Goal: Task Accomplishment & Management: Manage account settings

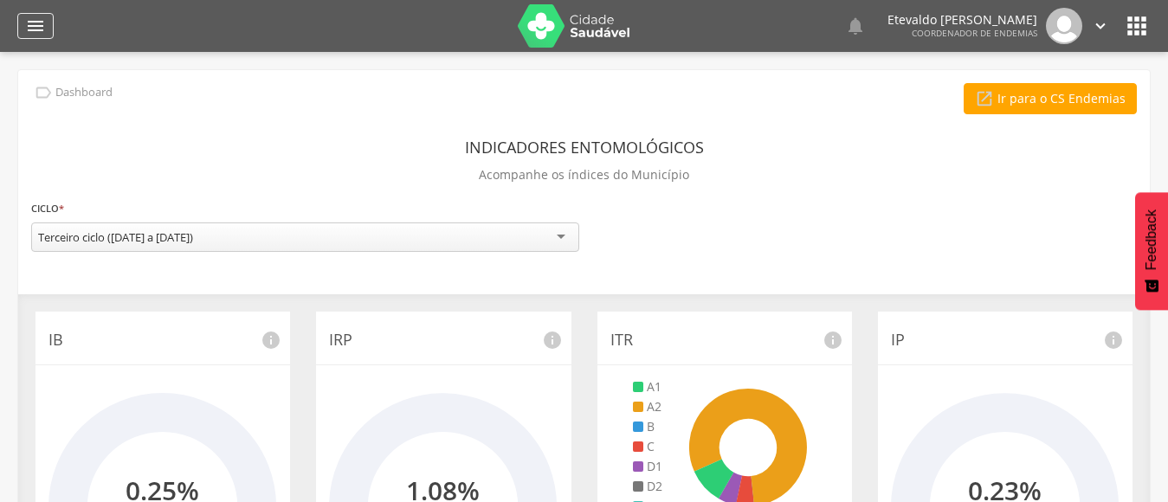
click at [28, 29] on icon "" at bounding box center [35, 26] width 21 height 21
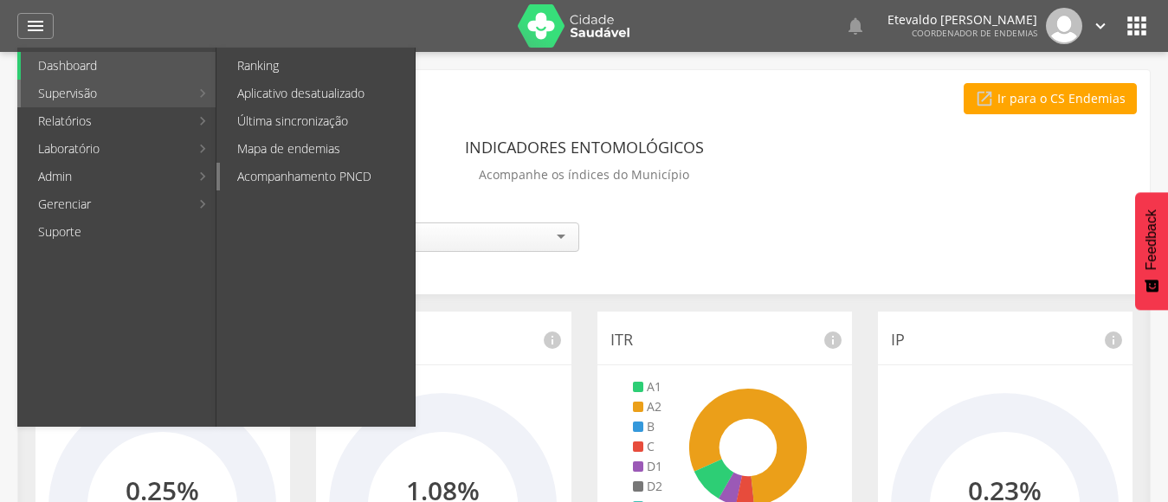
click at [283, 178] on link "Acompanhamento PNCD" at bounding box center [317, 177] width 195 height 28
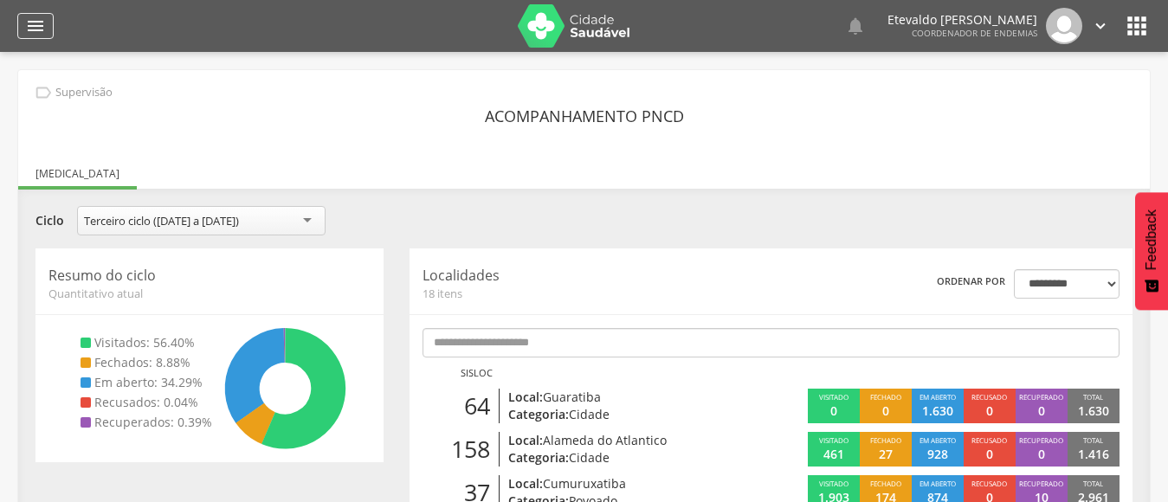
click at [30, 25] on icon "" at bounding box center [35, 26] width 21 height 21
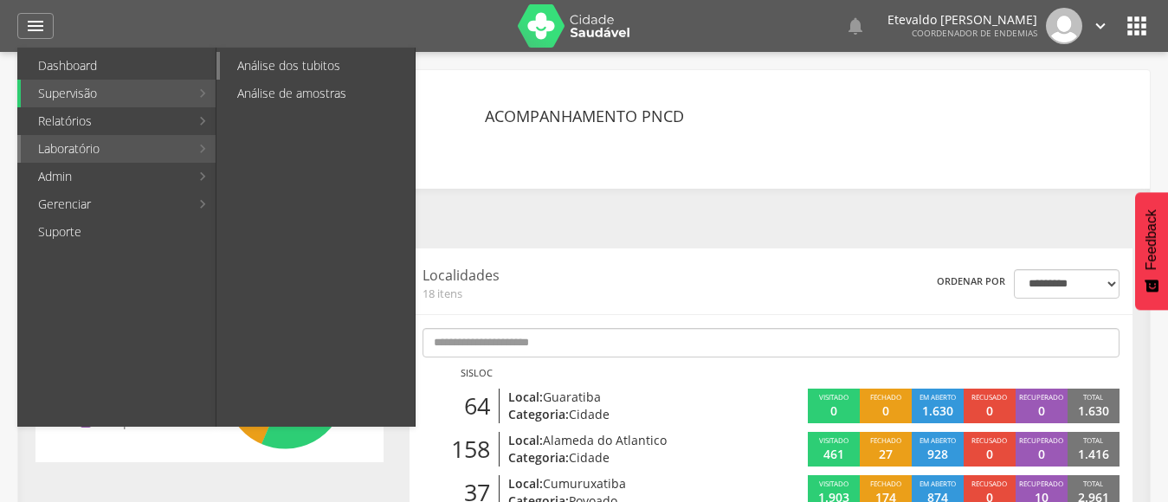
click at [318, 68] on link "Análise dos tubitos" at bounding box center [317, 66] width 195 height 28
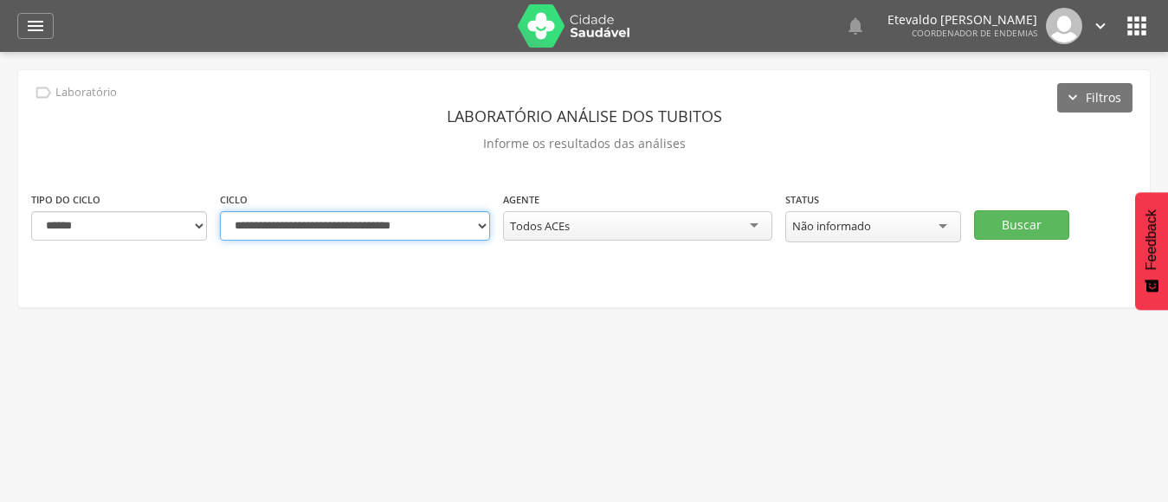
click at [477, 228] on select "**********" at bounding box center [355, 225] width 270 height 29
select select "**********"
click at [220, 211] on select "**********" at bounding box center [355, 225] width 270 height 29
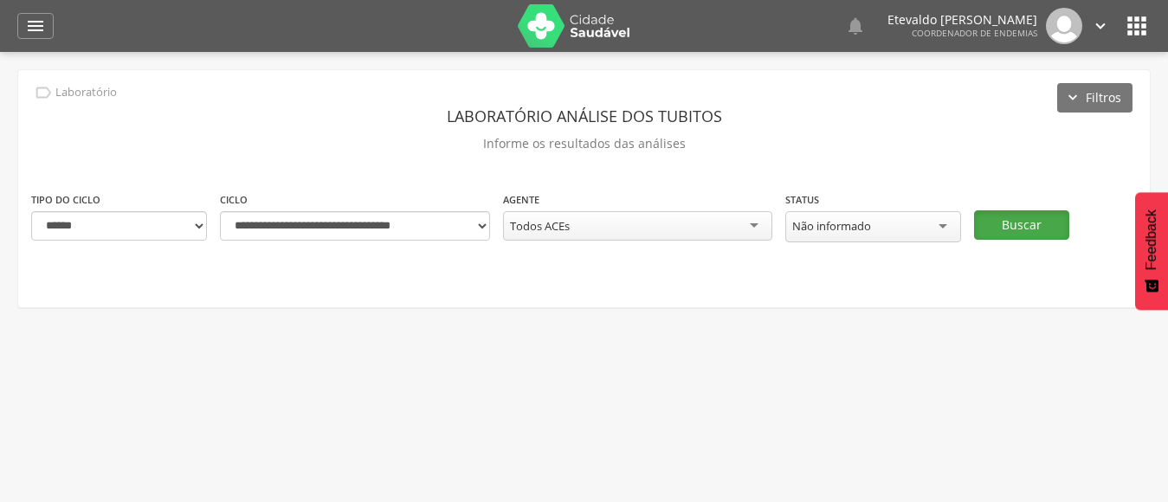
click at [1009, 228] on button "Buscar" at bounding box center [1021, 224] width 95 height 29
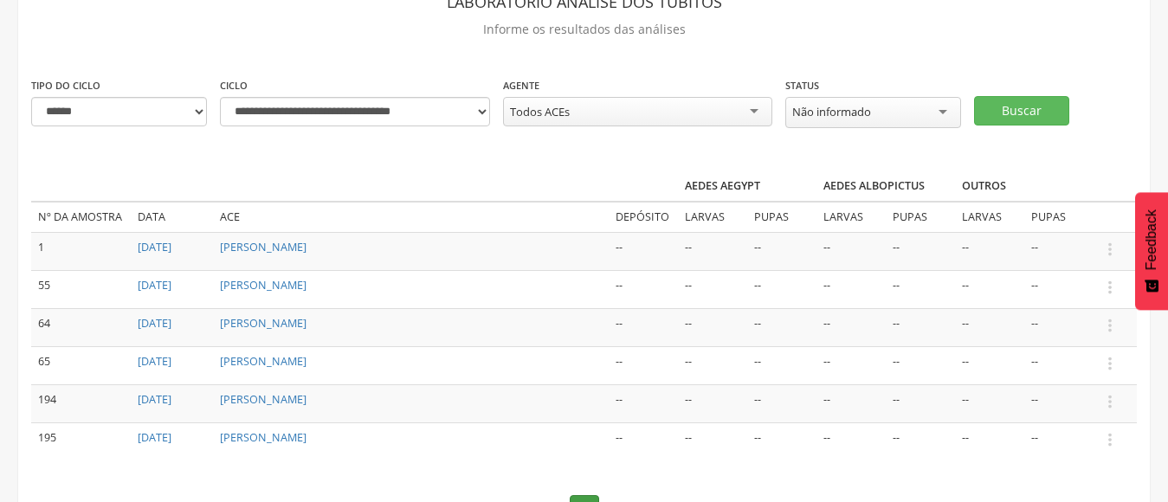
scroll to position [28, 0]
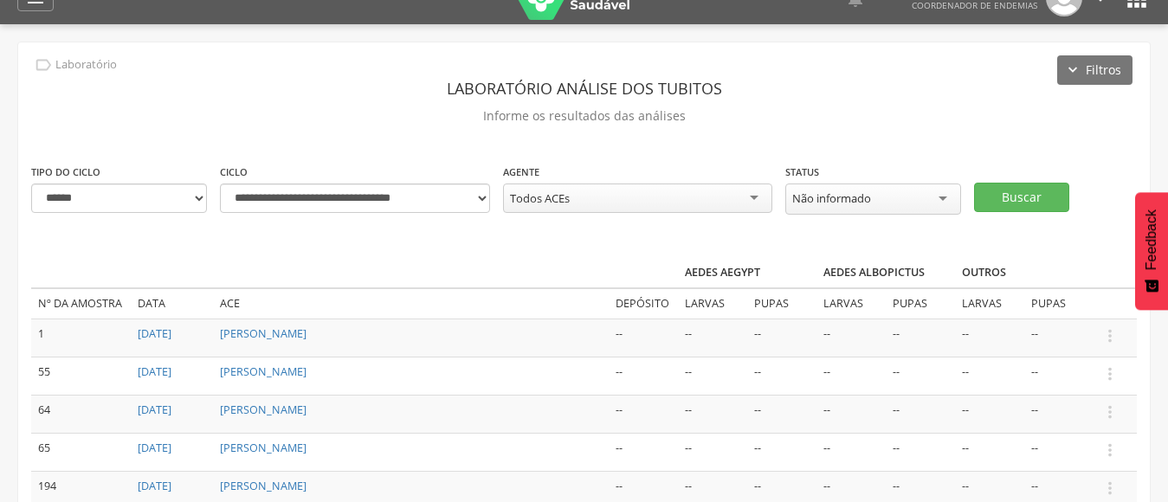
click at [738, 200] on div "Todos ACEs" at bounding box center [638, 197] width 270 height 29
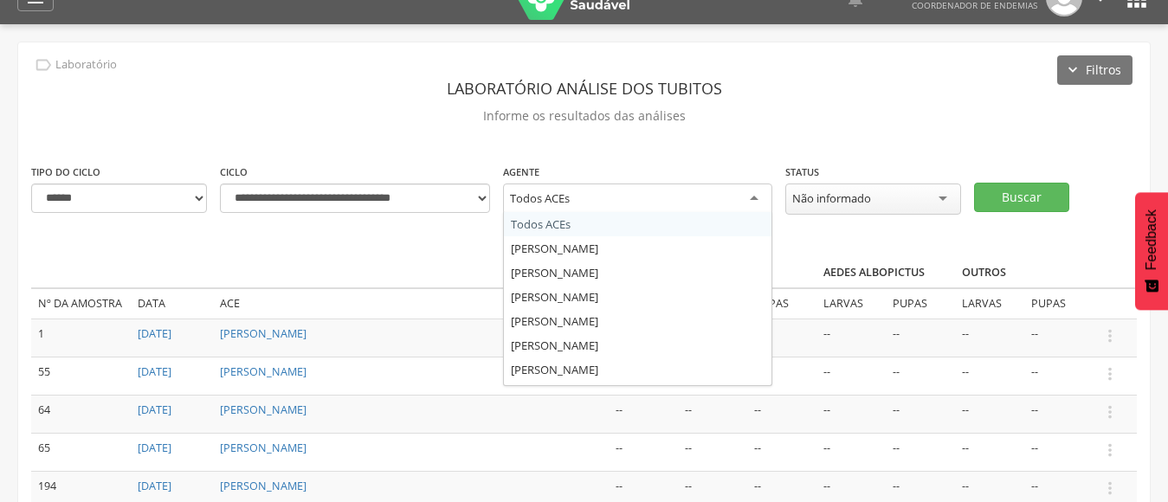
click at [755, 202] on div "Todos ACEs" at bounding box center [638, 198] width 270 height 31
click at [201, 193] on select "**********" at bounding box center [119, 197] width 176 height 29
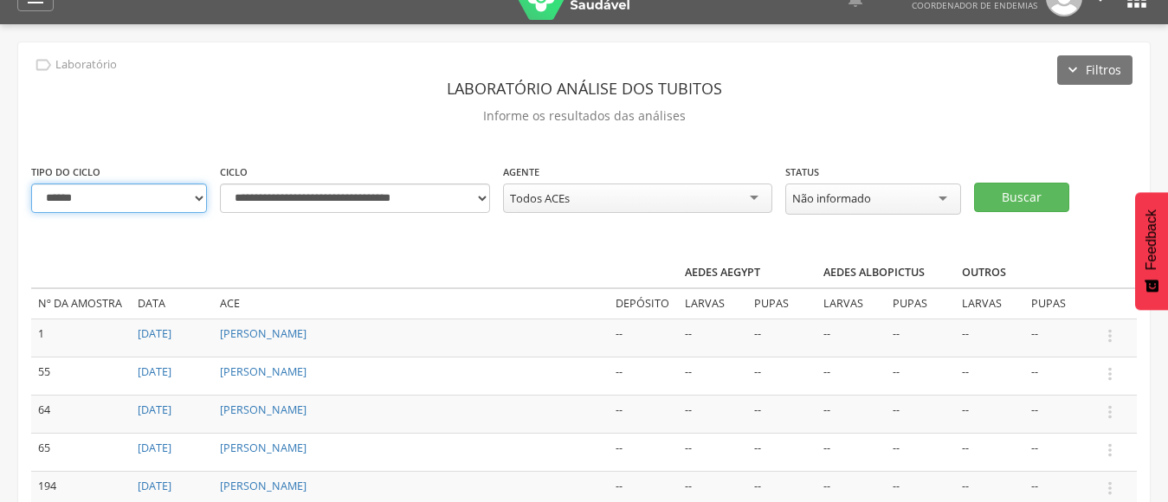
select select "*"
click at [31, 183] on select "**********" at bounding box center [119, 197] width 176 height 29
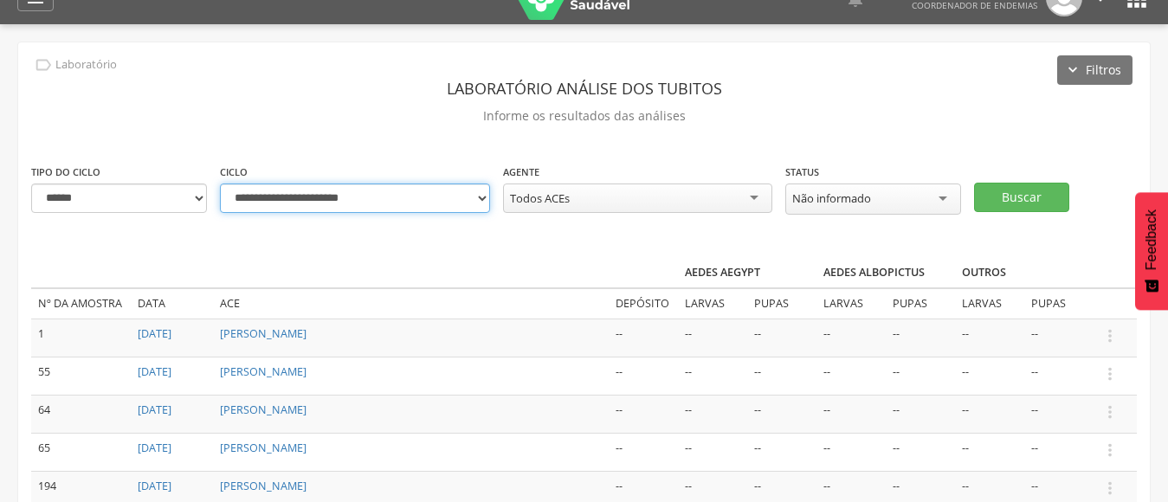
click at [473, 197] on select "**********" at bounding box center [355, 197] width 270 height 29
select select "**********"
click at [220, 183] on select "**********" at bounding box center [355, 197] width 270 height 29
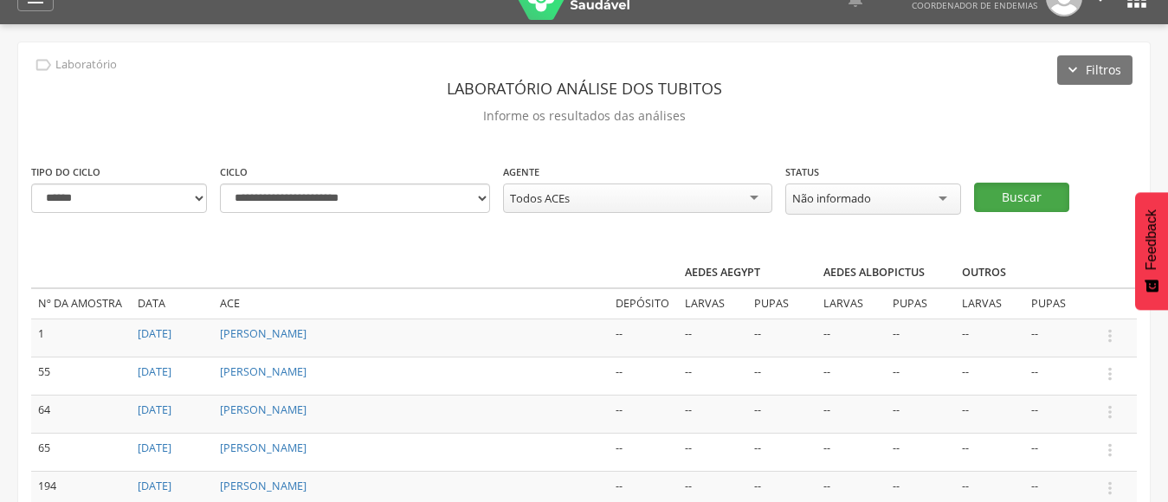
click at [1043, 202] on button "Buscar" at bounding box center [1021, 197] width 95 height 29
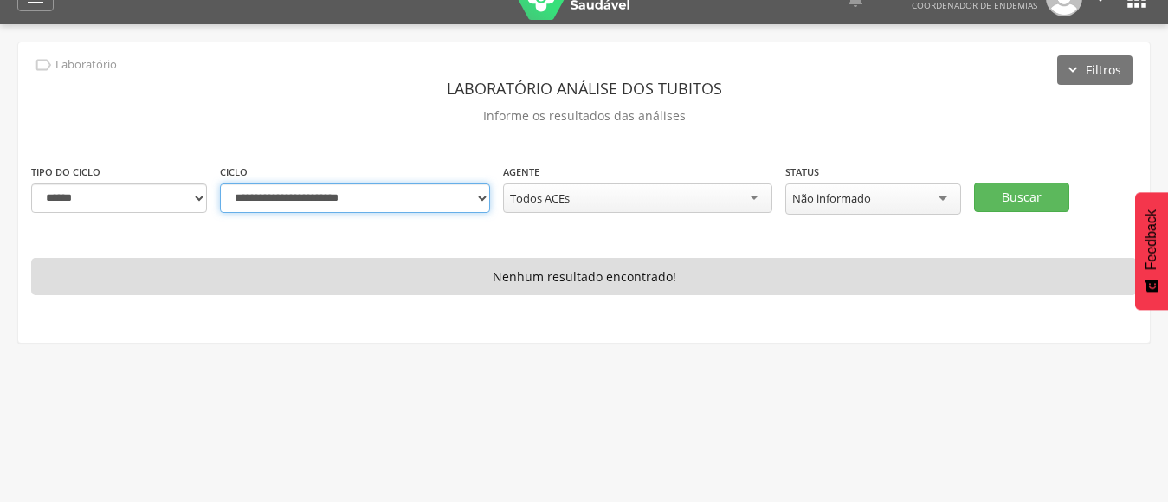
click at [455, 201] on select "**********" at bounding box center [355, 197] width 270 height 29
click at [220, 183] on select "**********" at bounding box center [355, 197] width 270 height 29
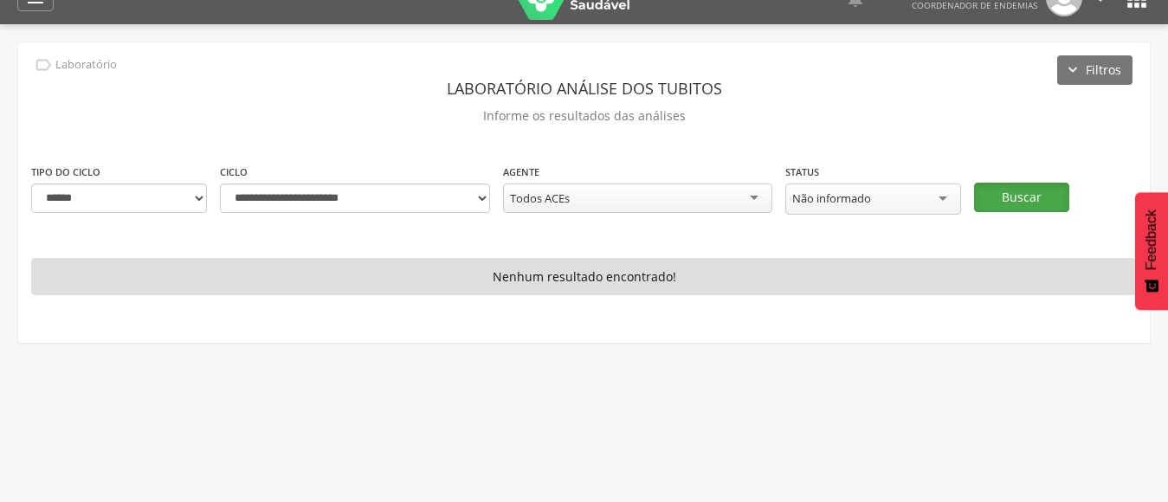
click at [1020, 193] on button "Buscar" at bounding box center [1021, 197] width 95 height 29
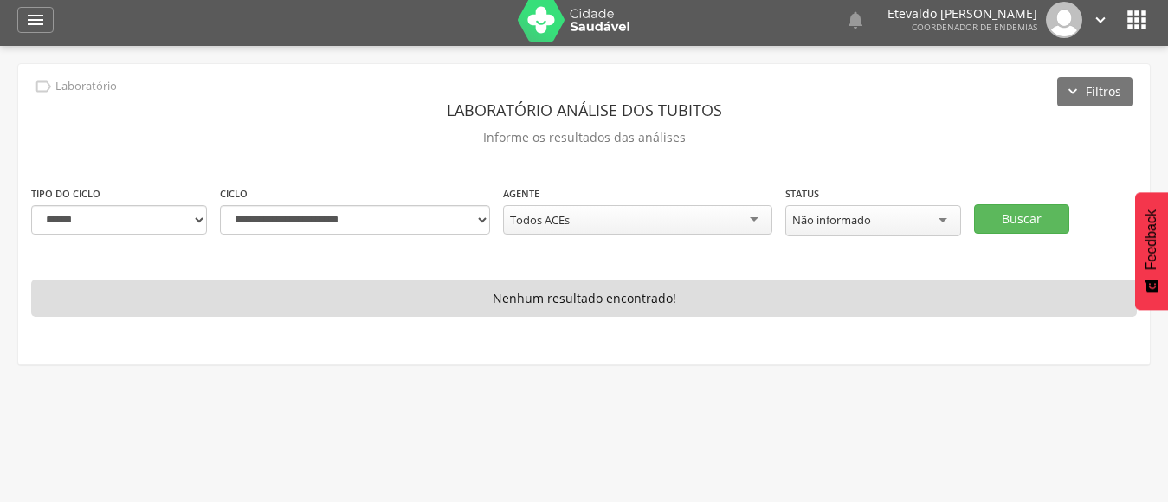
scroll to position [0, 0]
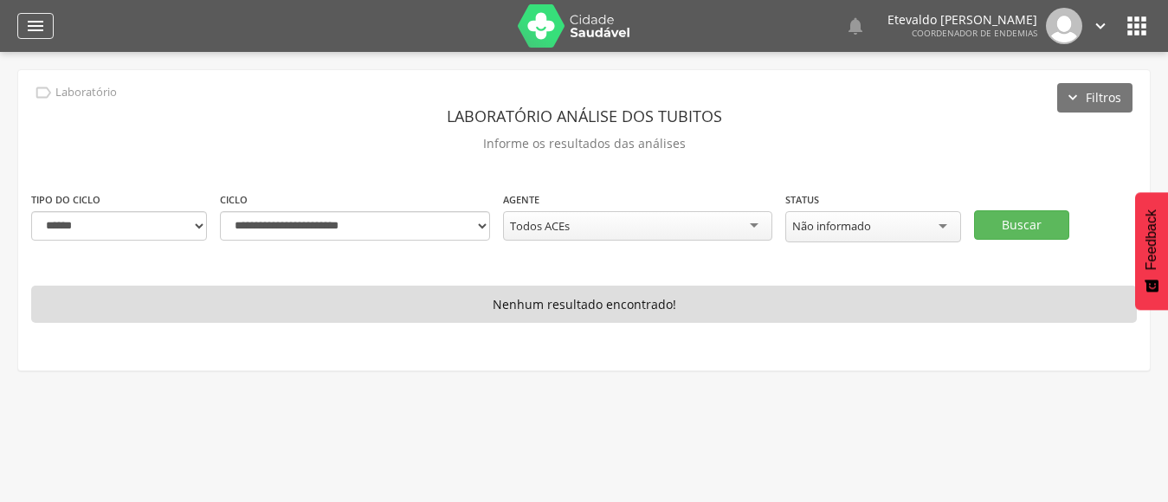
click at [34, 18] on icon "" at bounding box center [35, 26] width 21 height 21
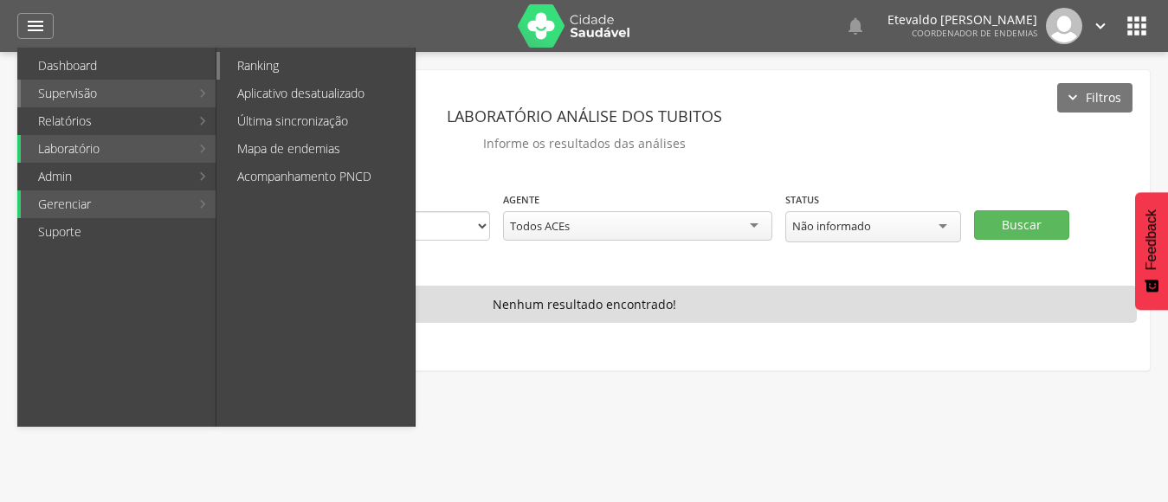
click at [390, 66] on link "Ranking" at bounding box center [317, 66] width 195 height 28
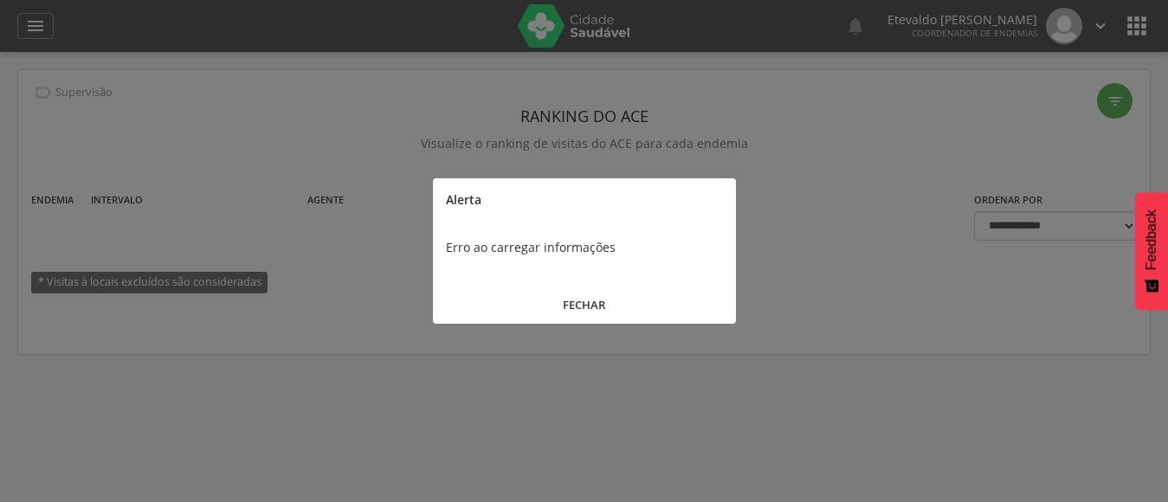
click at [589, 302] on button "FECHAR" at bounding box center [584, 304] width 303 height 37
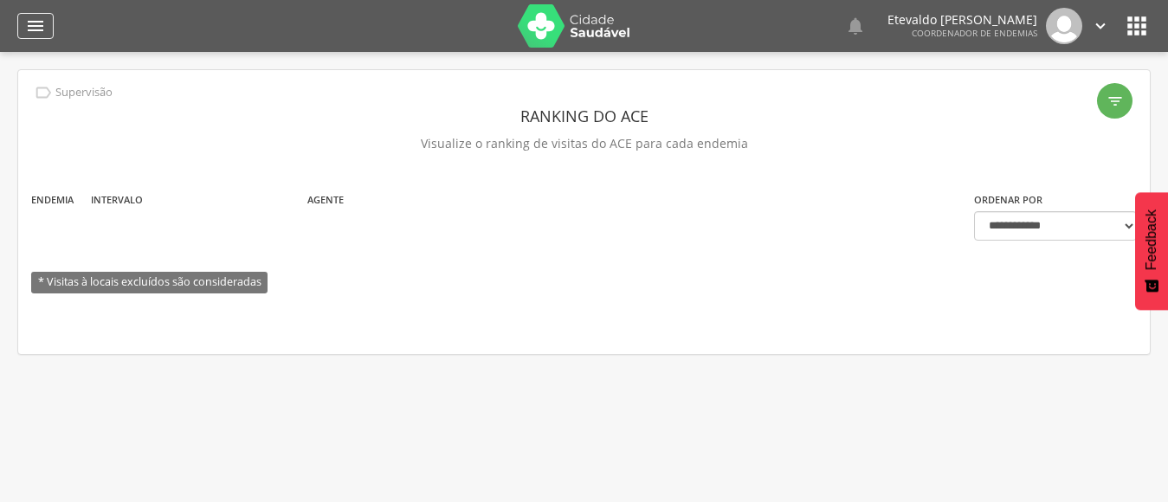
click at [35, 26] on icon "" at bounding box center [35, 26] width 21 height 21
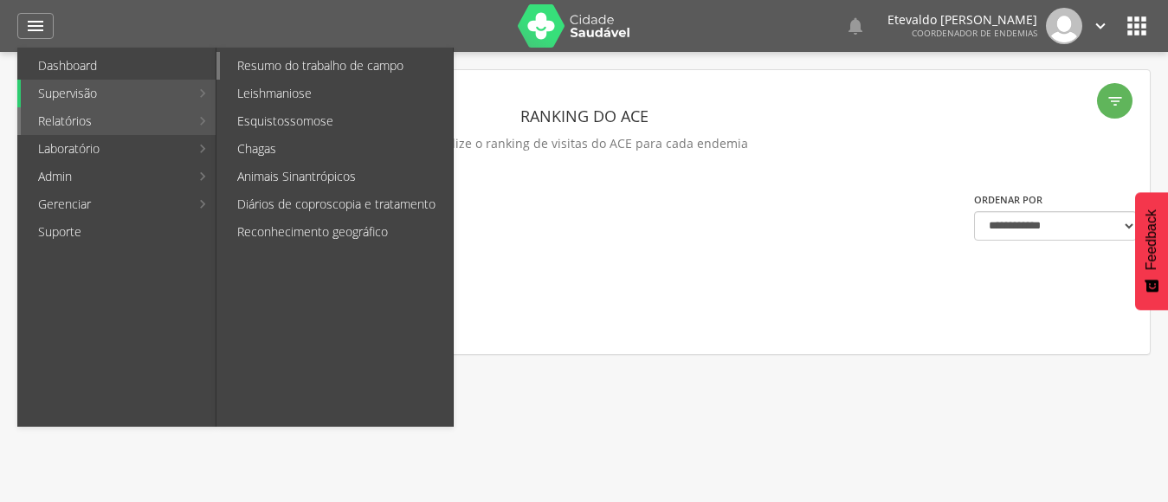
click at [293, 71] on link "Resumo do trabalho de campo" at bounding box center [336, 66] width 233 height 28
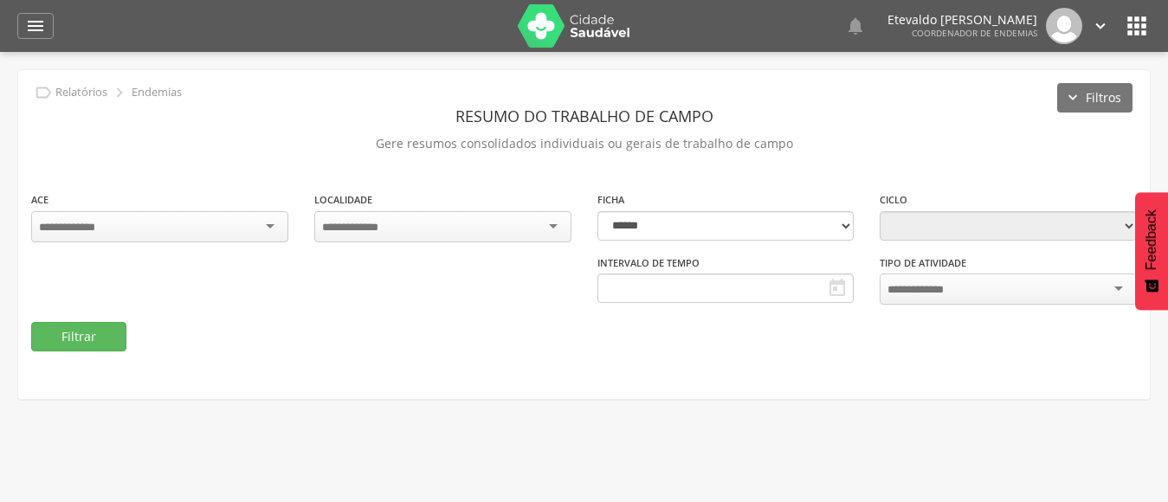
type input "**********"
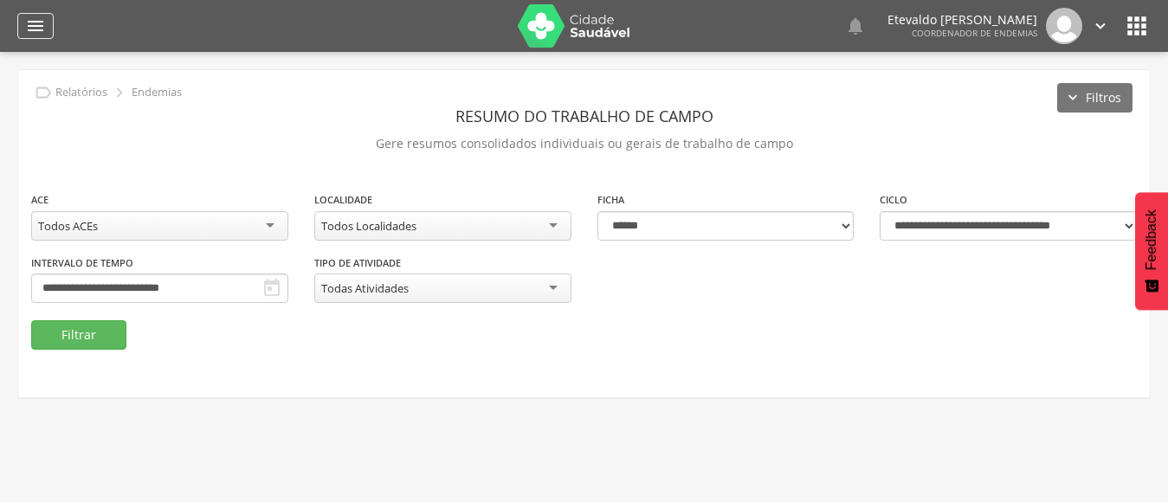
click at [35, 26] on icon "" at bounding box center [35, 26] width 21 height 21
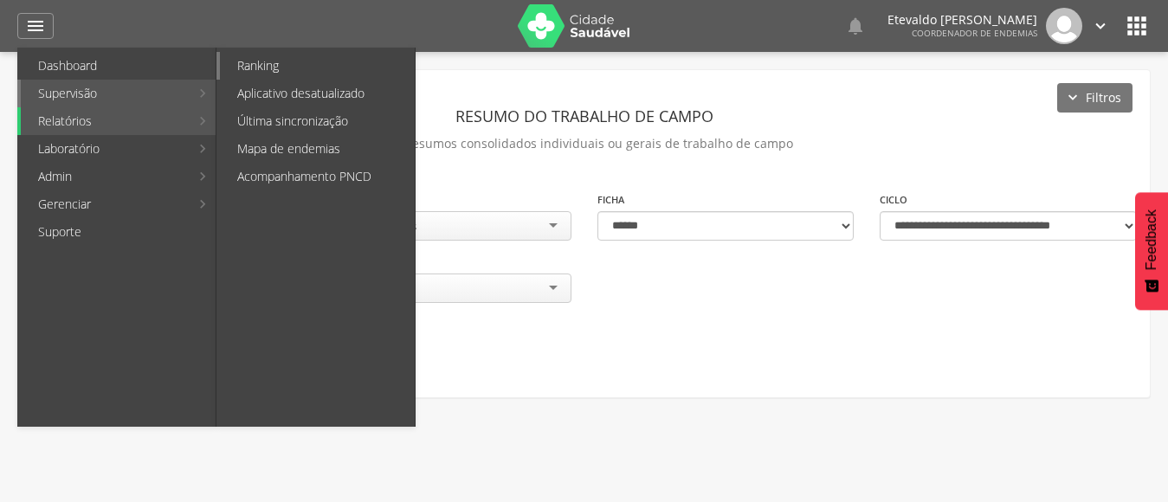
click at [267, 67] on link "Ranking" at bounding box center [317, 66] width 195 height 28
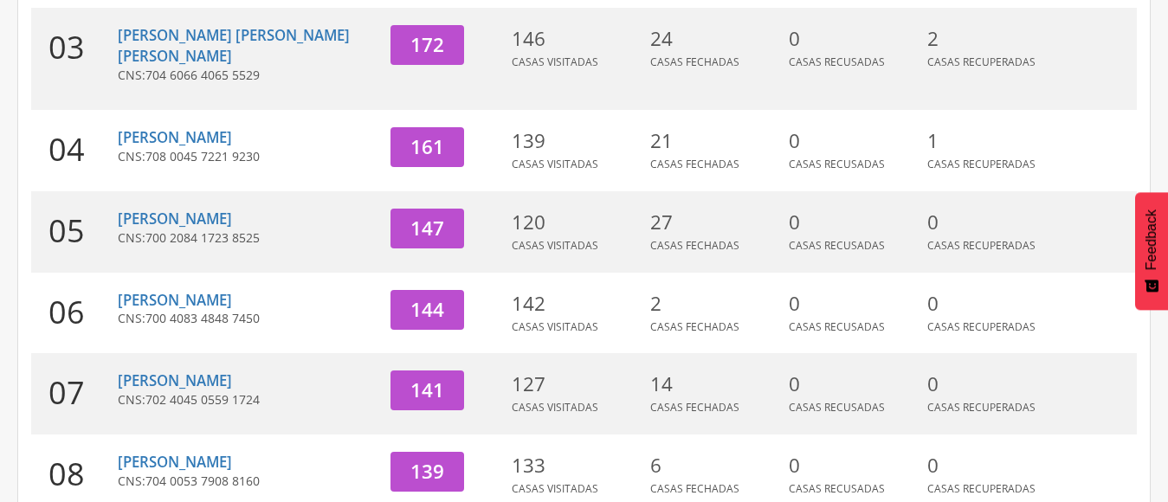
scroll to position [519, 0]
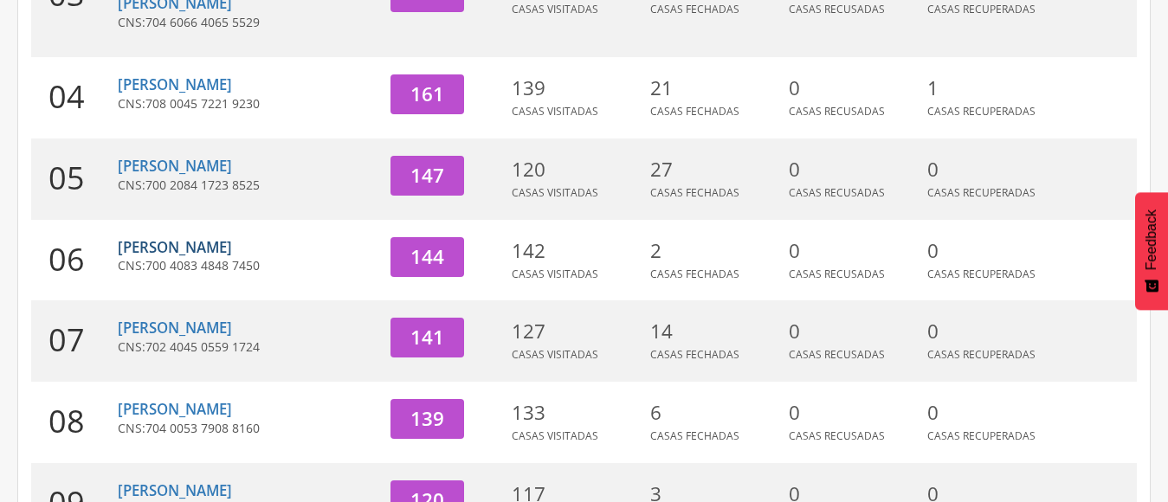
click at [158, 237] on link "[PERSON_NAME]" at bounding box center [175, 247] width 114 height 20
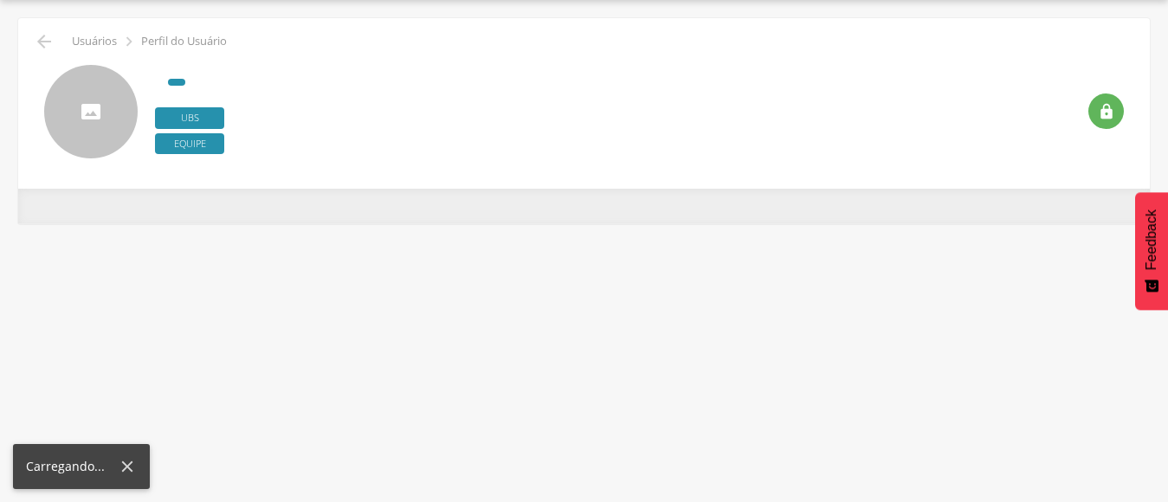
scroll to position [52, 0]
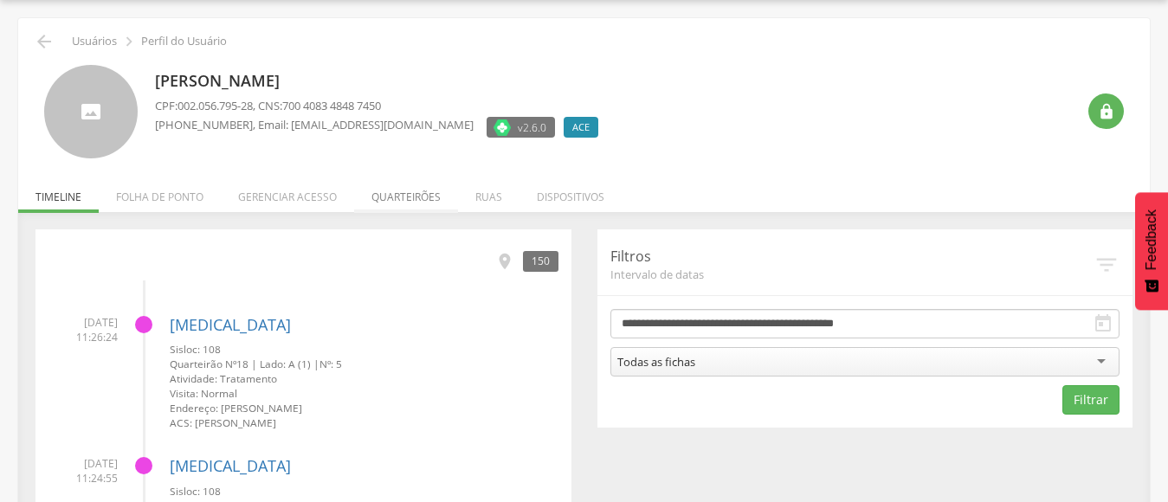
click at [401, 196] on li "Quarteirões" at bounding box center [406, 192] width 104 height 41
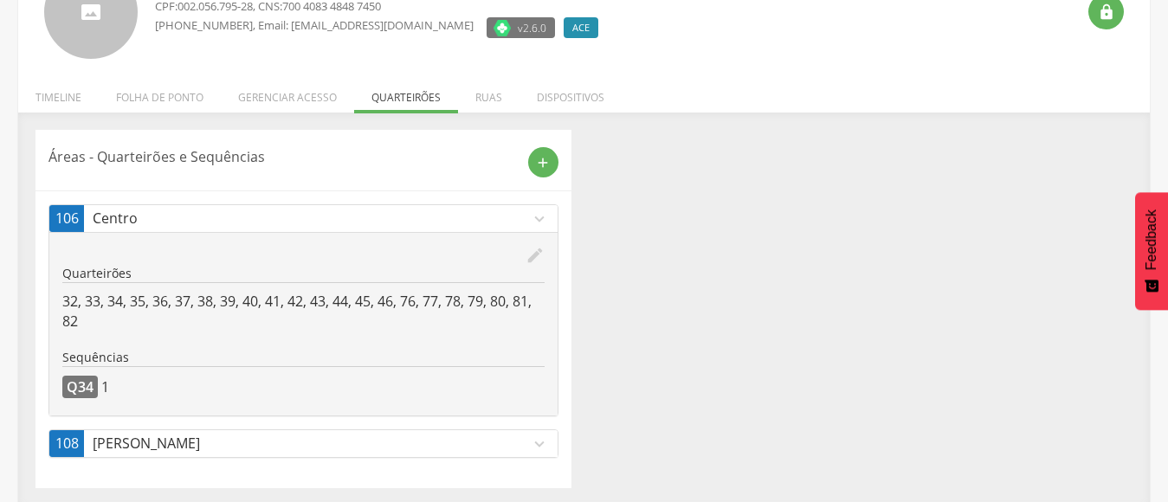
scroll to position [156, 0]
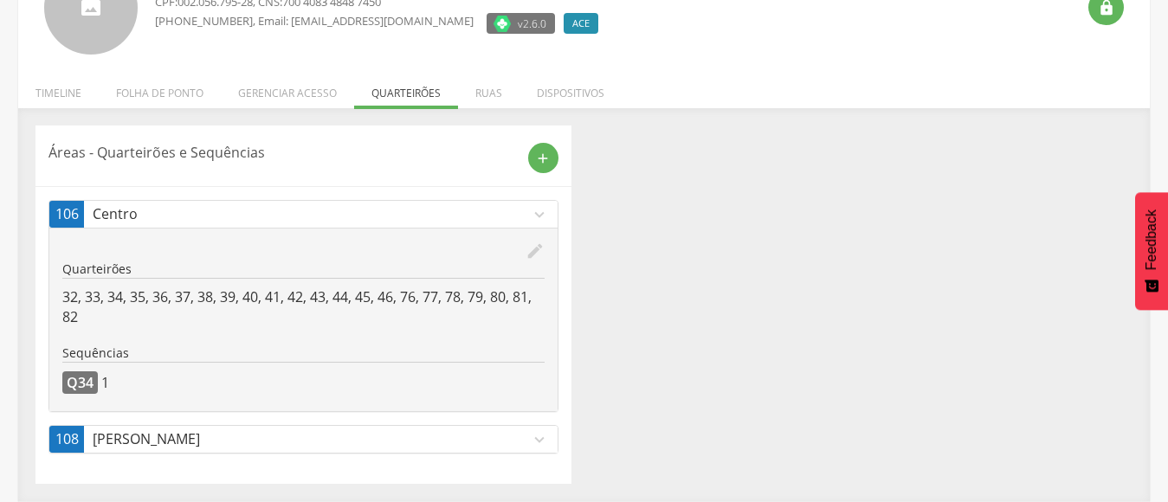
click at [215, 440] on p "[PERSON_NAME]" at bounding box center [311, 439] width 437 height 20
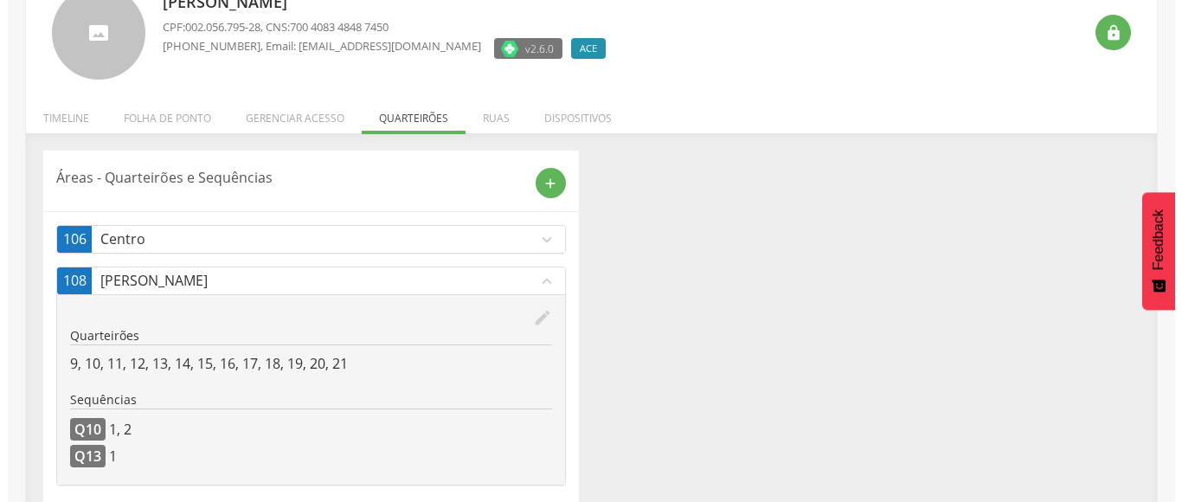
scroll to position [163, 0]
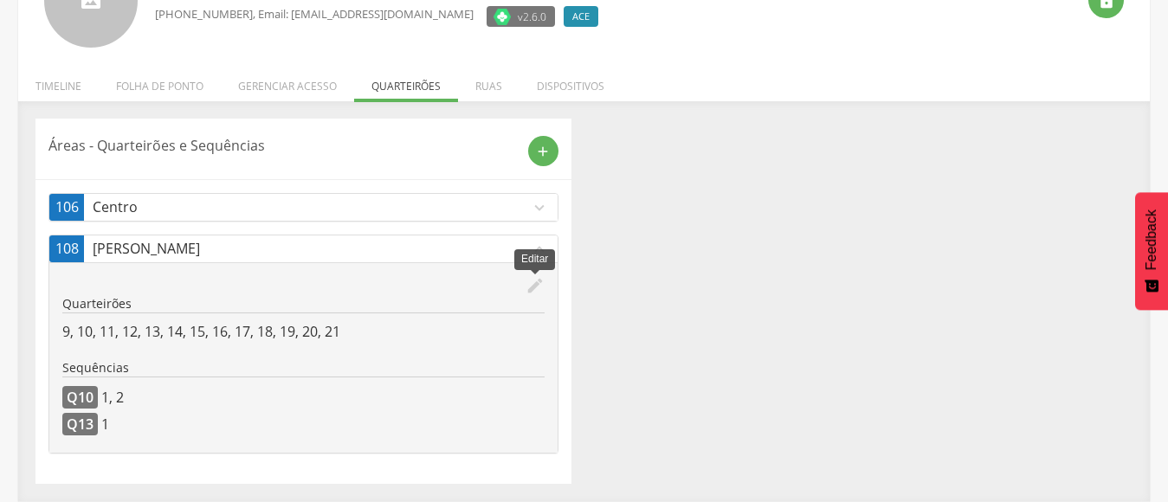
click at [536, 284] on icon "edit" at bounding box center [534, 285] width 19 height 19
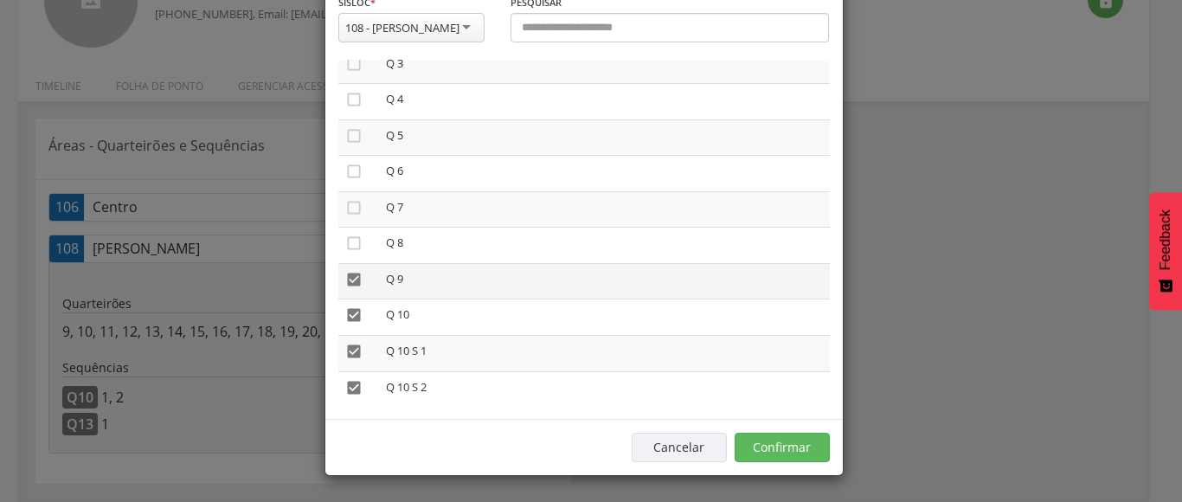
scroll to position [87, 0]
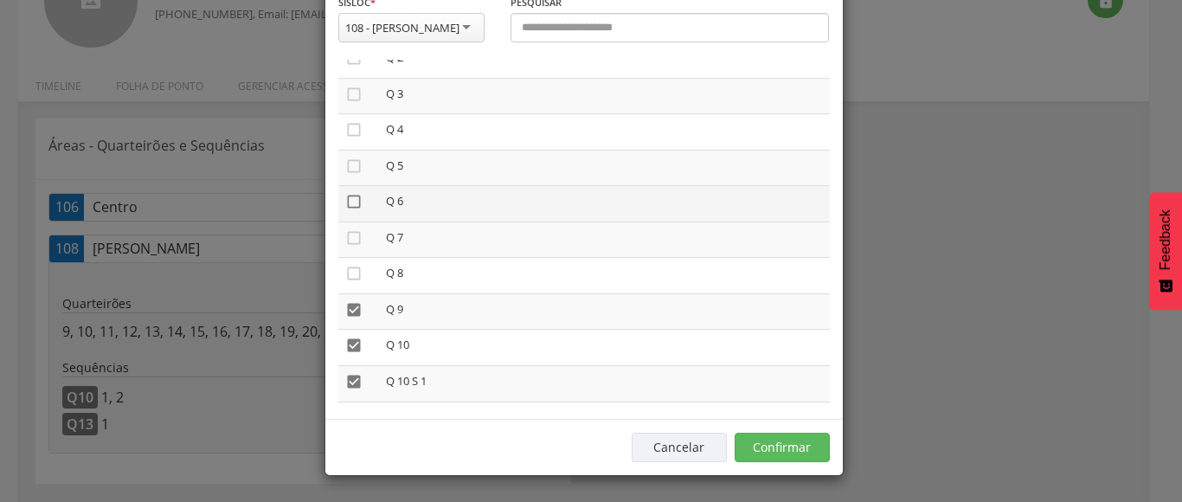
click at [345, 204] on icon "" at bounding box center [353, 201] width 17 height 17
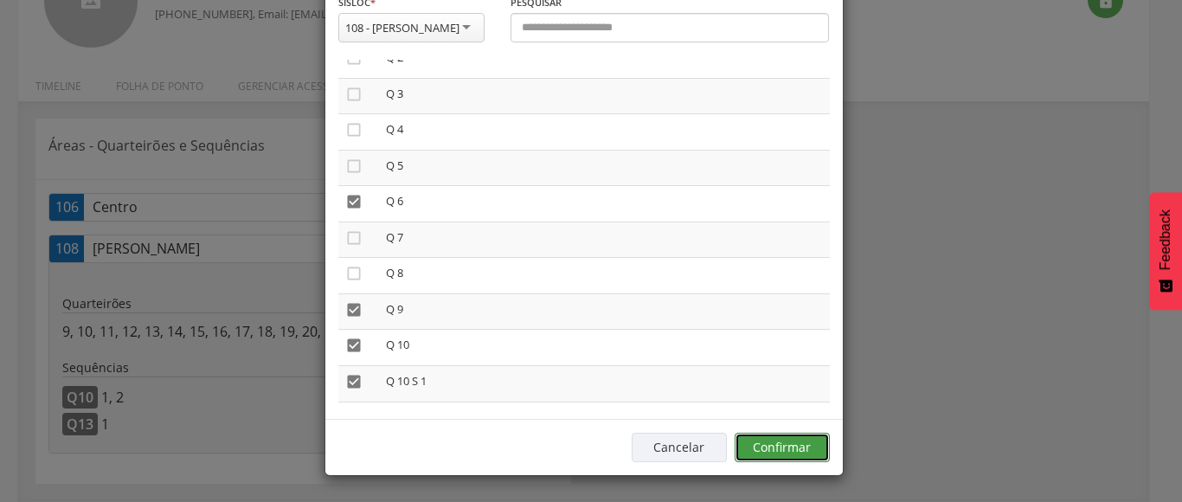
click at [772, 447] on button "Confirmar" at bounding box center [782, 447] width 95 height 29
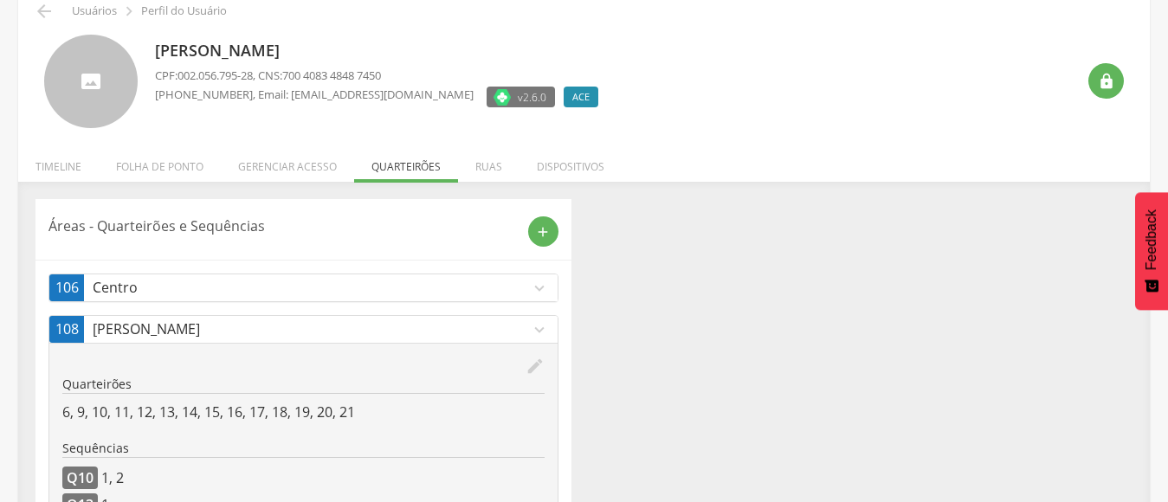
scroll to position [0, 0]
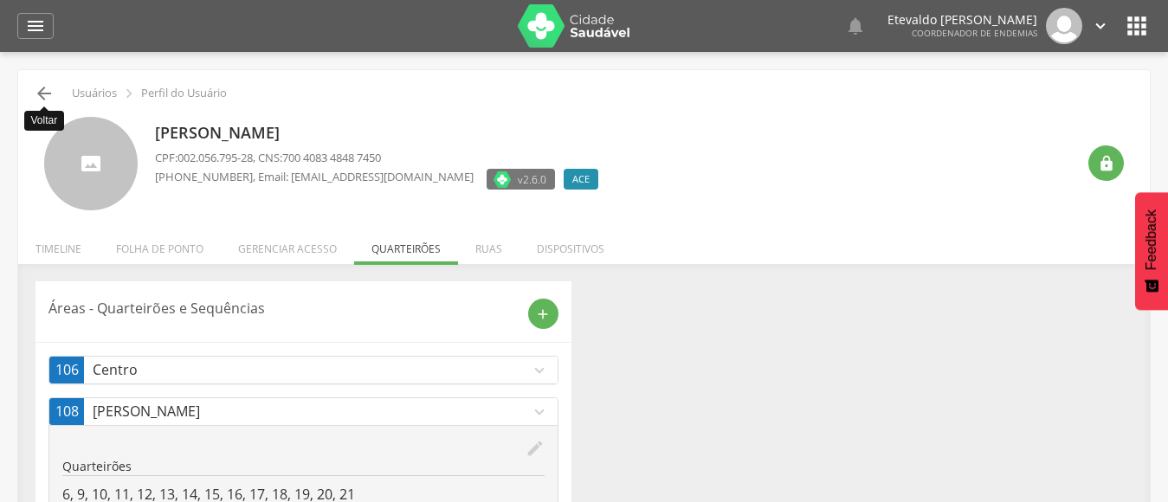
click at [44, 93] on icon "" at bounding box center [44, 93] width 21 height 21
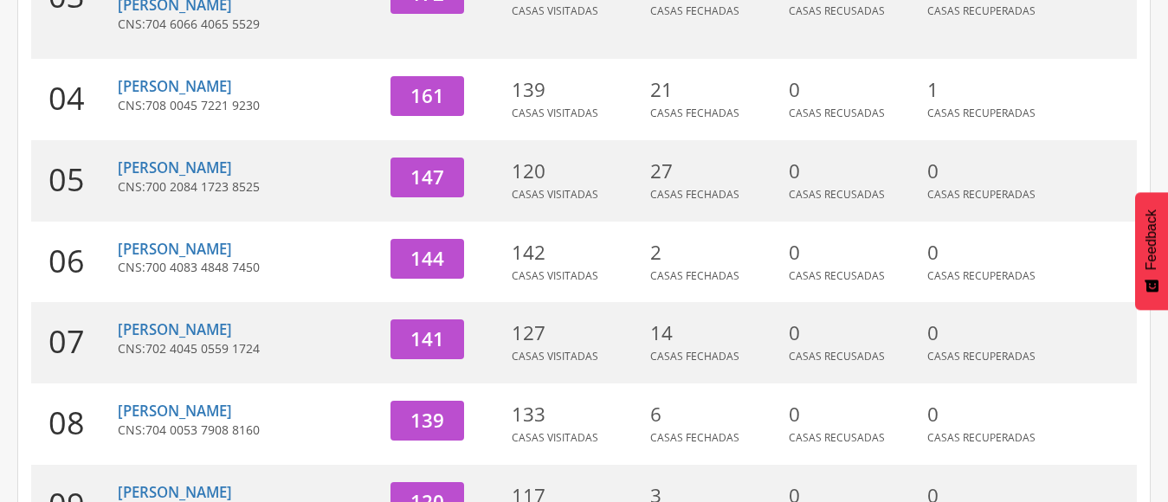
scroll to position [700, 0]
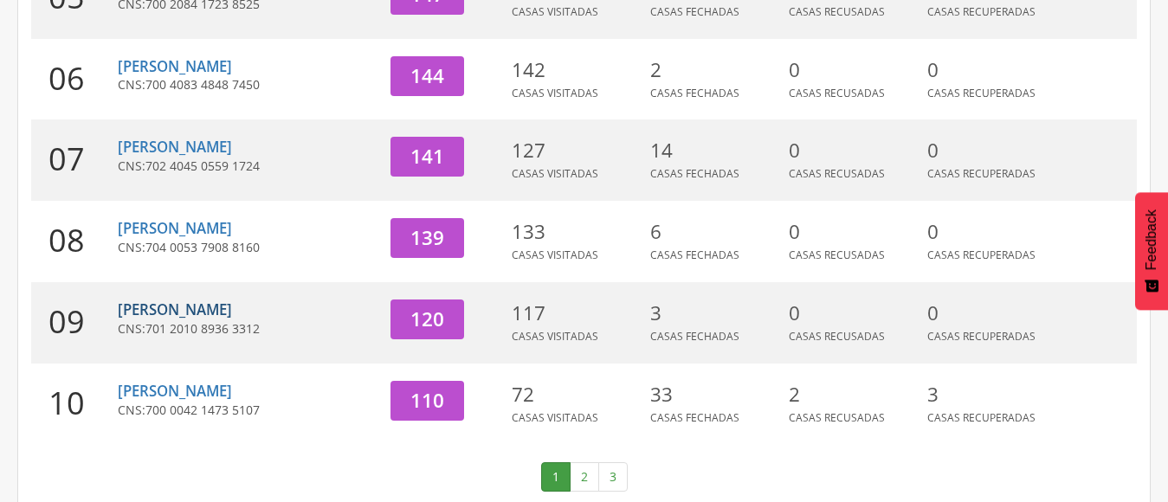
click at [193, 299] on link "[PERSON_NAME]" at bounding box center [175, 309] width 114 height 20
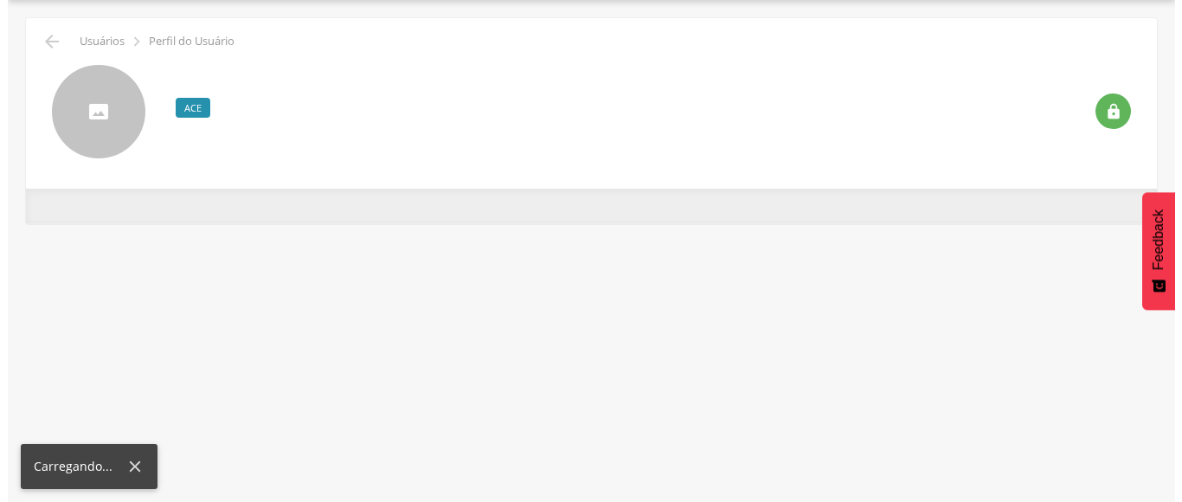
scroll to position [52, 0]
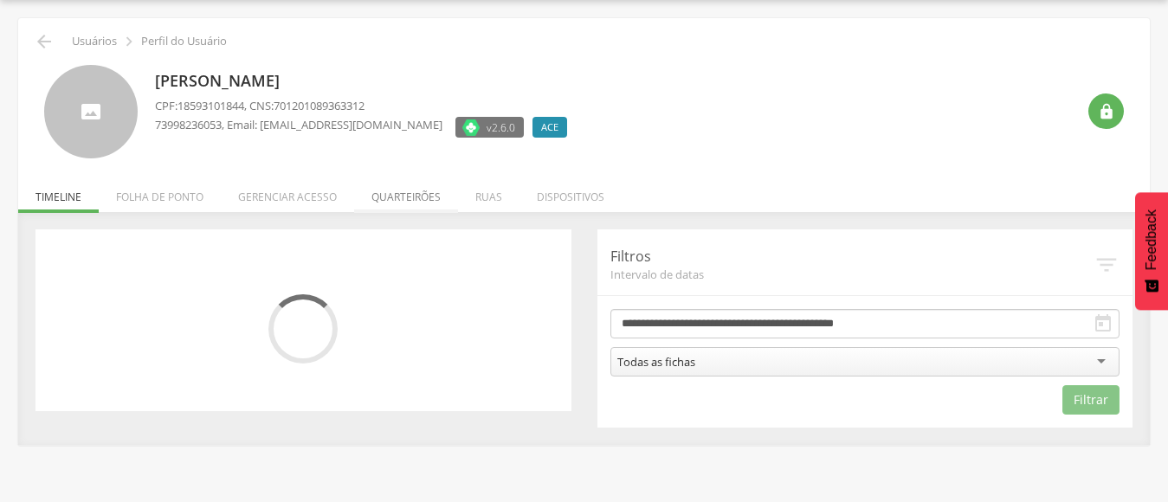
click at [400, 191] on li "Quarteirões" at bounding box center [406, 192] width 104 height 41
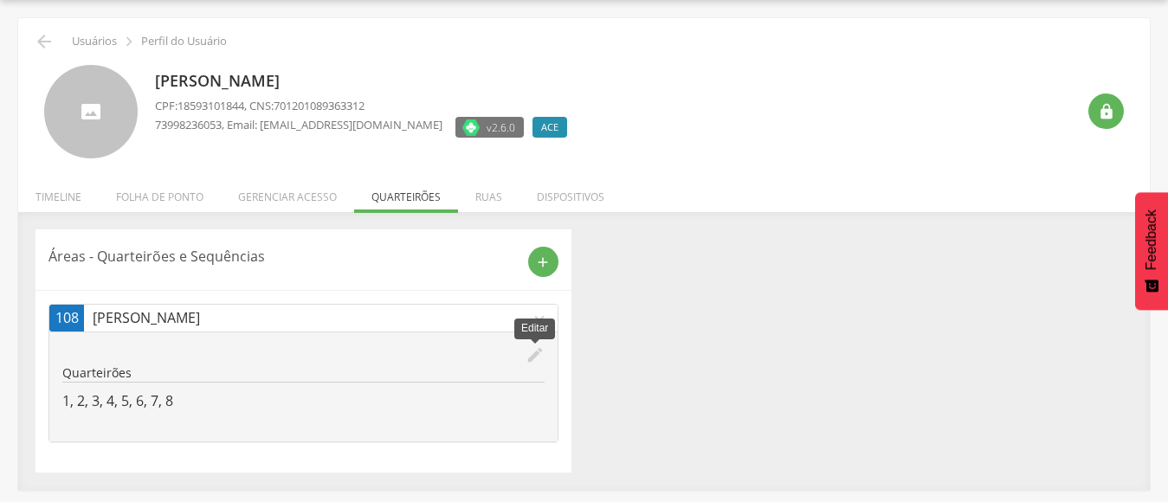
click at [531, 352] on icon "edit" at bounding box center [534, 354] width 19 height 19
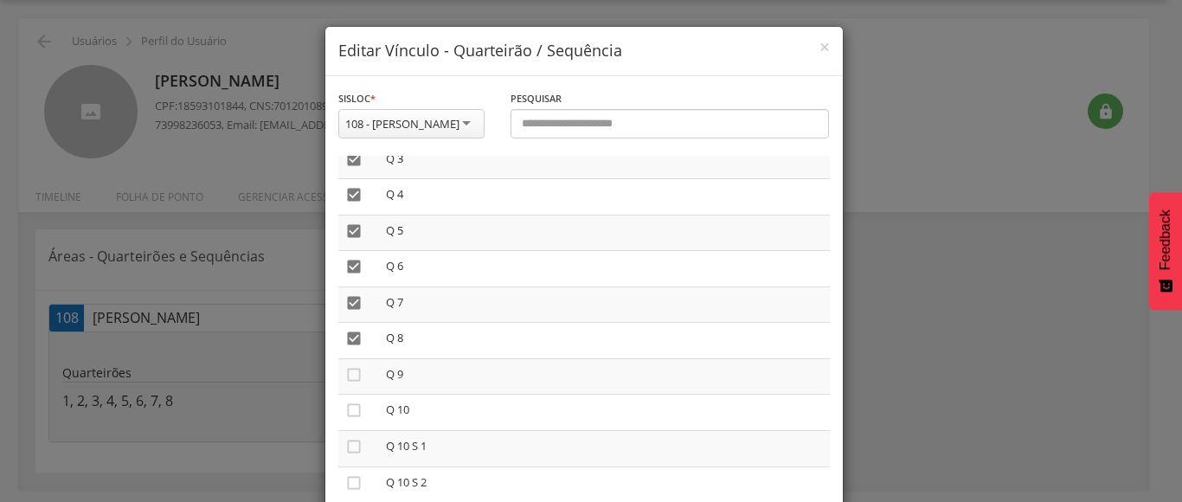
scroll to position [87, 0]
click at [348, 301] on icon "" at bounding box center [353, 297] width 17 height 17
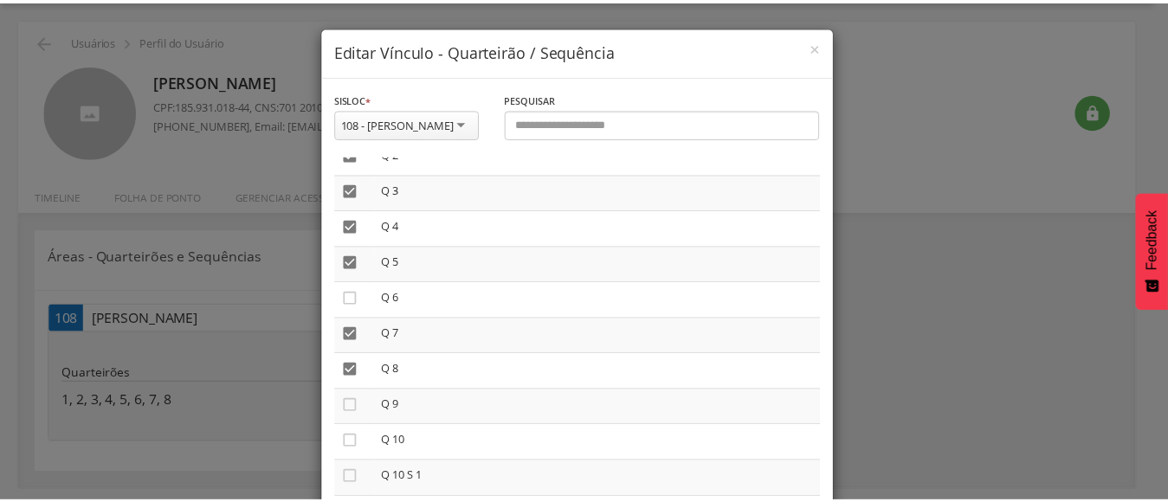
scroll to position [96, 0]
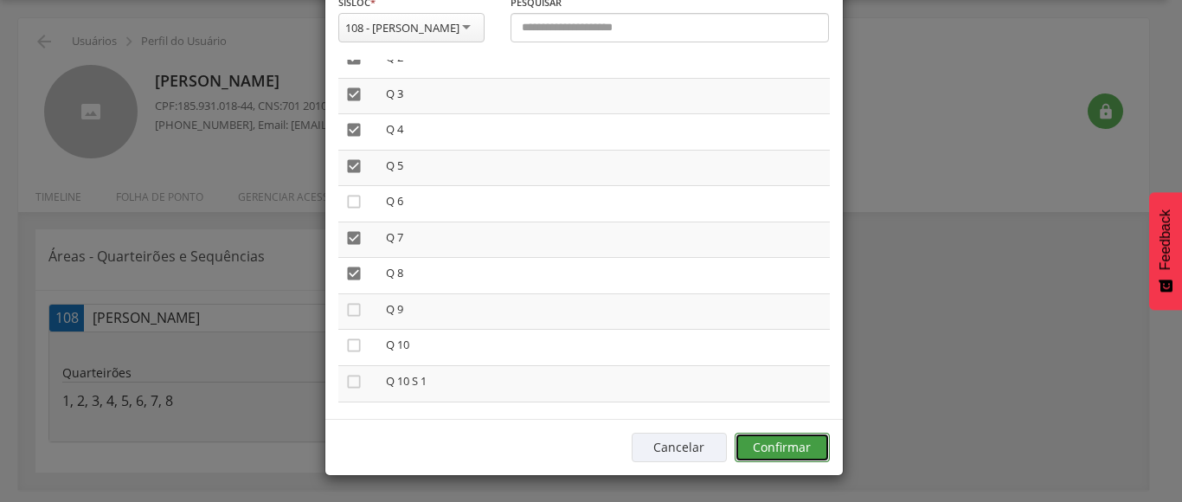
click at [796, 441] on button "Confirmar" at bounding box center [782, 447] width 95 height 29
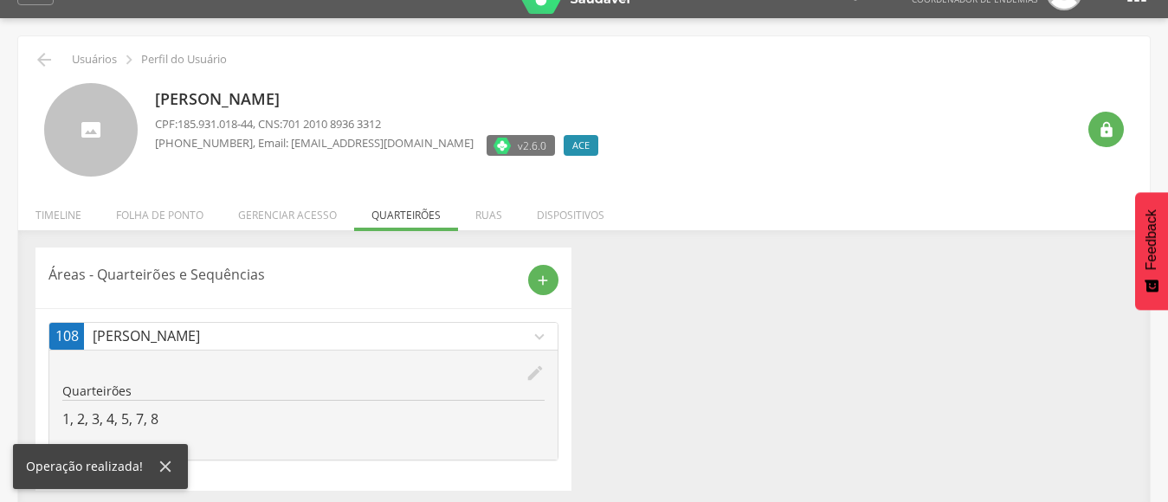
scroll to position [52, 0]
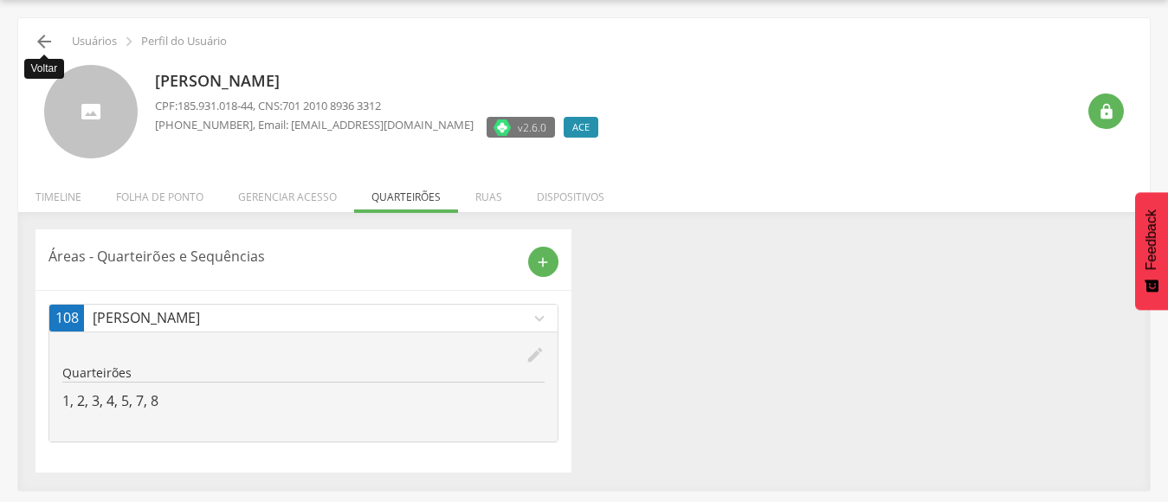
click at [46, 42] on icon "" at bounding box center [44, 41] width 21 height 21
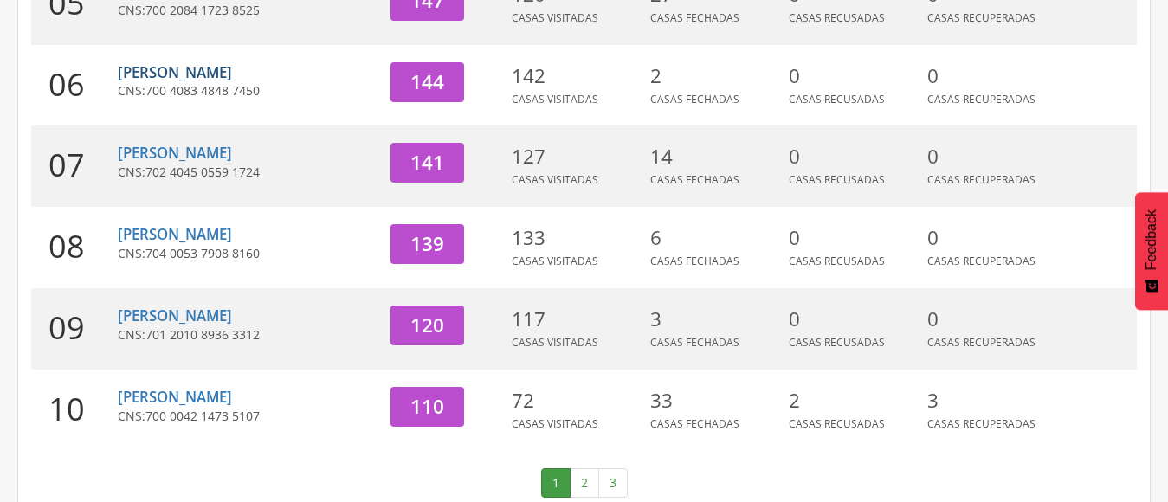
scroll to position [700, 0]
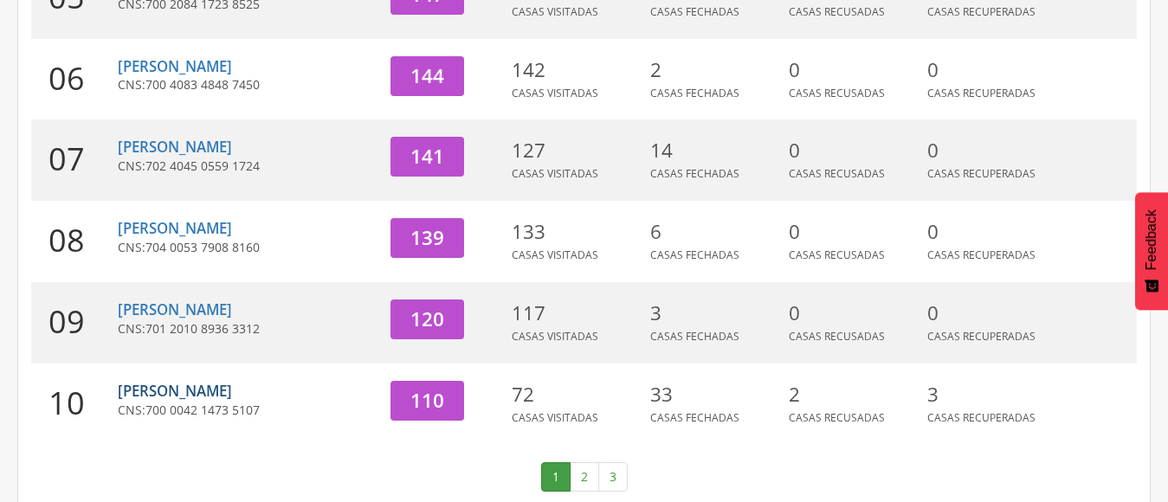
click at [181, 381] on link "[PERSON_NAME]" at bounding box center [175, 391] width 114 height 20
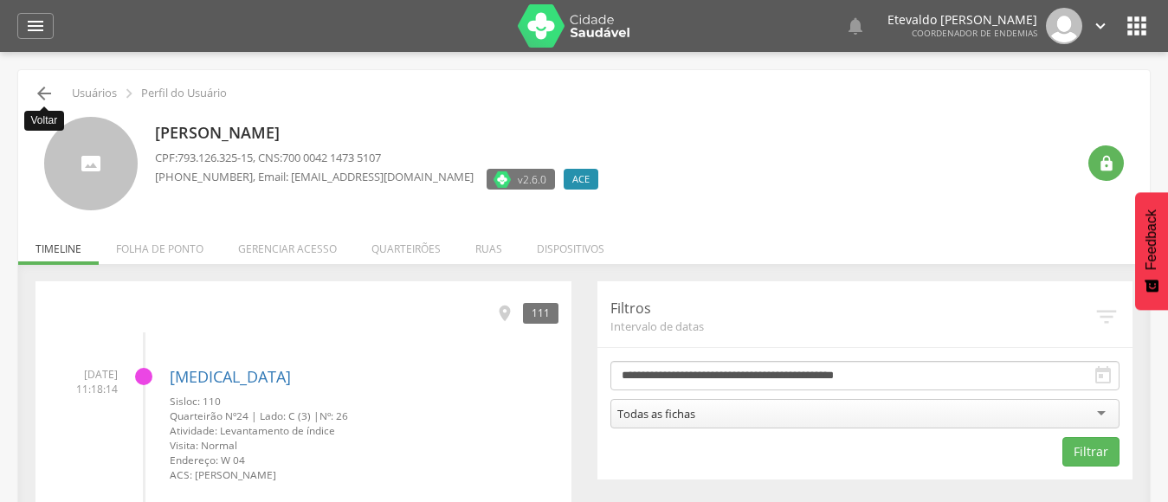
click at [44, 97] on icon "" at bounding box center [44, 93] width 21 height 21
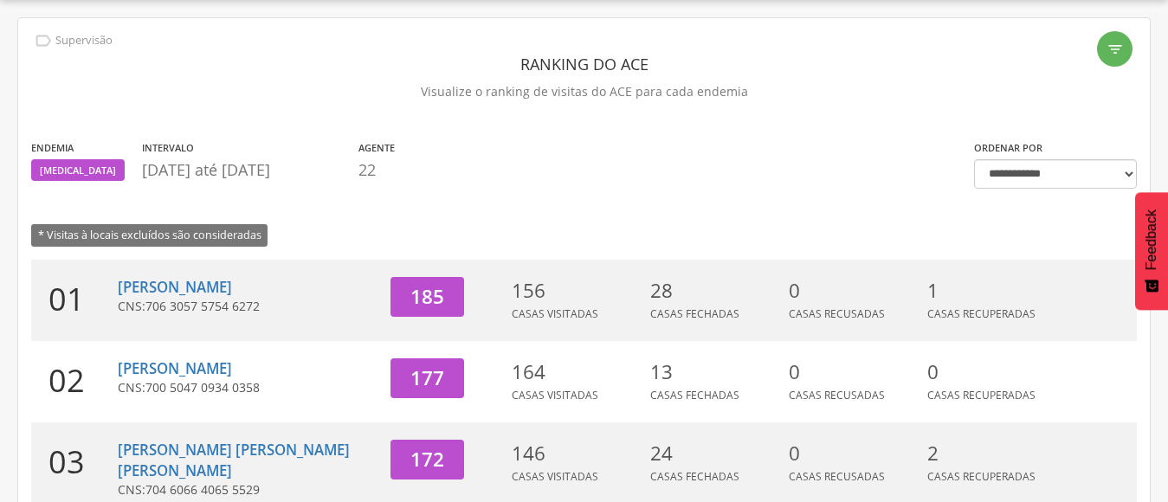
scroll to position [700, 0]
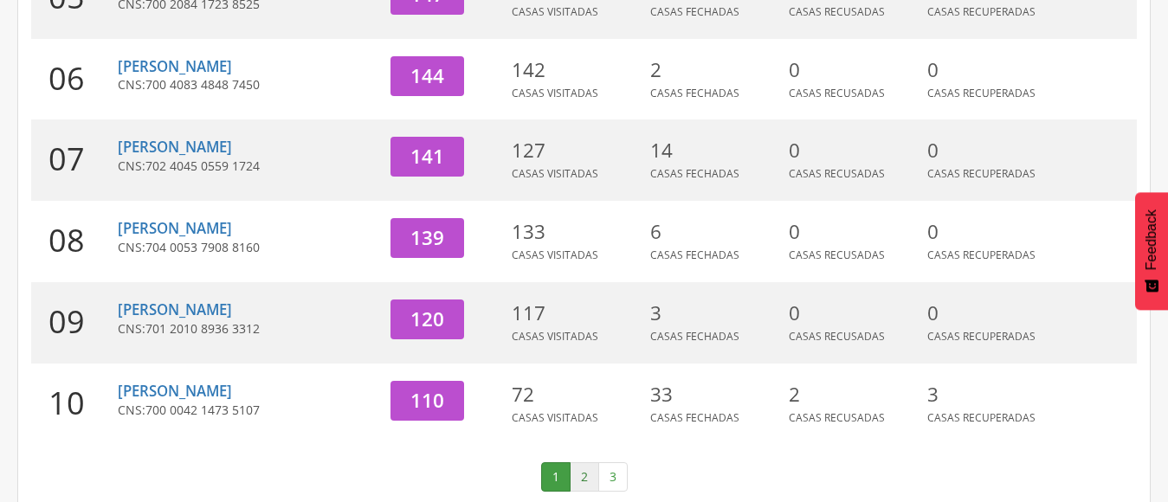
click at [584, 462] on link "2" at bounding box center [584, 476] width 29 height 29
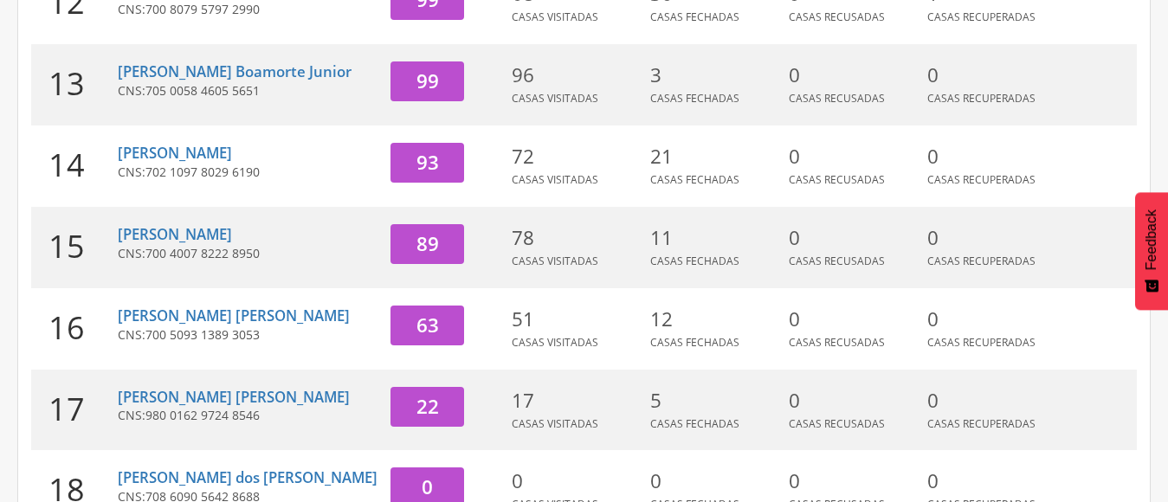
scroll to position [354, 0]
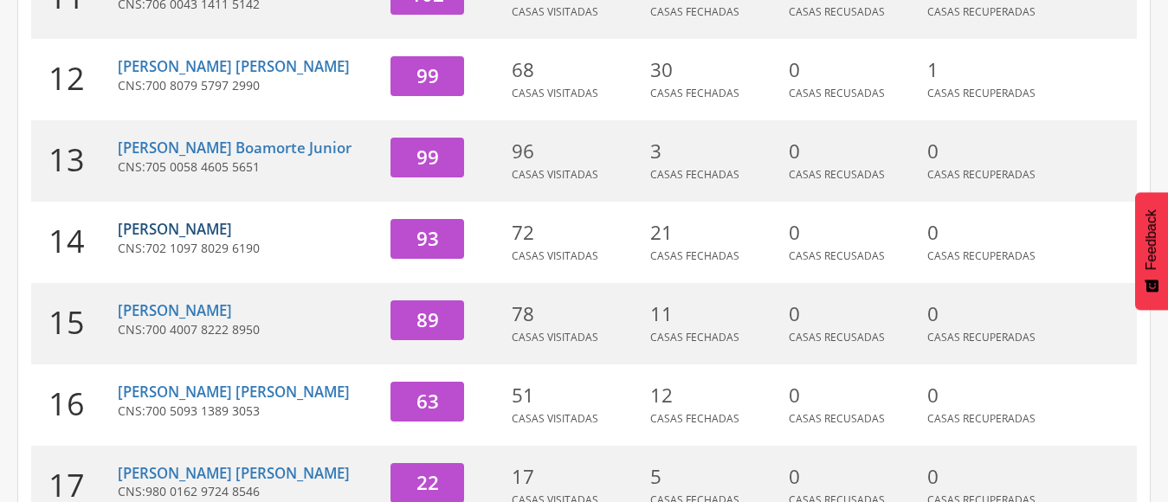
click at [207, 239] on link "[PERSON_NAME]" at bounding box center [175, 229] width 114 height 20
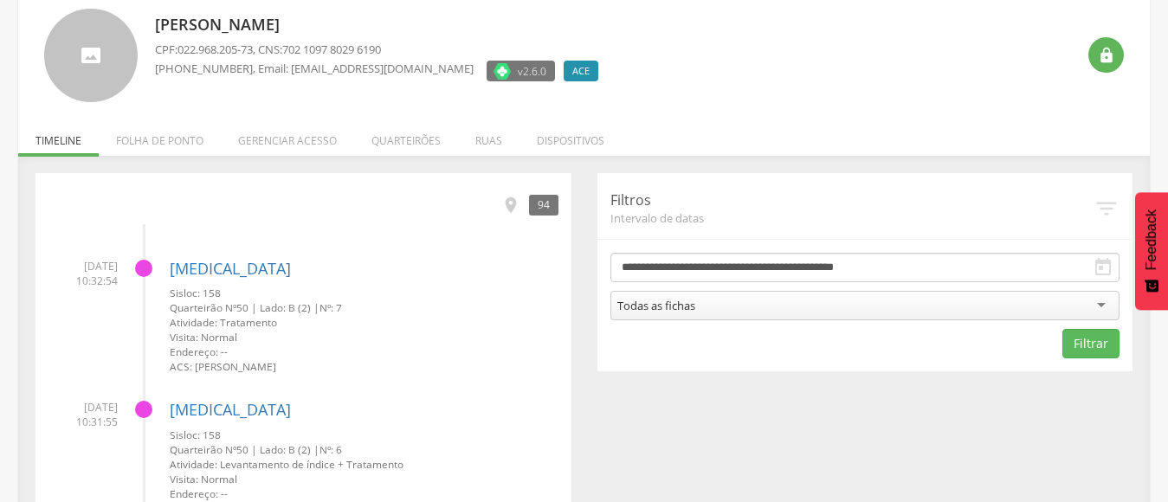
scroll to position [138, 0]
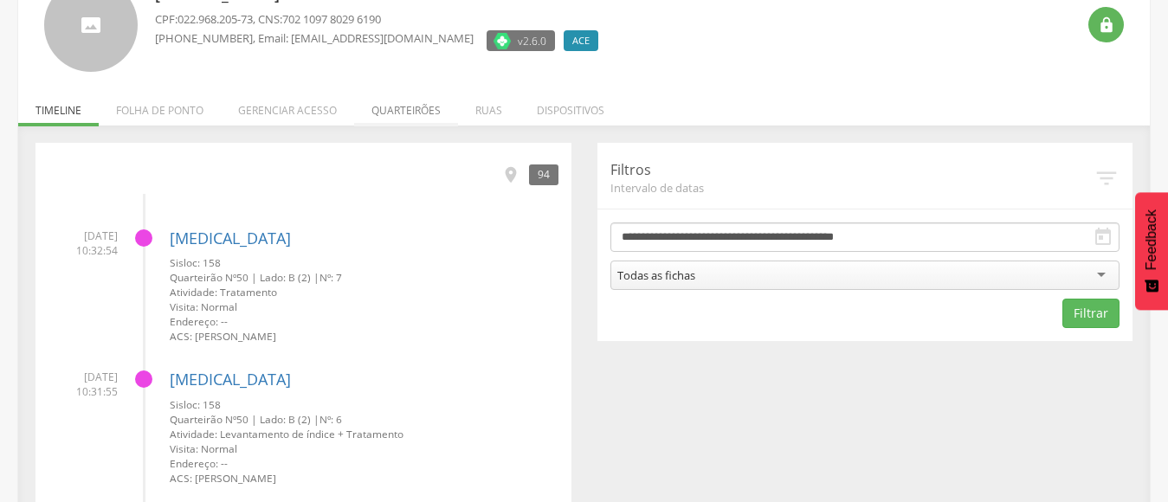
click at [404, 112] on li "Quarteirões" at bounding box center [406, 106] width 104 height 41
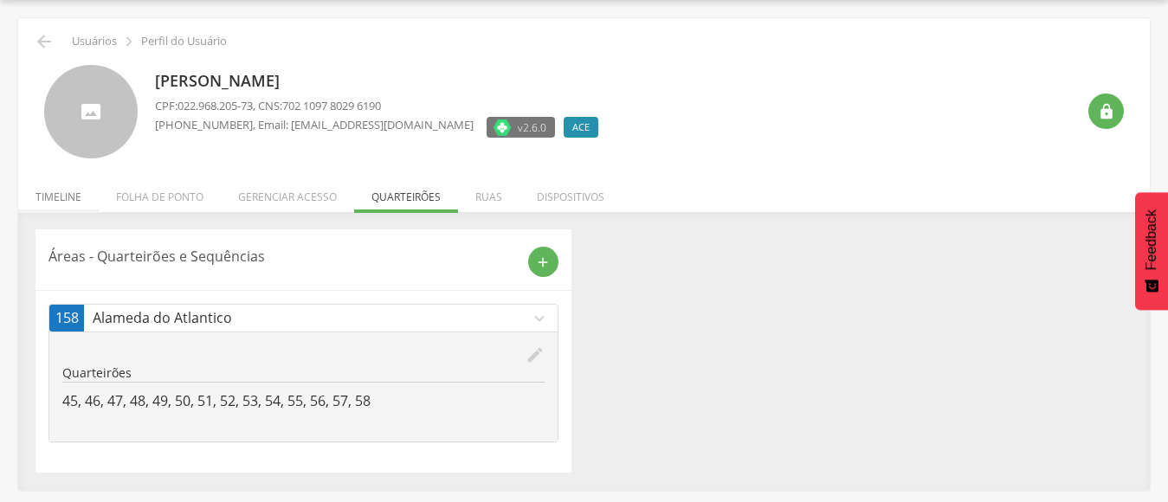
click at [49, 196] on li "Timeline" at bounding box center [58, 192] width 80 height 41
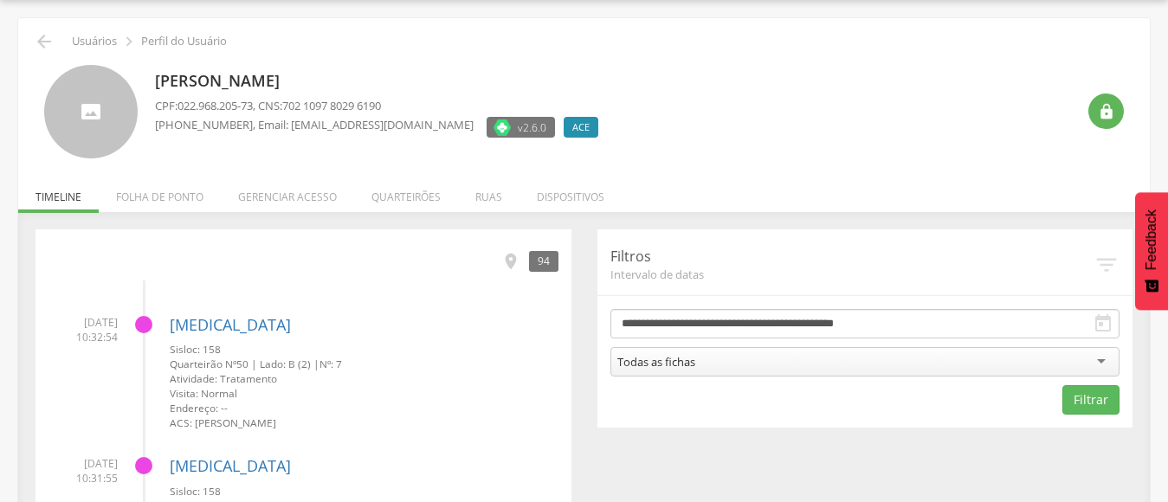
scroll to position [138, 0]
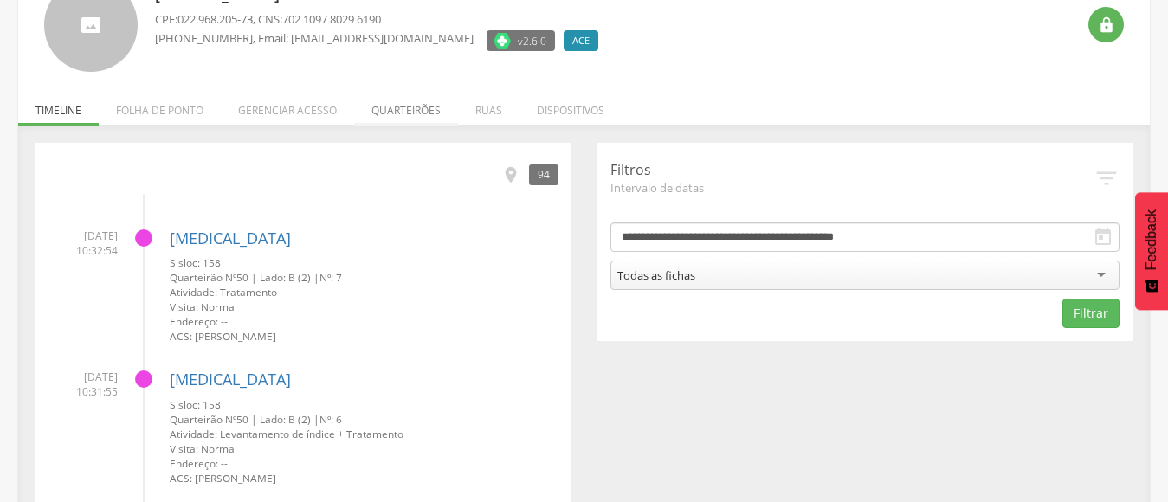
click at [415, 107] on li "Quarteirões" at bounding box center [406, 106] width 104 height 41
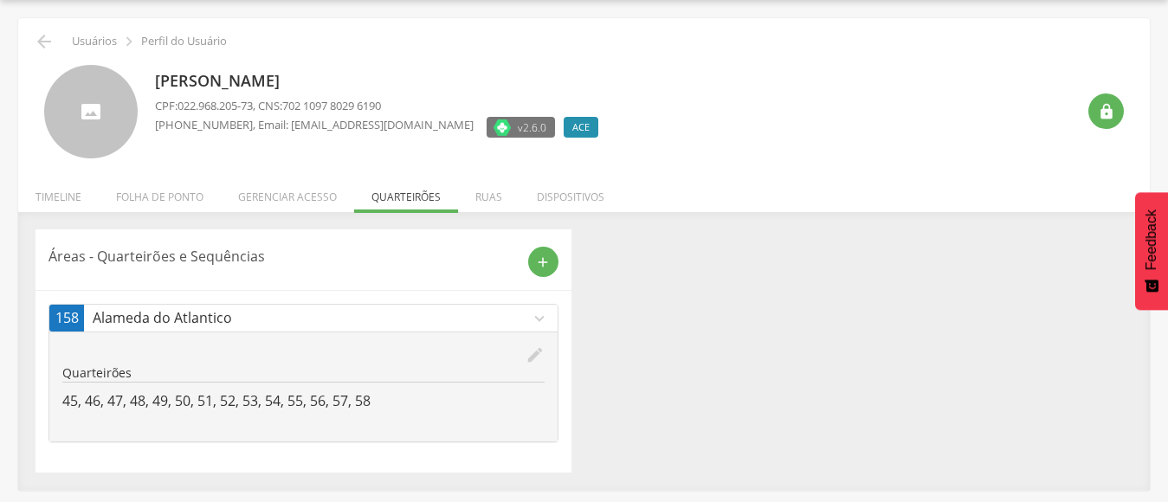
scroll to position [52, 0]
click at [42, 39] on icon "" at bounding box center [44, 41] width 21 height 21
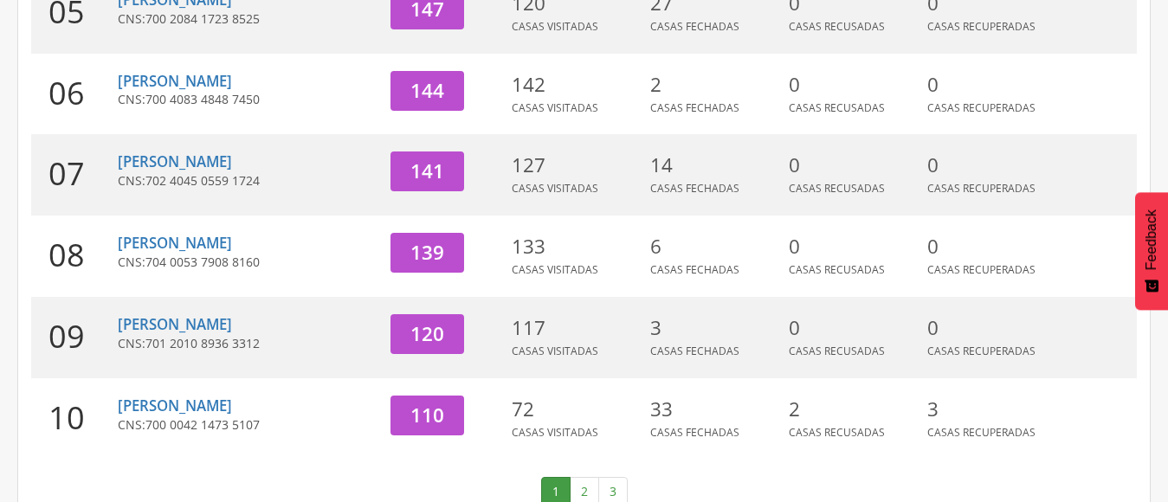
scroll to position [700, 0]
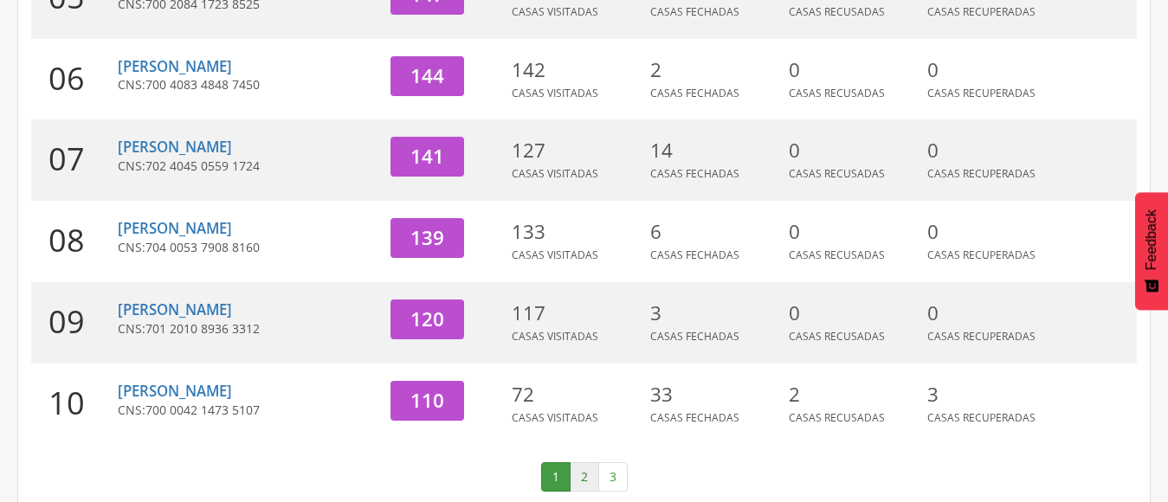
click at [577, 462] on link "2" at bounding box center [584, 476] width 29 height 29
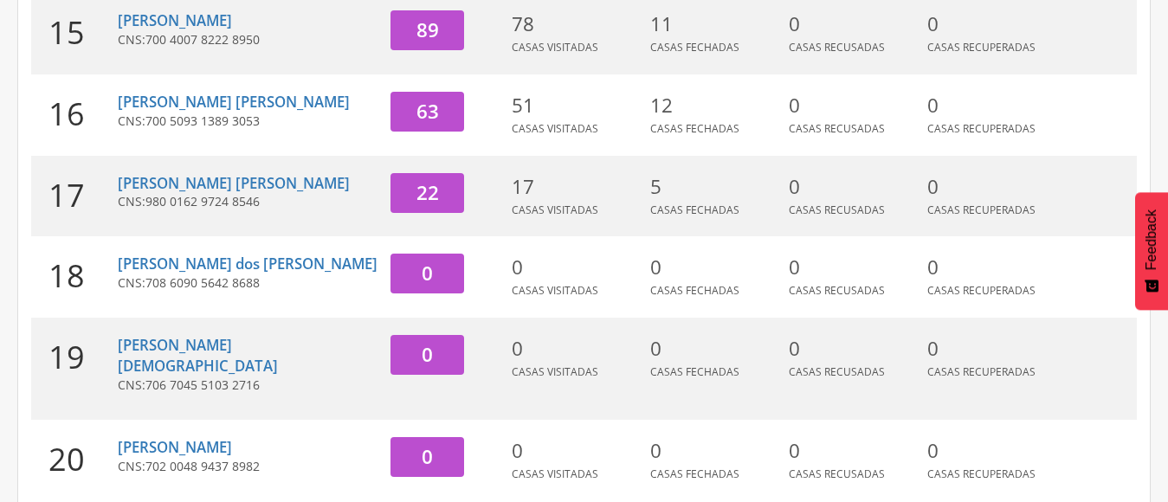
scroll to position [614, 0]
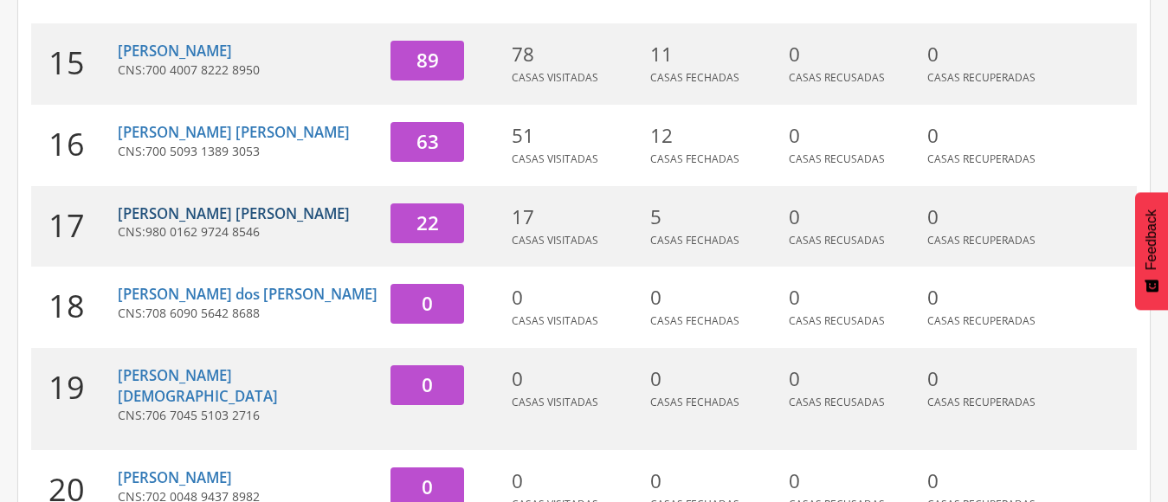
click at [194, 223] on link "[PERSON_NAME] [PERSON_NAME]" at bounding box center [234, 213] width 232 height 20
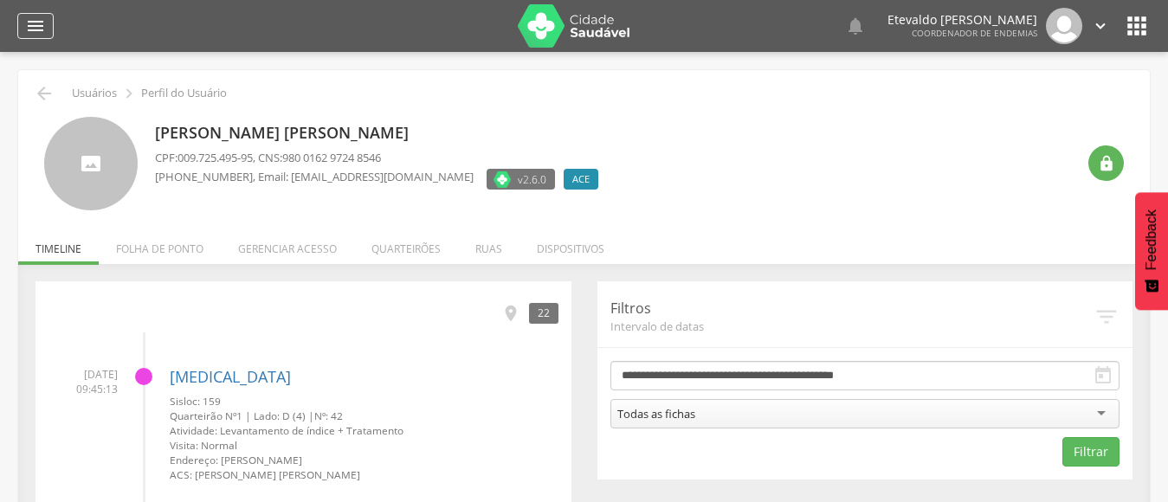
click at [35, 17] on icon "" at bounding box center [35, 26] width 21 height 21
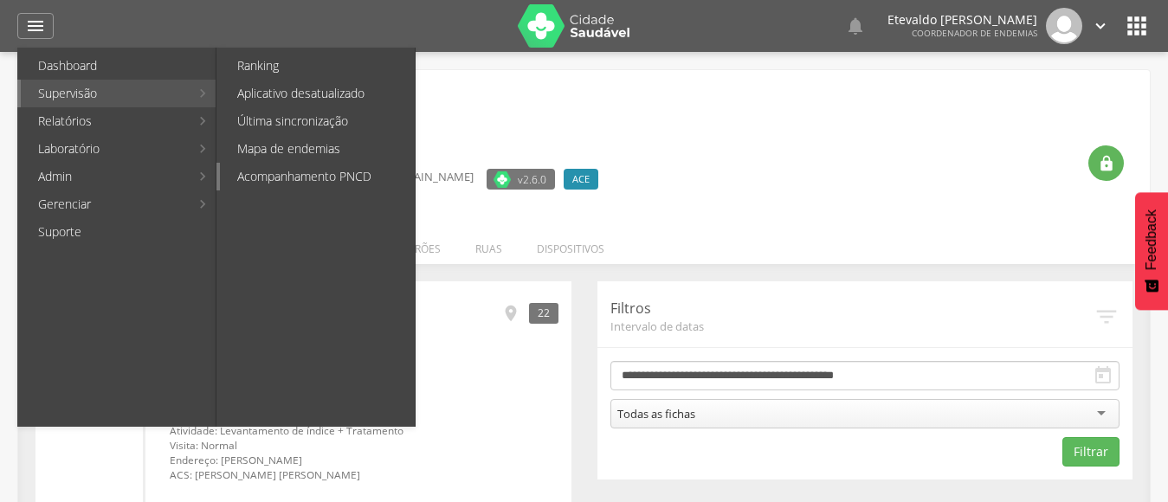
click at [324, 172] on link "Acompanhamento PNCD" at bounding box center [317, 177] width 195 height 28
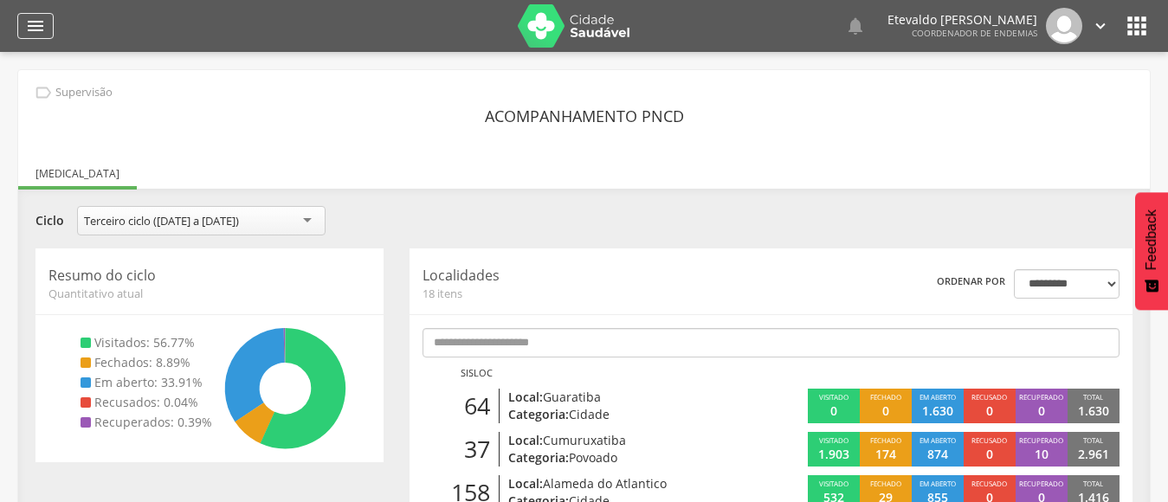
click at [34, 29] on icon "" at bounding box center [35, 26] width 21 height 21
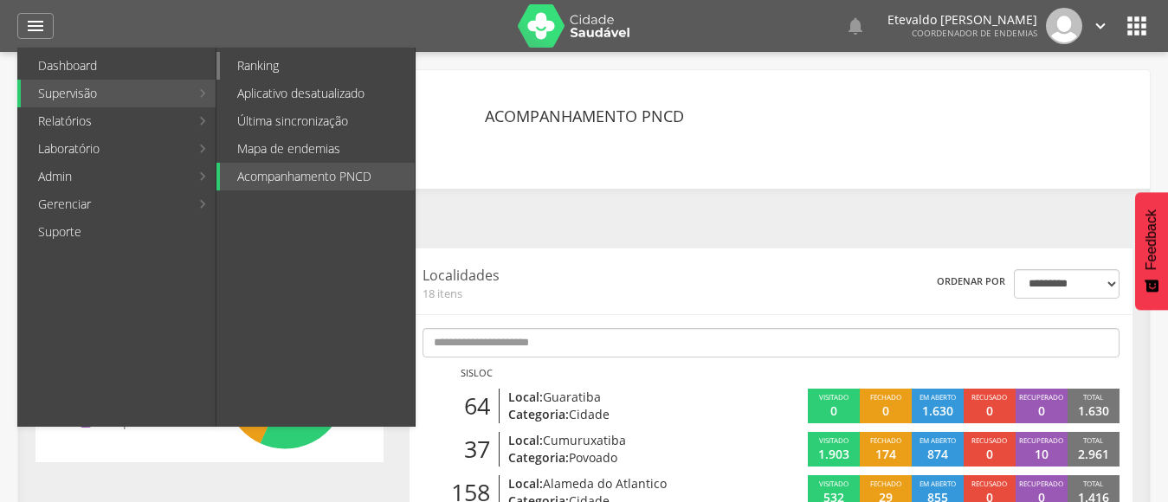
click at [313, 70] on link "Ranking" at bounding box center [317, 66] width 195 height 28
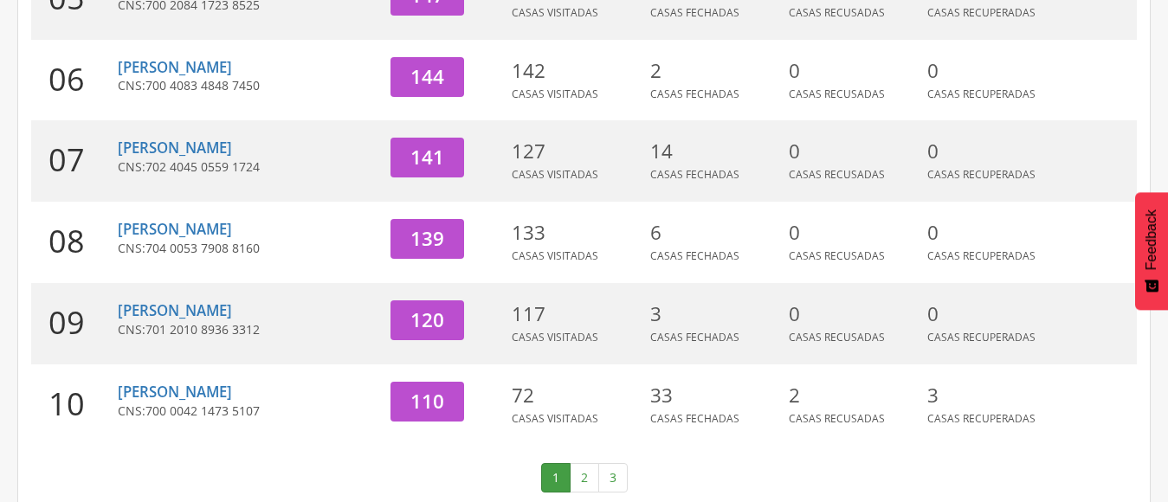
scroll to position [700, 0]
click at [582, 465] on link "2" at bounding box center [584, 476] width 29 height 29
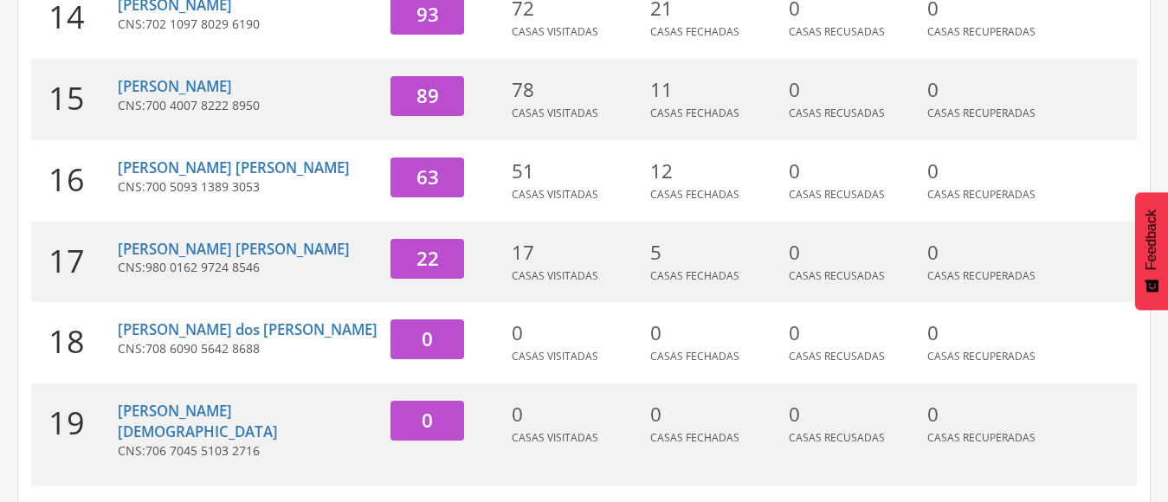
scroll to position [548, 0]
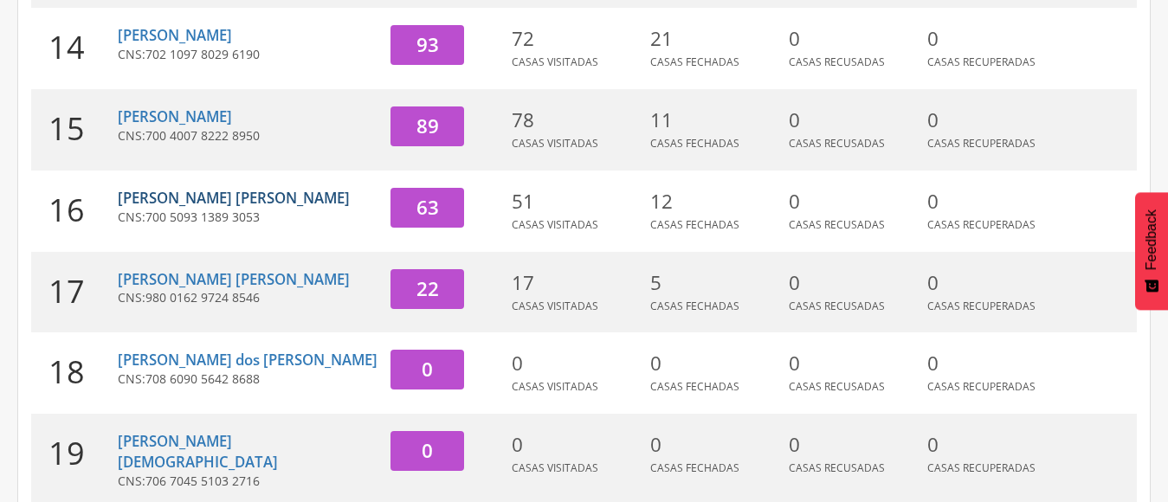
click at [216, 208] on link "[PERSON_NAME] [PERSON_NAME]" at bounding box center [234, 198] width 232 height 20
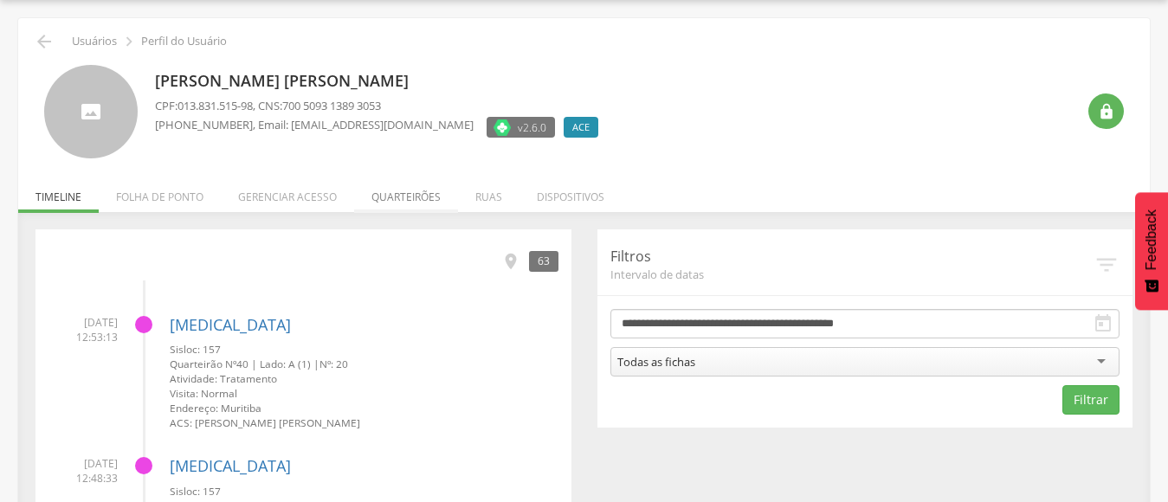
click at [408, 198] on li "Quarteirões" at bounding box center [406, 192] width 104 height 41
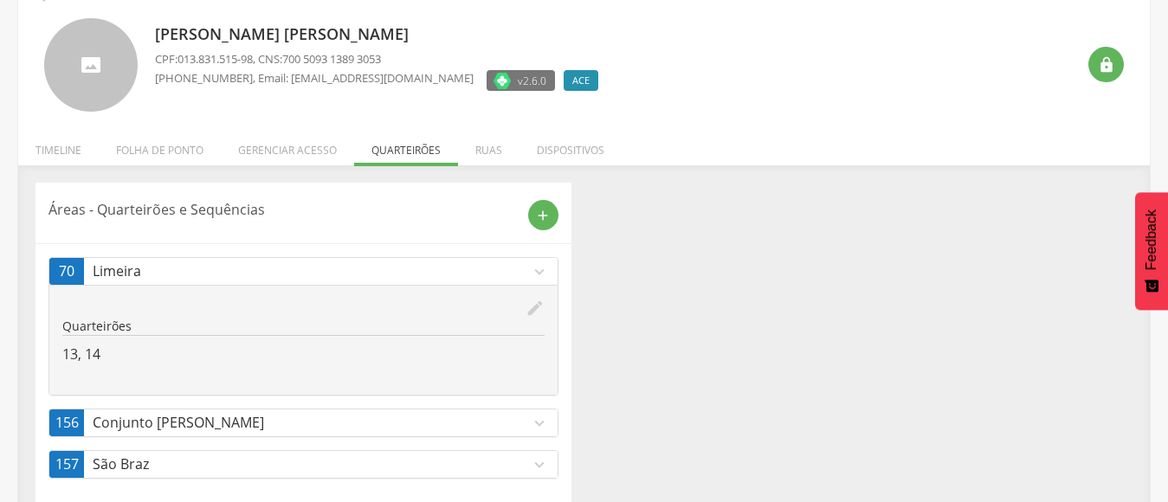
scroll to position [124, 0]
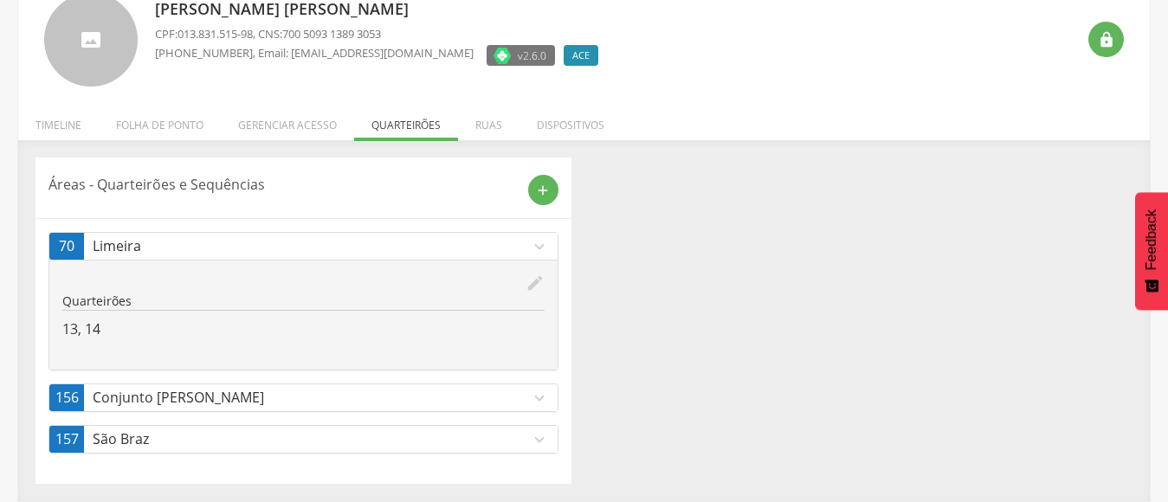
click at [444, 438] on p "São Braz" at bounding box center [311, 439] width 437 height 20
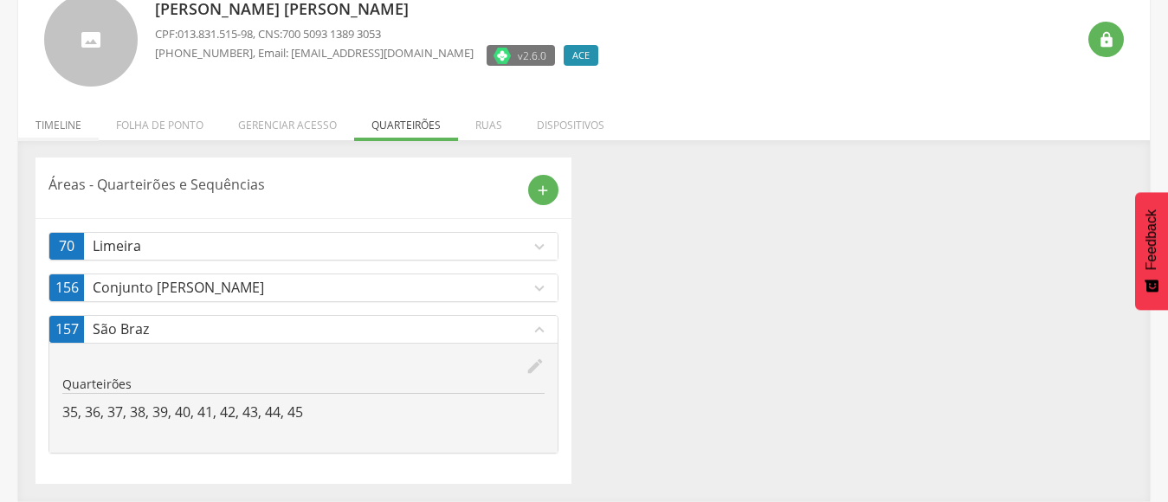
click at [48, 125] on li "Timeline" at bounding box center [58, 120] width 80 height 41
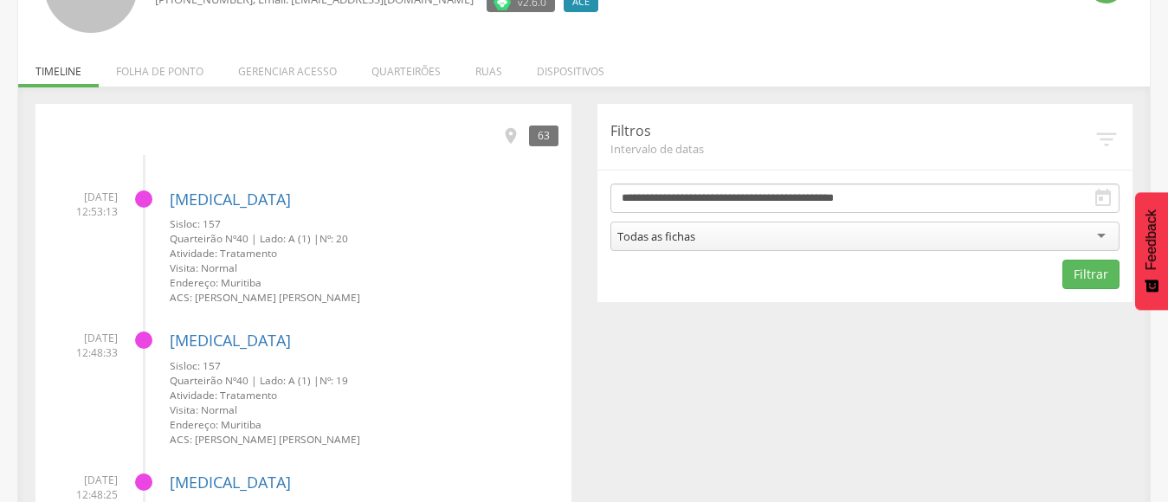
scroll to position [0, 0]
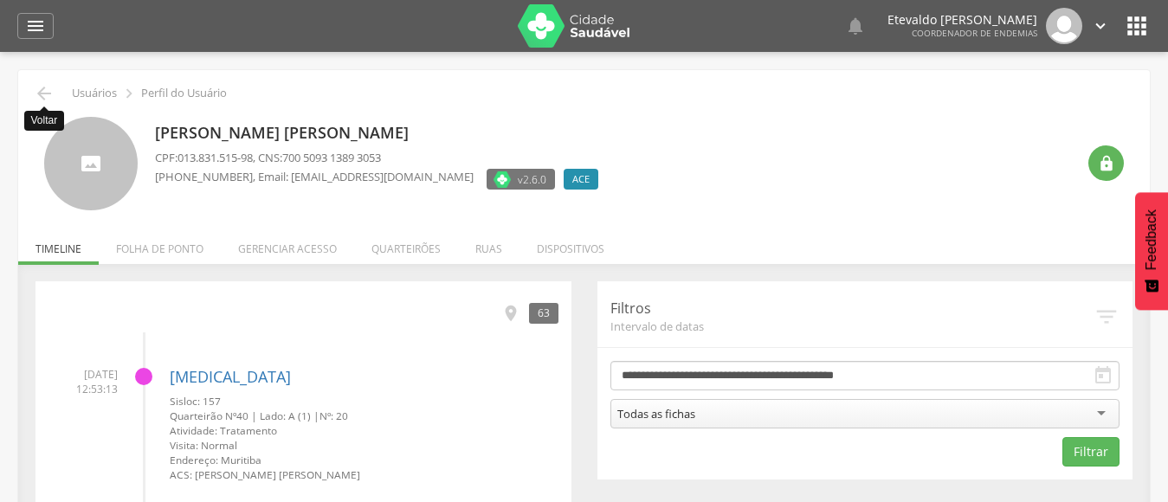
click at [32, 90] on div " Voltar Usuários  Perfil do Usuário" at bounding box center [583, 93] width 1105 height 21
click at [39, 92] on icon "" at bounding box center [44, 93] width 21 height 21
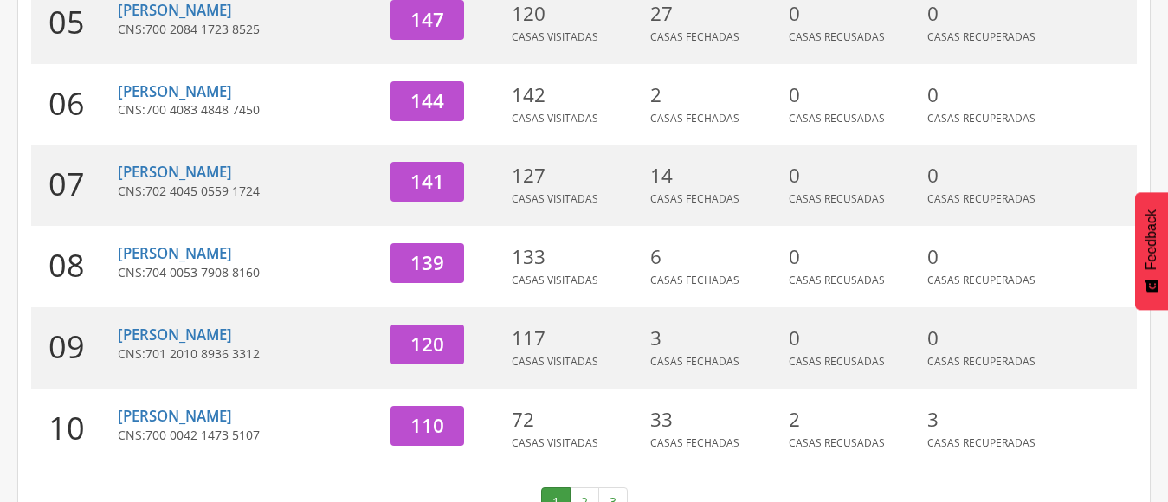
scroll to position [700, 0]
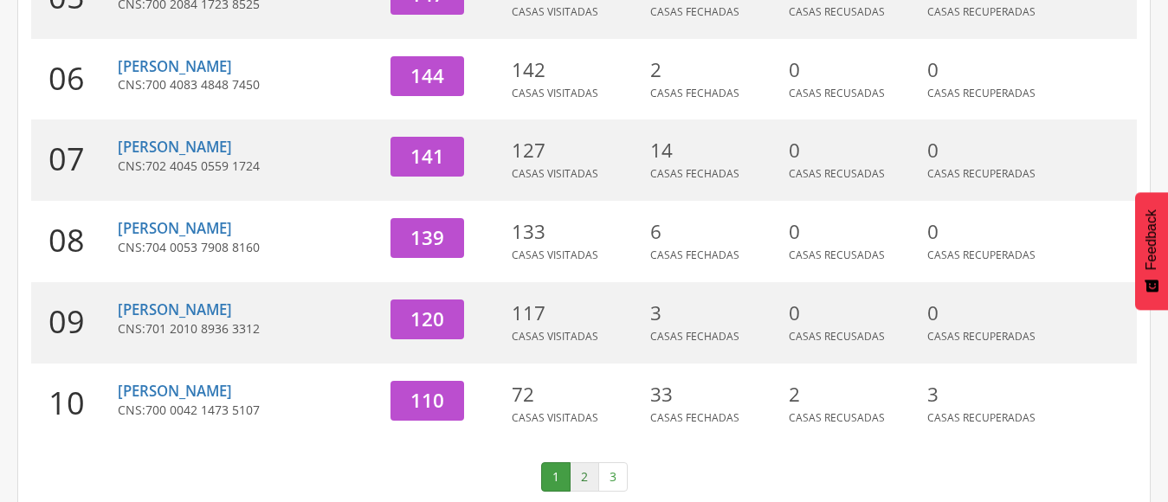
click at [589, 462] on link "2" at bounding box center [584, 476] width 29 height 29
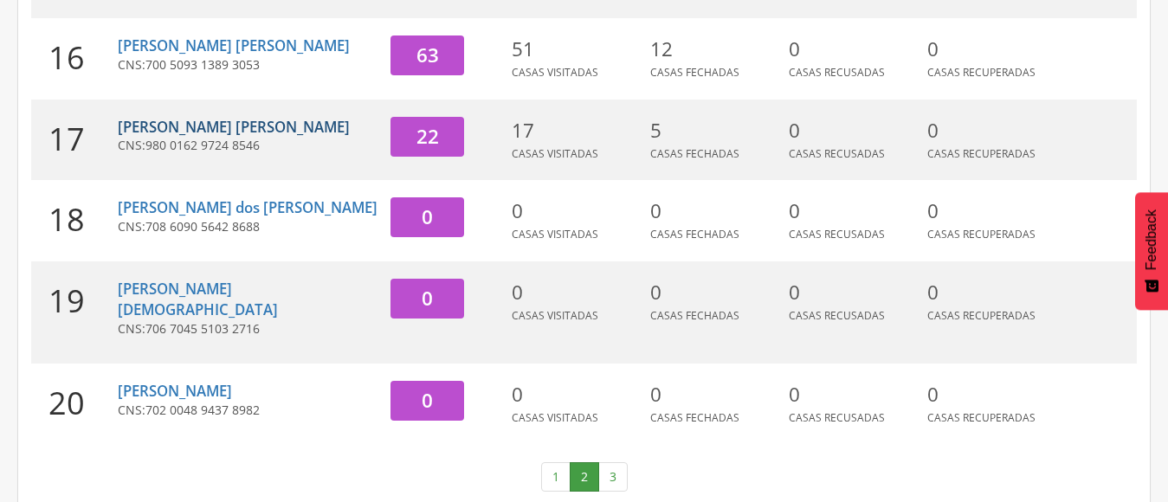
click at [195, 137] on link "[PERSON_NAME] [PERSON_NAME]" at bounding box center [234, 127] width 232 height 20
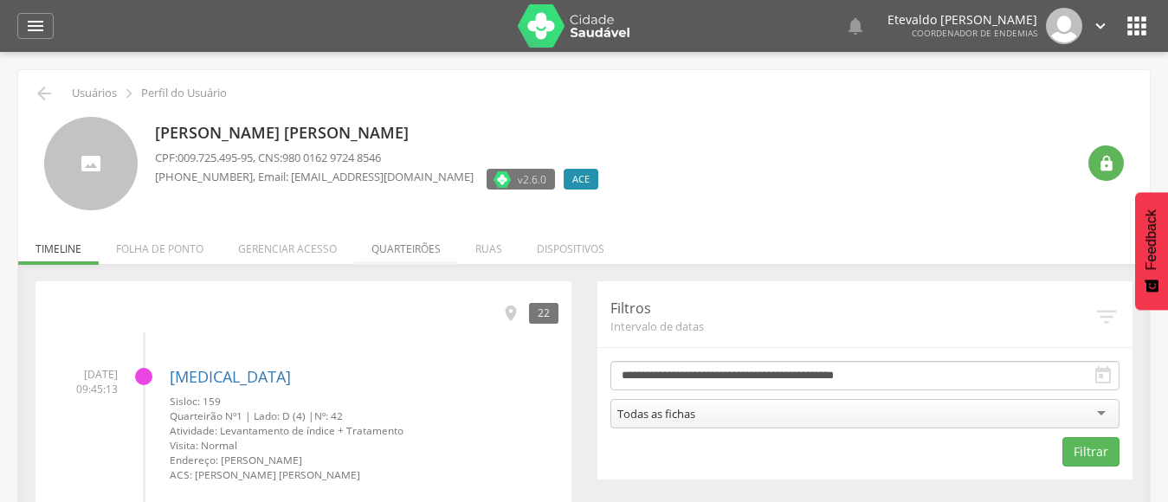
click at [400, 241] on li "Quarteirões" at bounding box center [406, 244] width 104 height 41
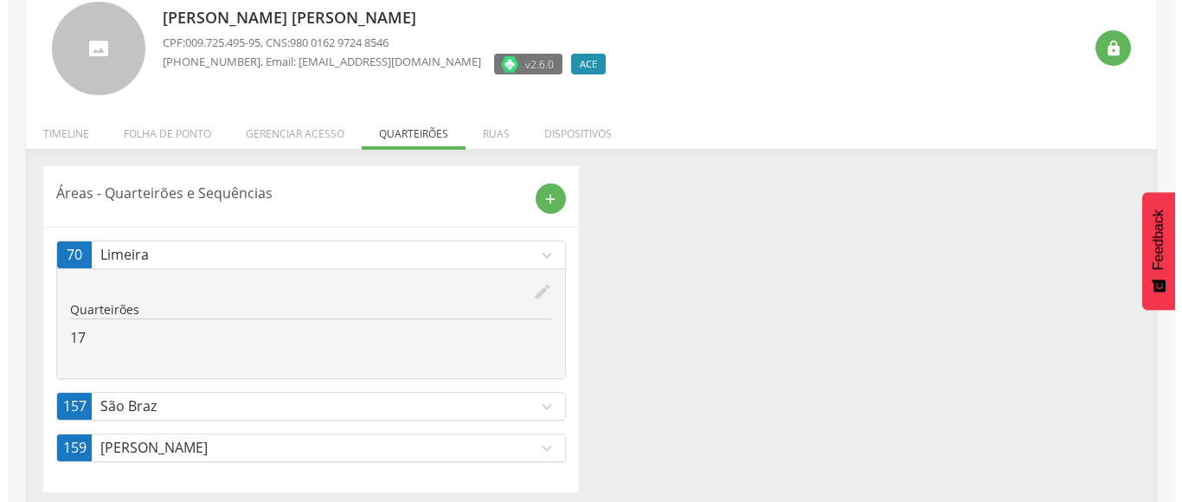
scroll to position [124, 0]
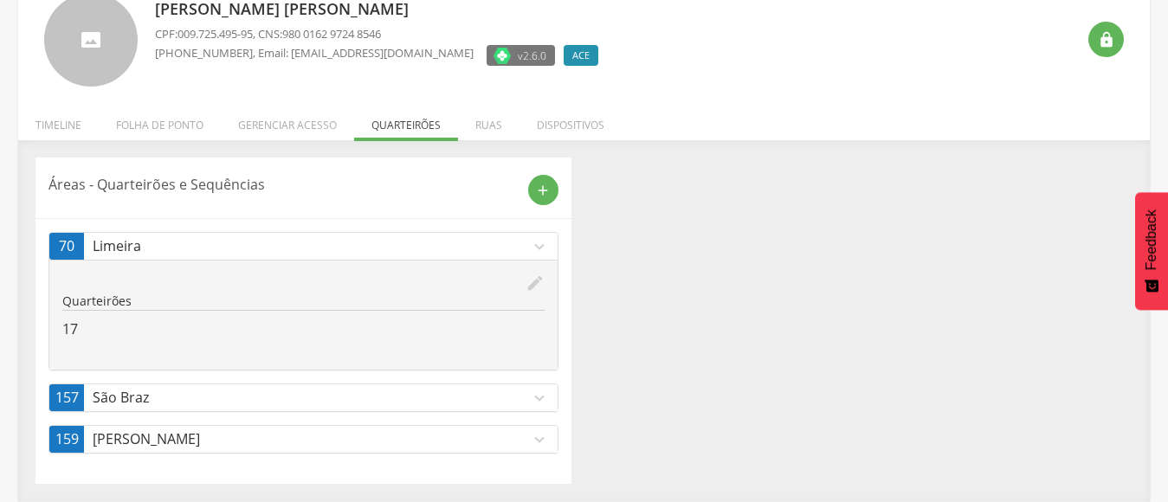
click at [331, 396] on p "São Braz" at bounding box center [311, 398] width 437 height 20
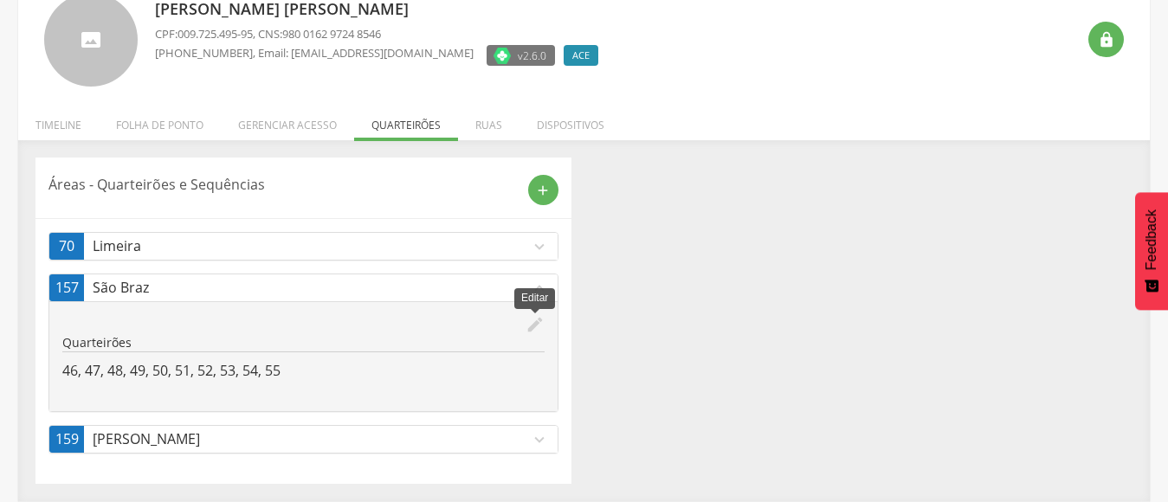
click at [537, 321] on icon "edit" at bounding box center [534, 324] width 19 height 19
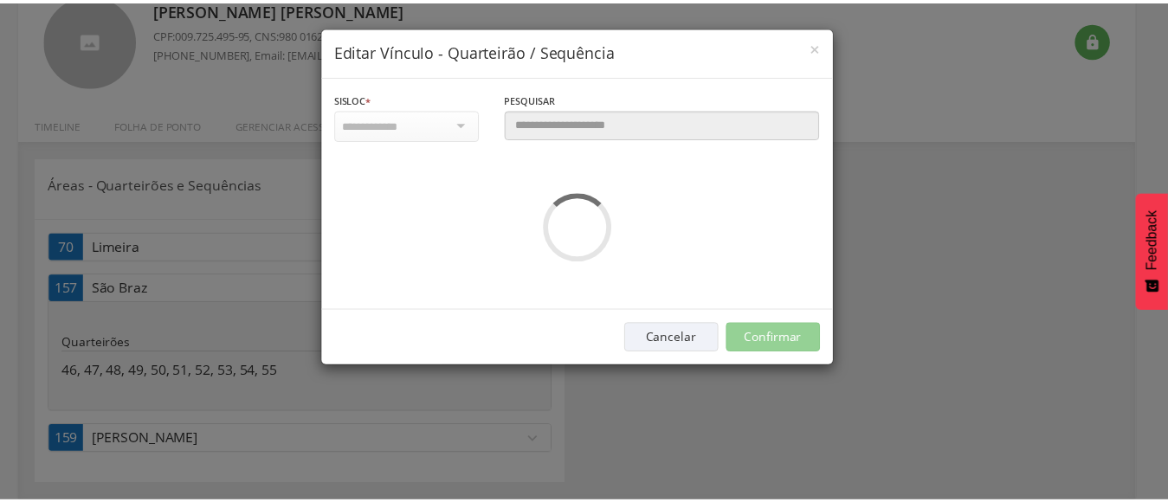
scroll to position [0, 0]
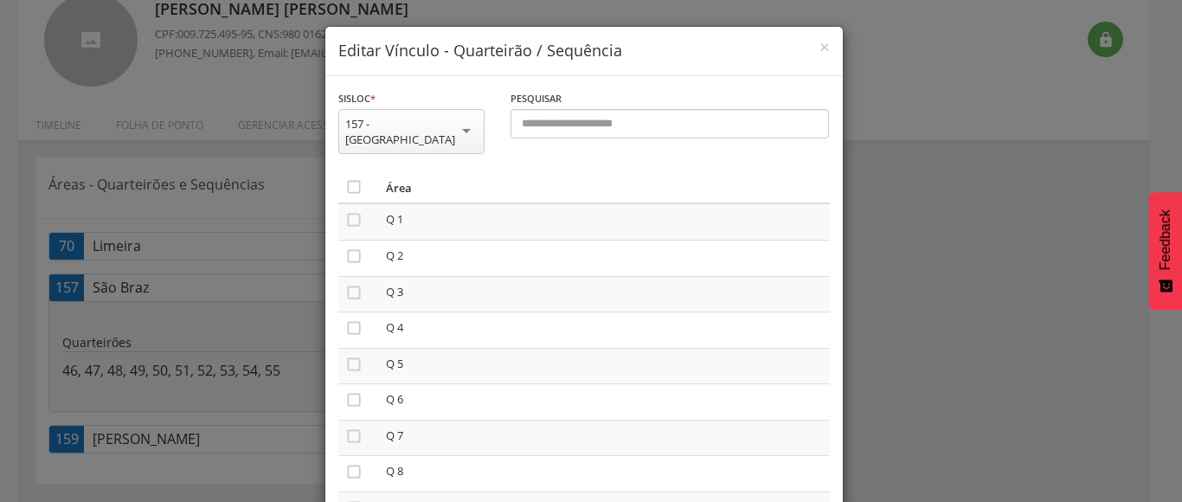
click at [1022, 367] on div "**********" at bounding box center [591, 251] width 1182 height 502
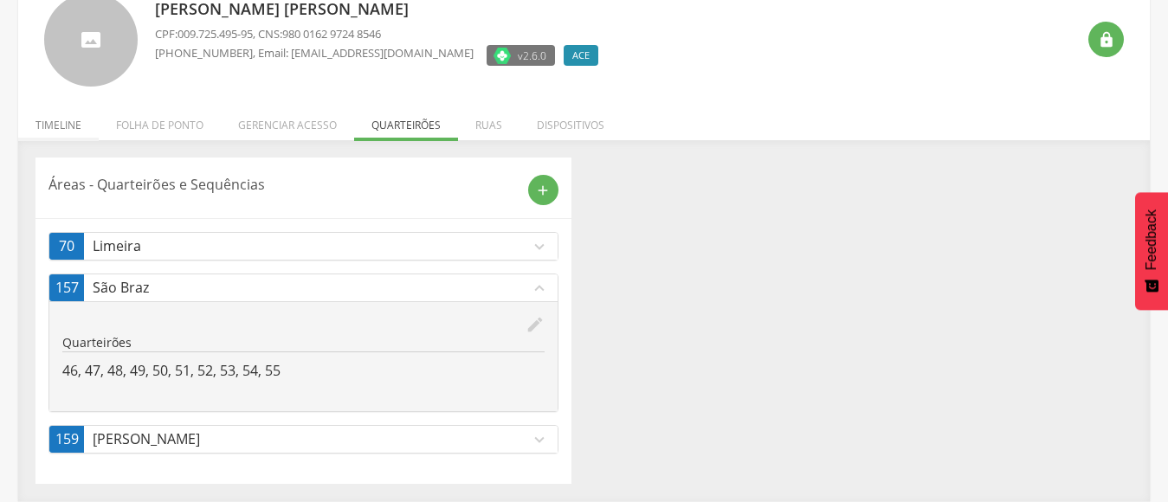
click at [64, 120] on li "Timeline" at bounding box center [58, 120] width 80 height 41
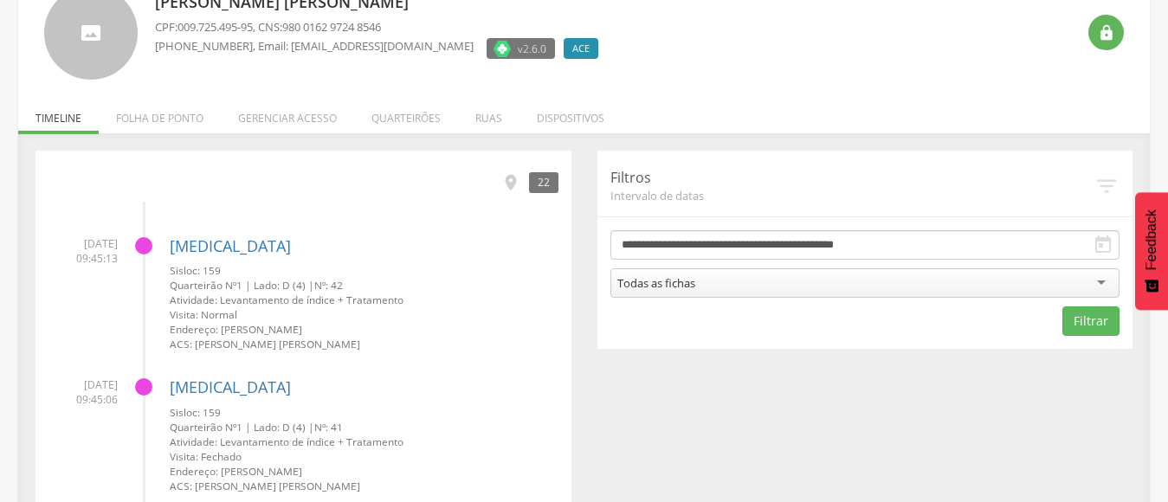
scroll to position [124, 0]
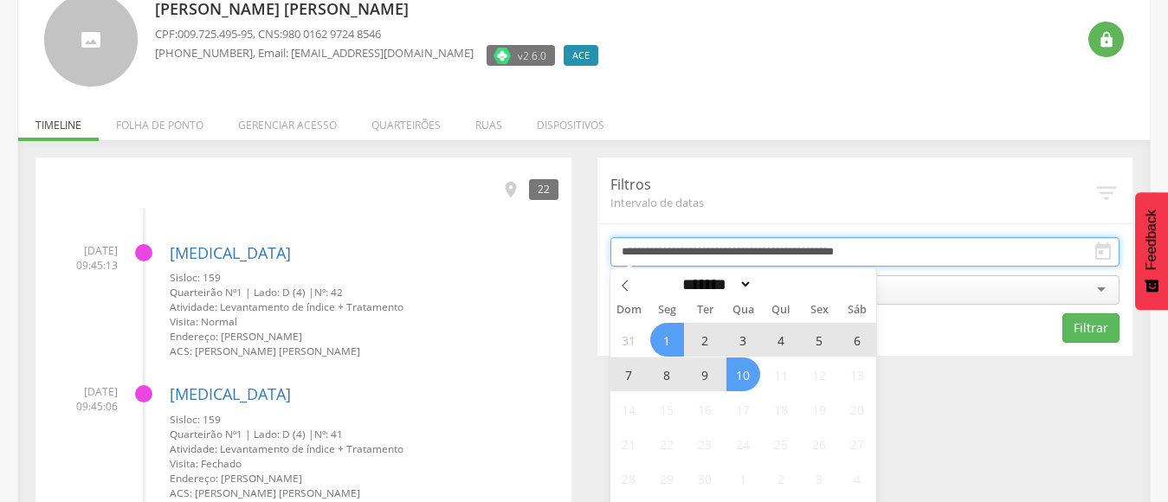
click at [1085, 255] on input "**********" at bounding box center [865, 251] width 510 height 29
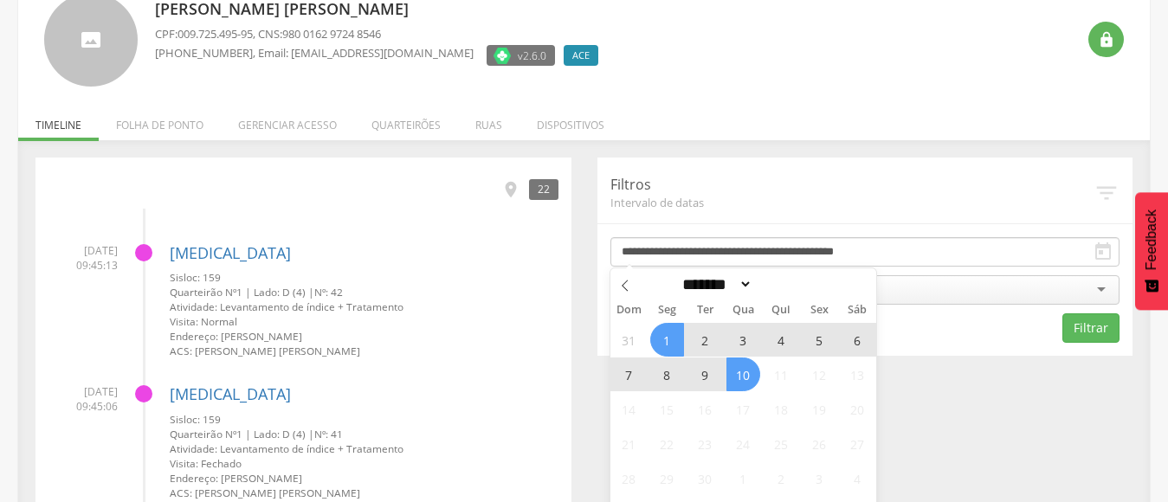
click at [656, 336] on span "1" at bounding box center [667, 340] width 34 height 34
click at [736, 377] on span "10" at bounding box center [743, 374] width 34 height 34
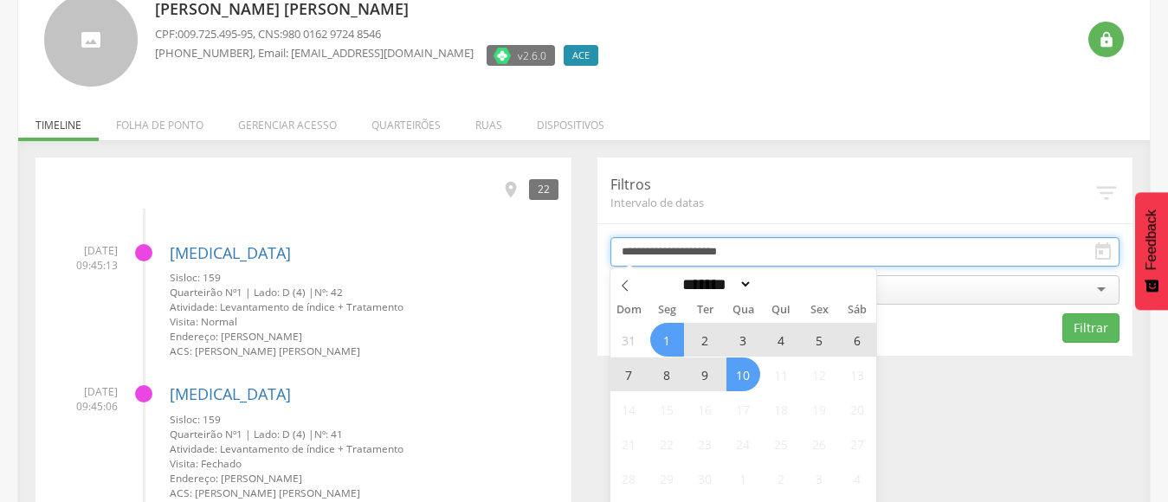
type input "**********"
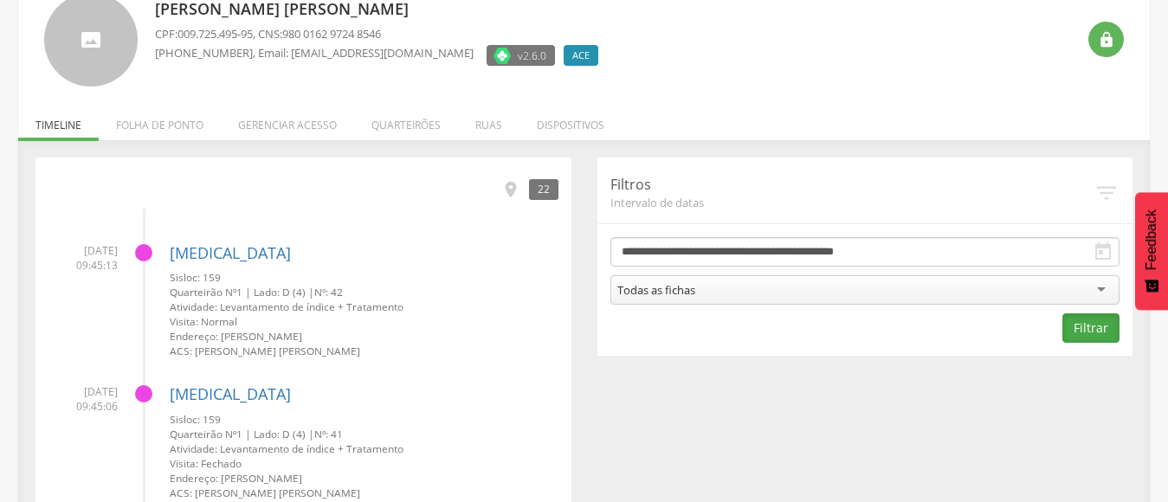
click at [1085, 329] on button "Filtrar" at bounding box center [1090, 327] width 57 height 29
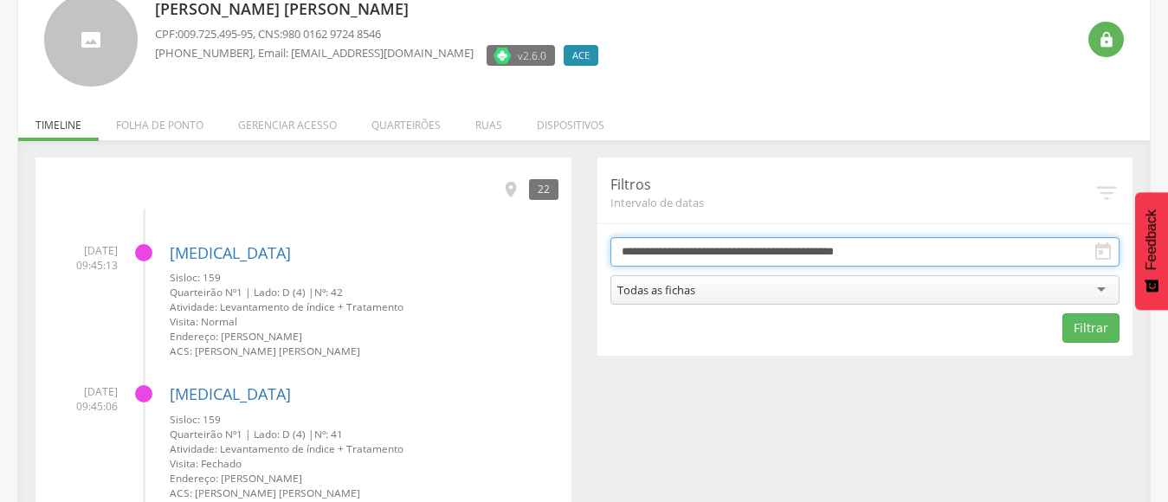
click at [1088, 248] on input "**********" at bounding box center [865, 251] width 510 height 29
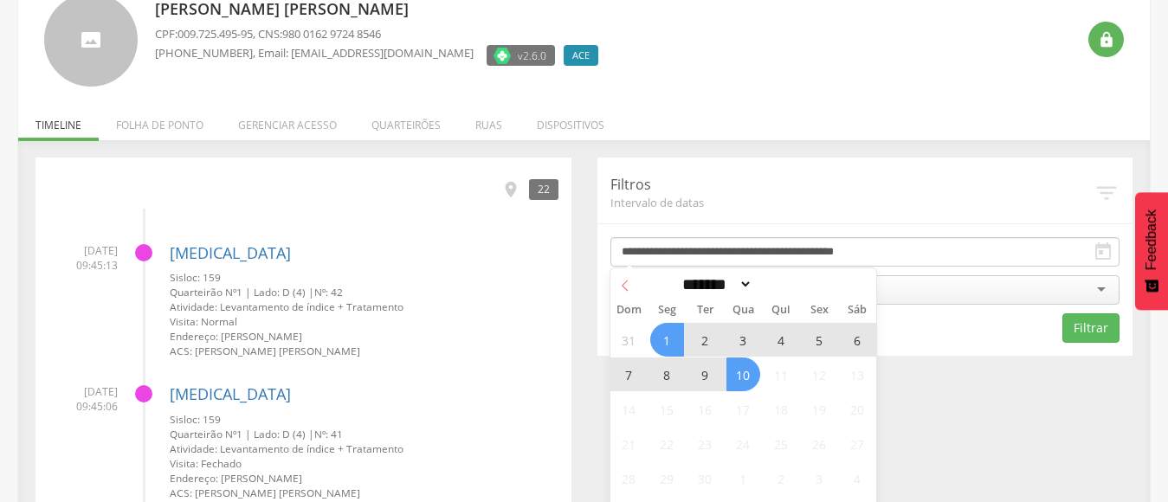
click at [622, 288] on icon at bounding box center [625, 286] width 12 height 12
select select "*"
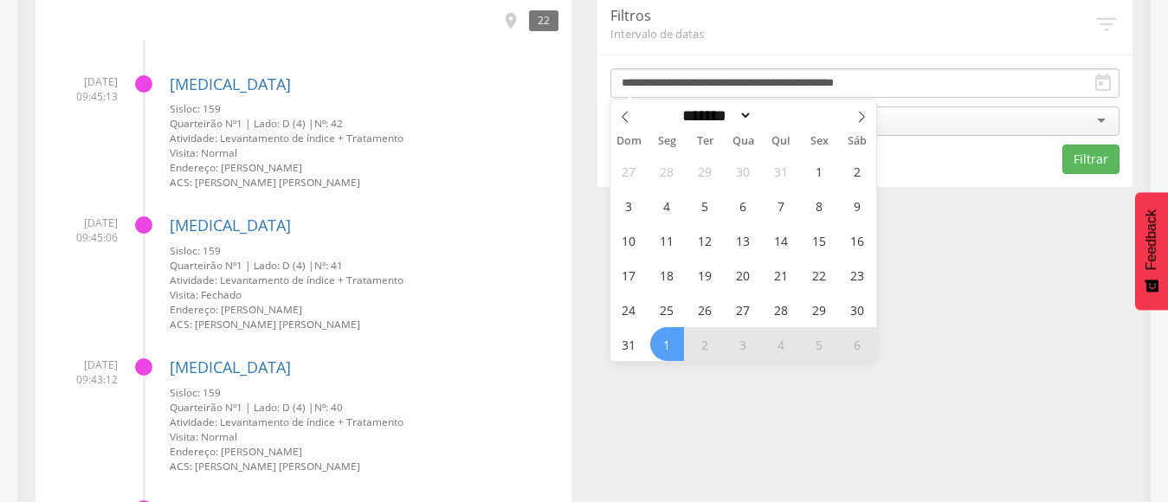
scroll to position [297, 0]
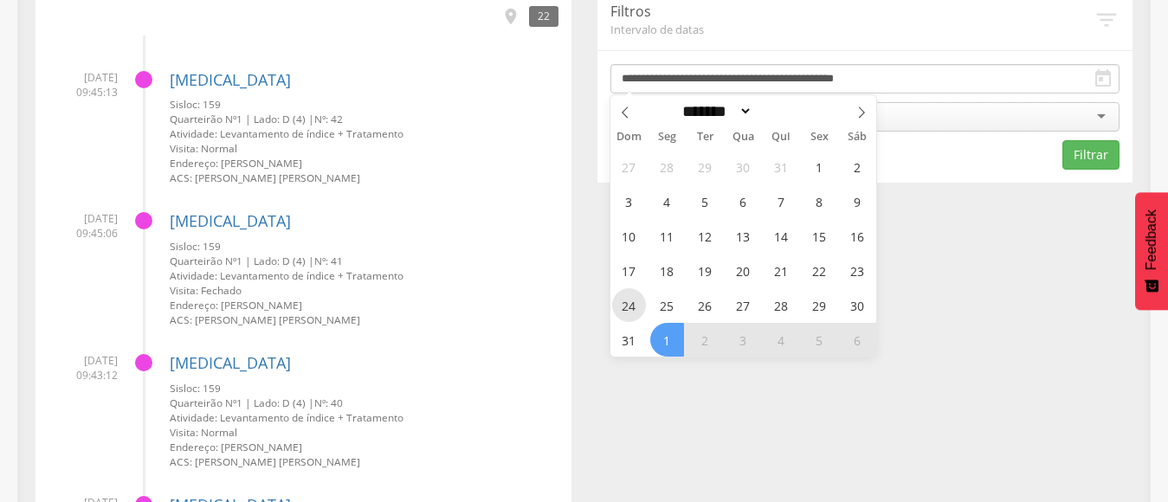
click at [627, 302] on span "24" at bounding box center [629, 305] width 34 height 34
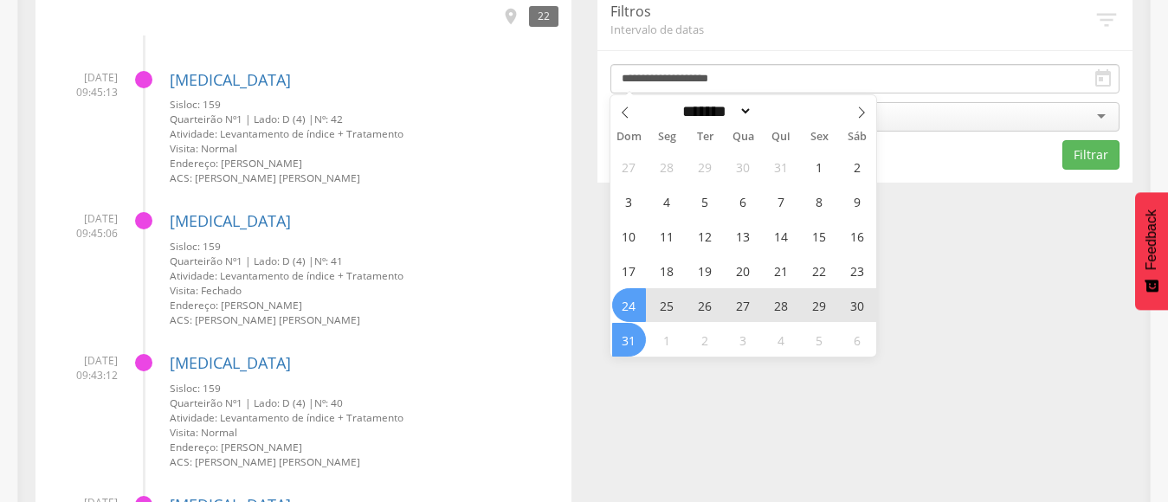
click at [637, 337] on span "31" at bounding box center [629, 340] width 34 height 34
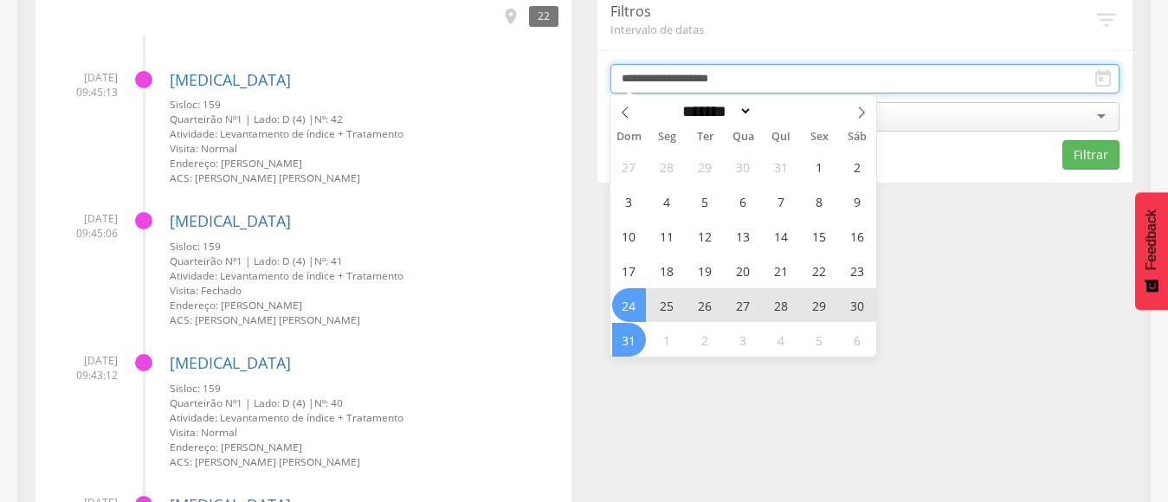
type input "**********"
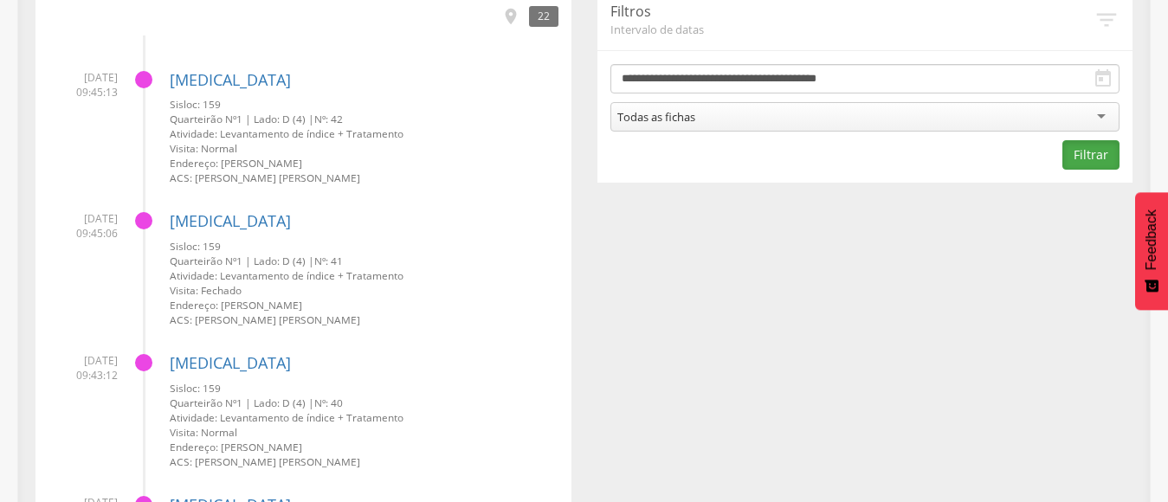
click at [1104, 159] on button "Filtrar" at bounding box center [1090, 154] width 57 height 29
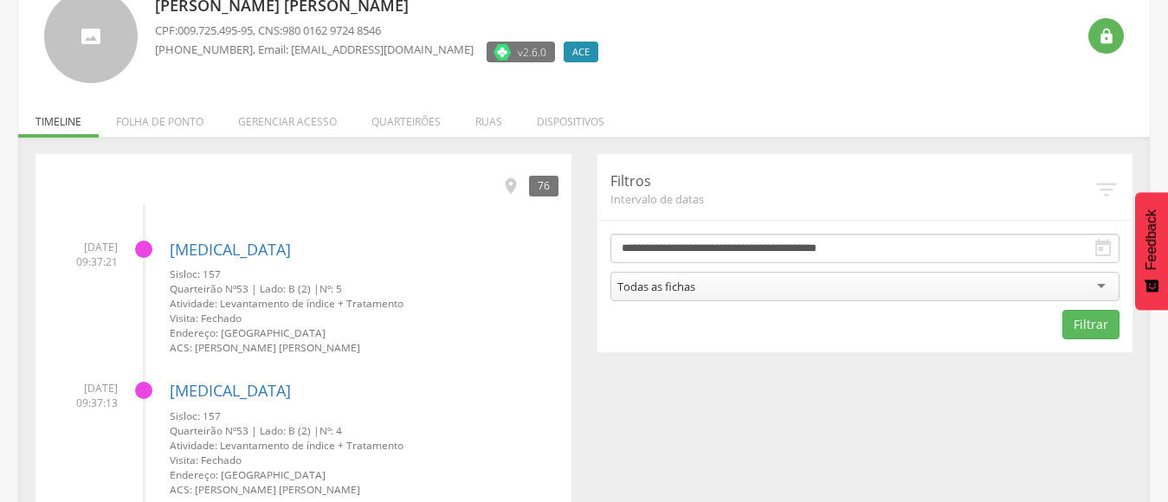
scroll to position [124, 0]
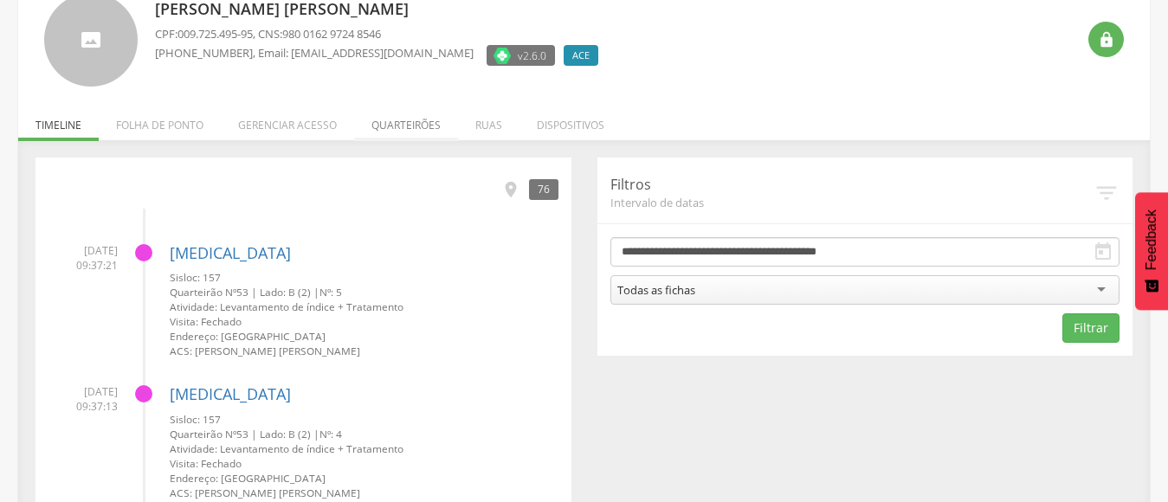
click at [409, 119] on li "Quarteirões" at bounding box center [406, 120] width 104 height 41
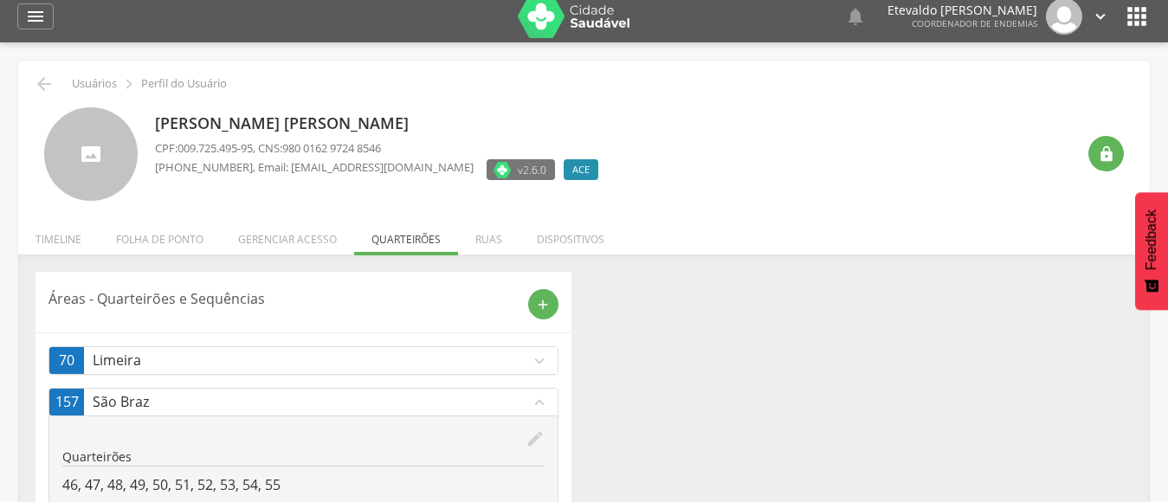
scroll to position [0, 0]
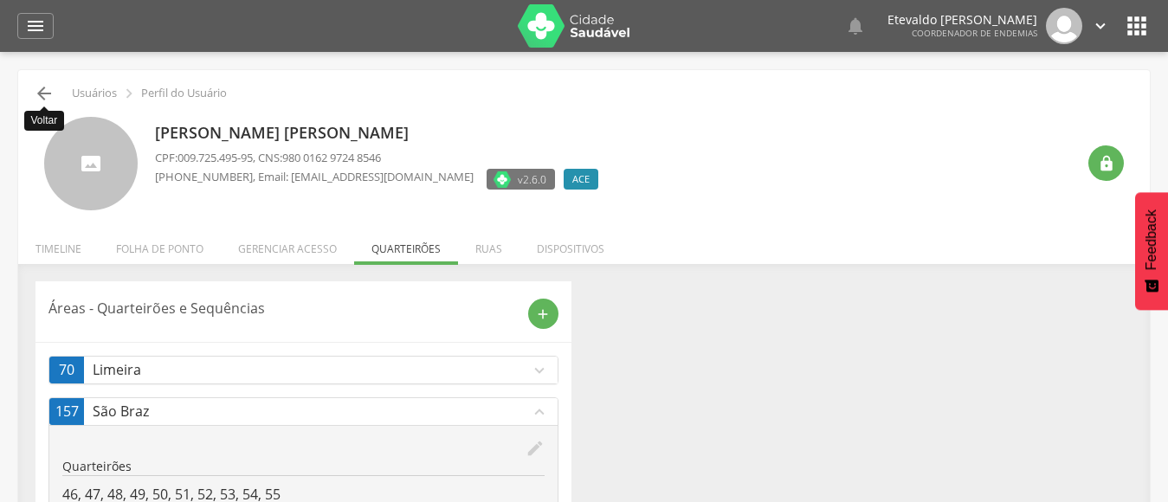
click at [52, 92] on icon "" at bounding box center [44, 93] width 21 height 21
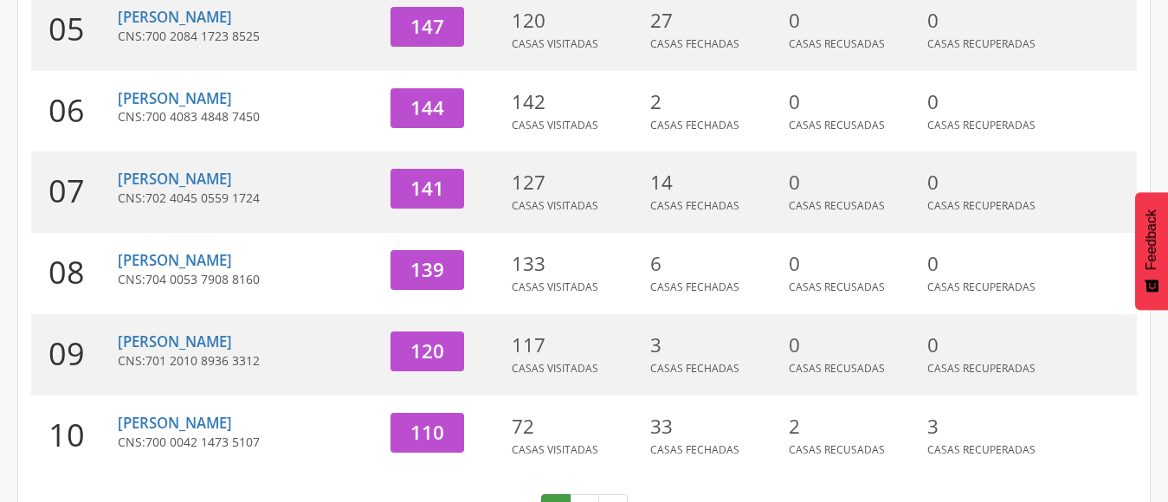
scroll to position [700, 0]
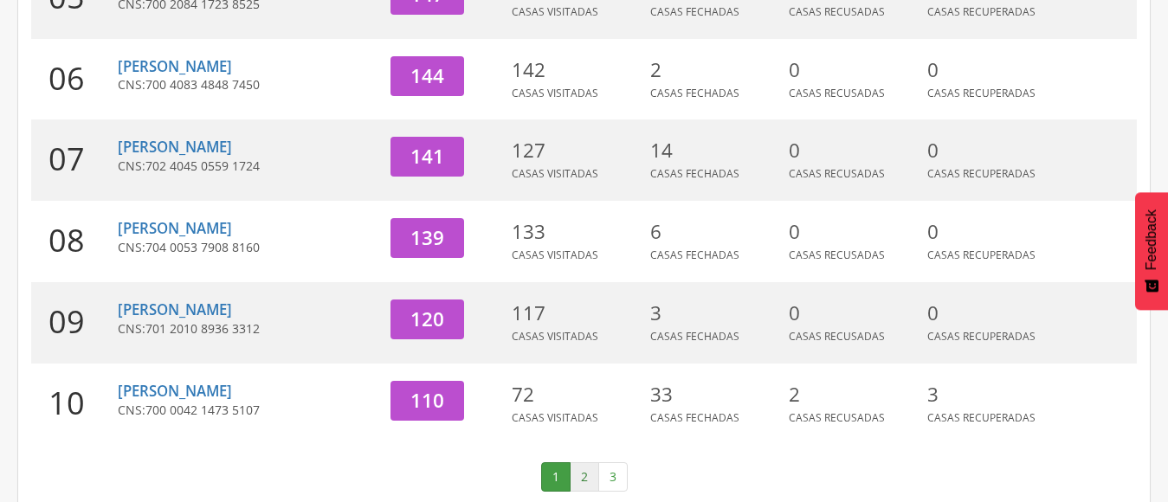
click at [592, 462] on link "2" at bounding box center [584, 476] width 29 height 29
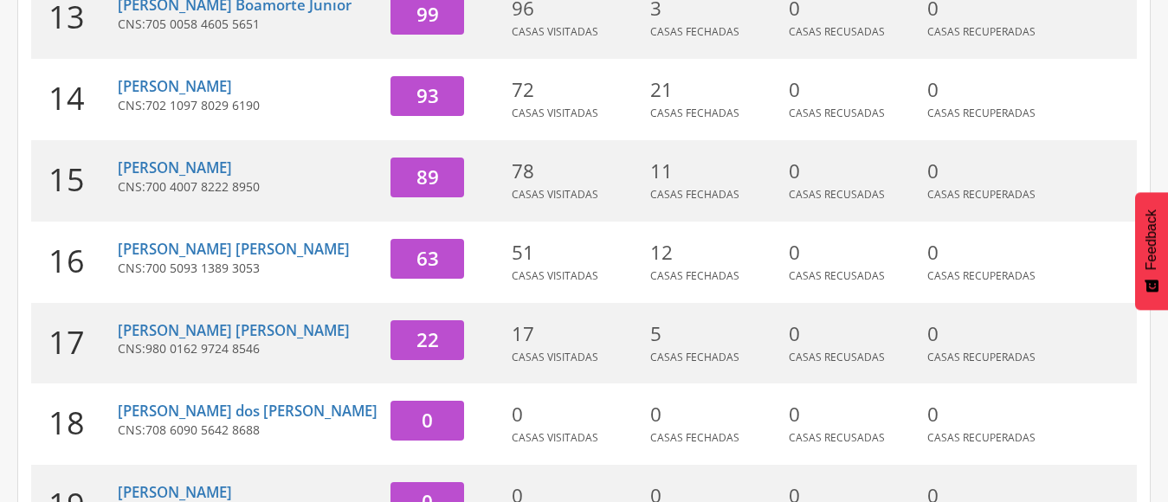
scroll to position [527, 0]
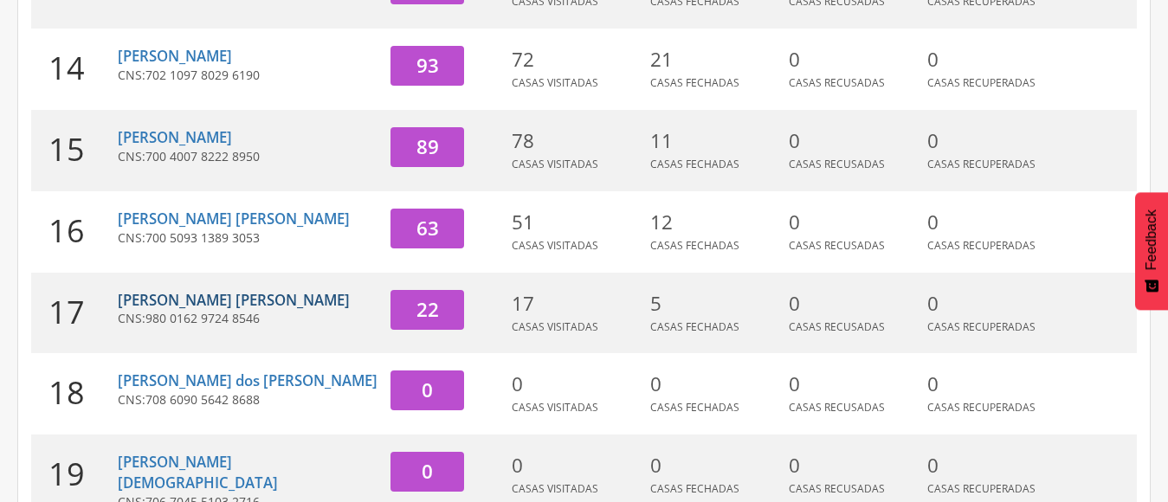
click at [201, 310] on link "[PERSON_NAME] [PERSON_NAME]" at bounding box center [234, 300] width 232 height 20
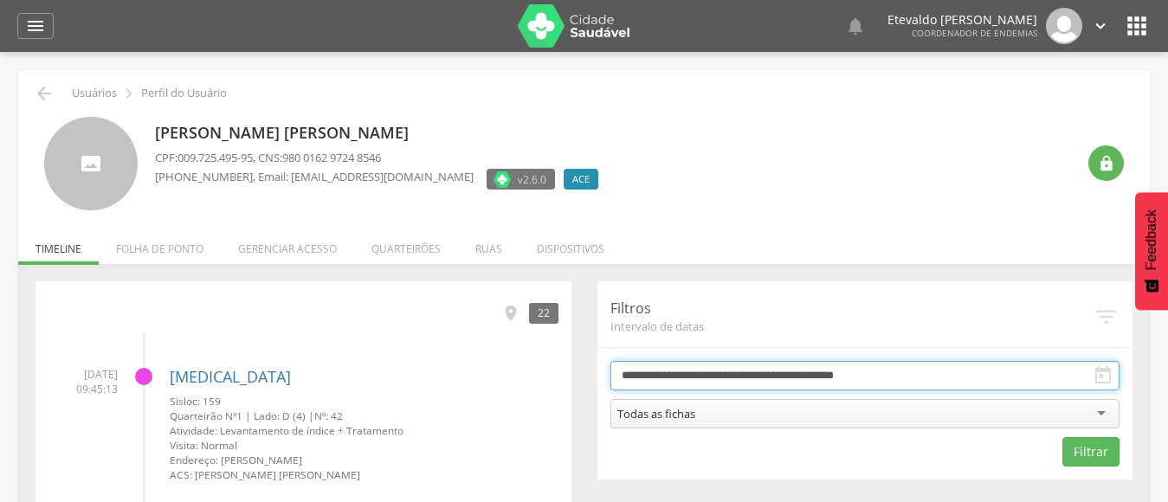
click at [1062, 369] on input "**********" at bounding box center [865, 375] width 510 height 29
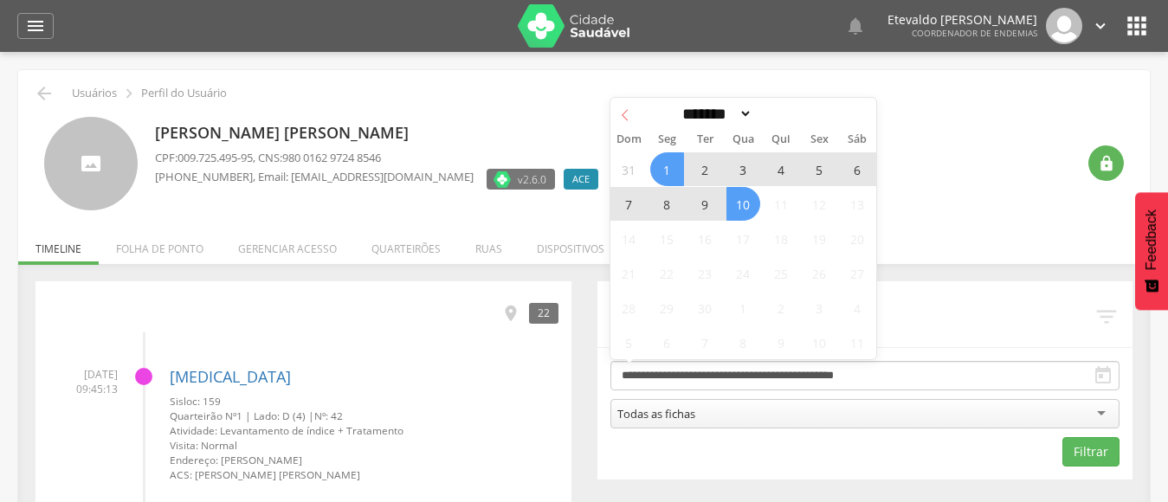
click at [622, 110] on icon at bounding box center [625, 115] width 12 height 12
select select "*"
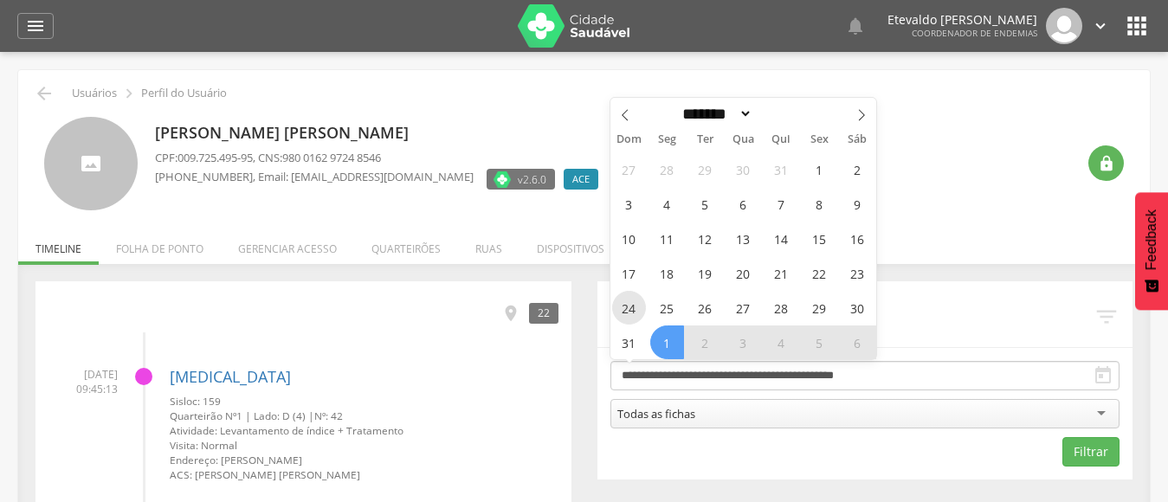
click at [631, 309] on span "24" at bounding box center [629, 308] width 34 height 34
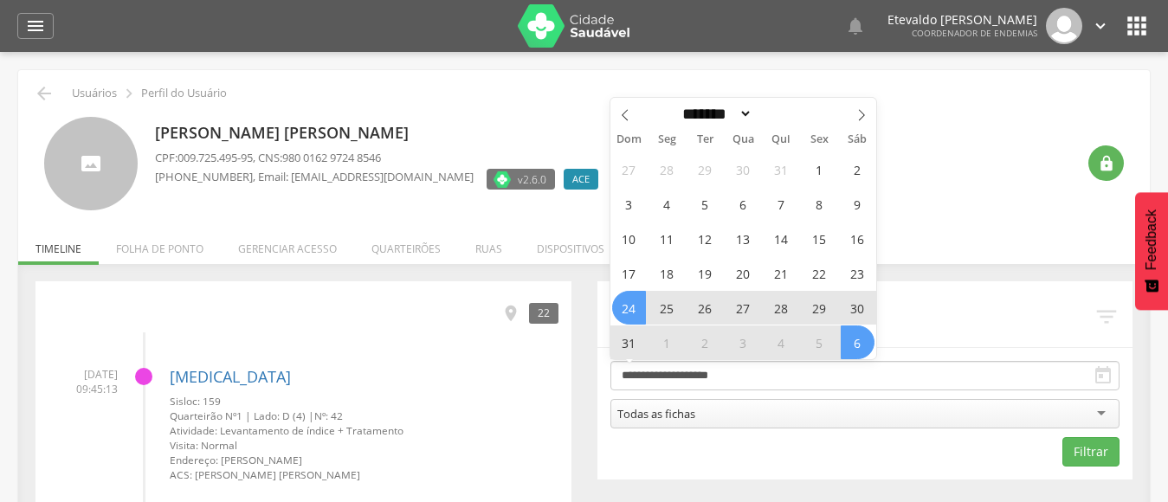
click at [864, 337] on span "6" at bounding box center [857, 342] width 34 height 34
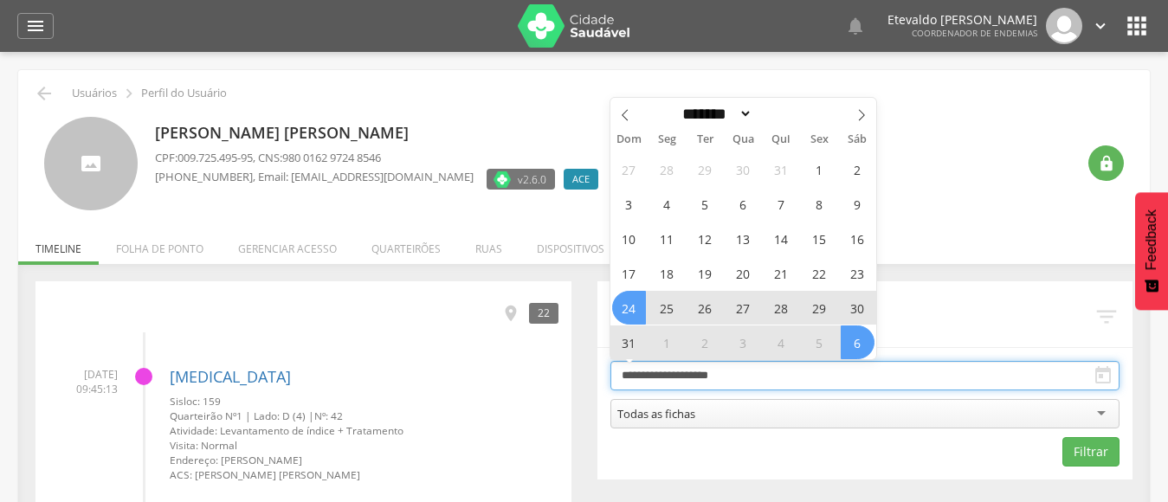
type input "**********"
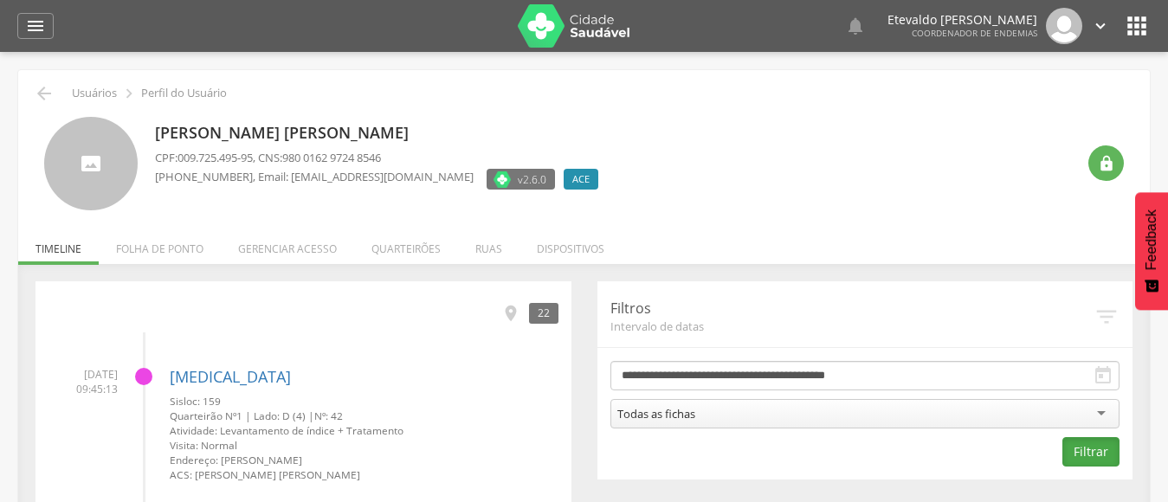
click at [1096, 448] on button "Filtrar" at bounding box center [1090, 451] width 57 height 29
click at [35, 89] on icon "" at bounding box center [44, 93] width 21 height 21
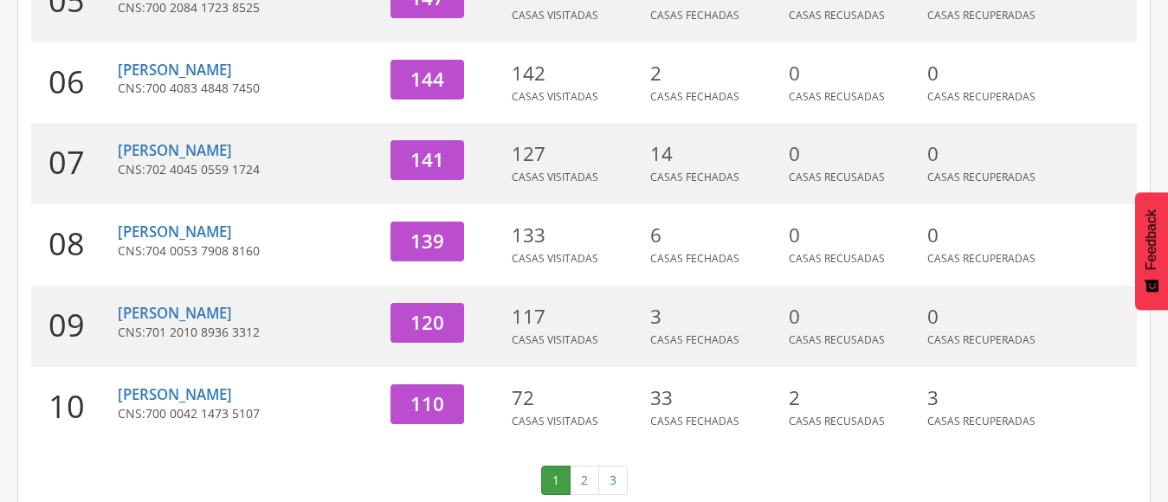
scroll to position [700, 0]
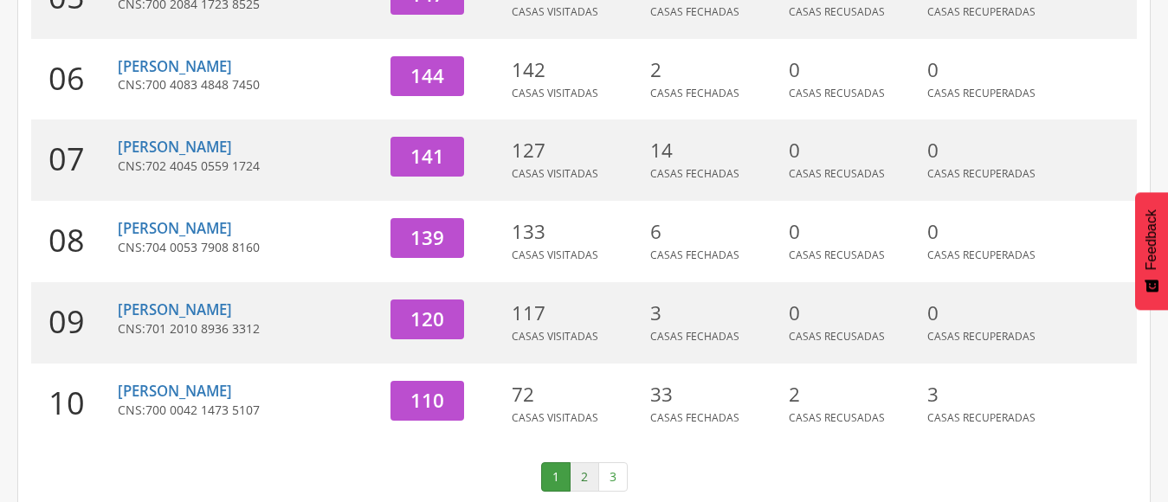
click at [576, 462] on link "2" at bounding box center [584, 476] width 29 height 29
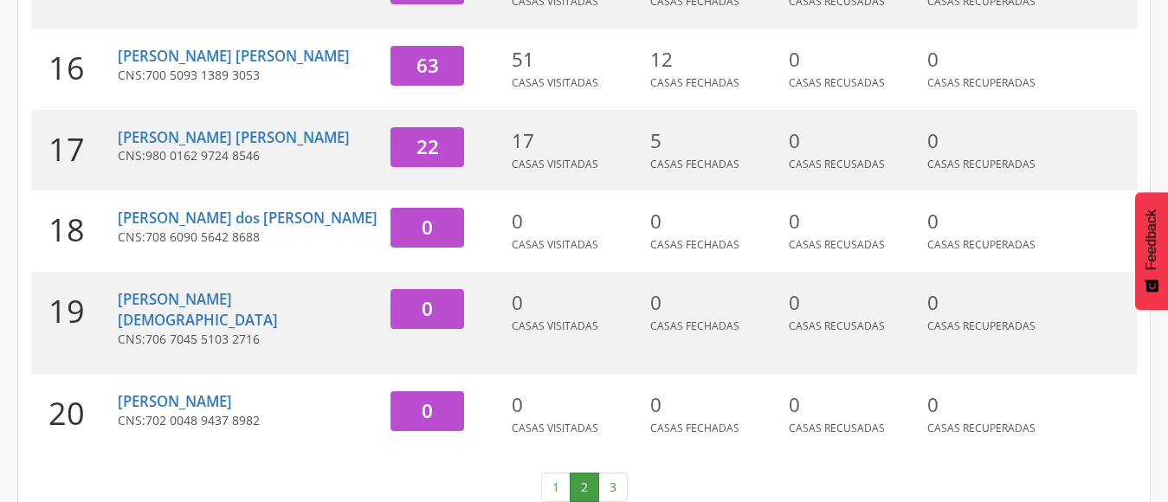
scroll to position [721, 0]
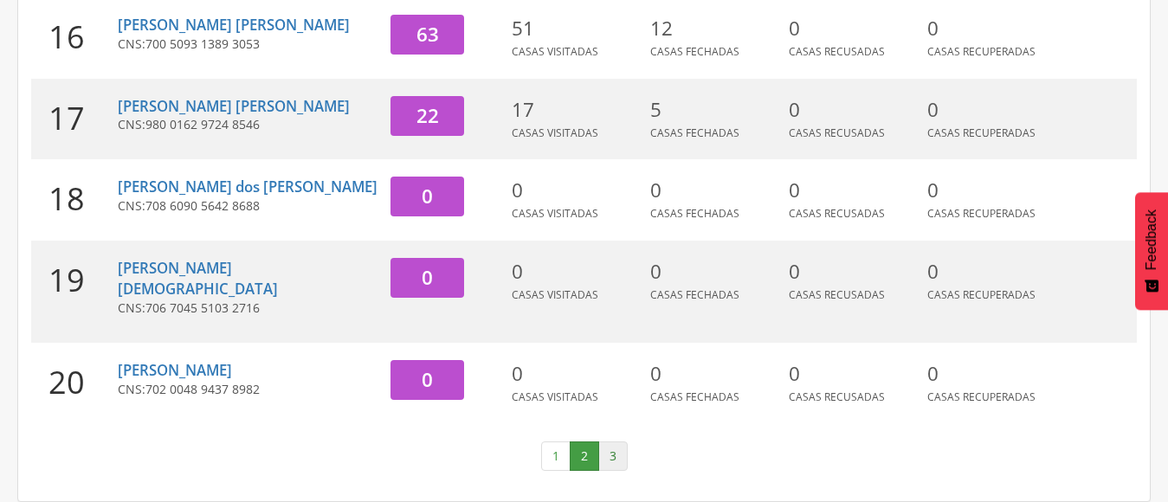
click at [611, 457] on link "3" at bounding box center [612, 455] width 29 height 29
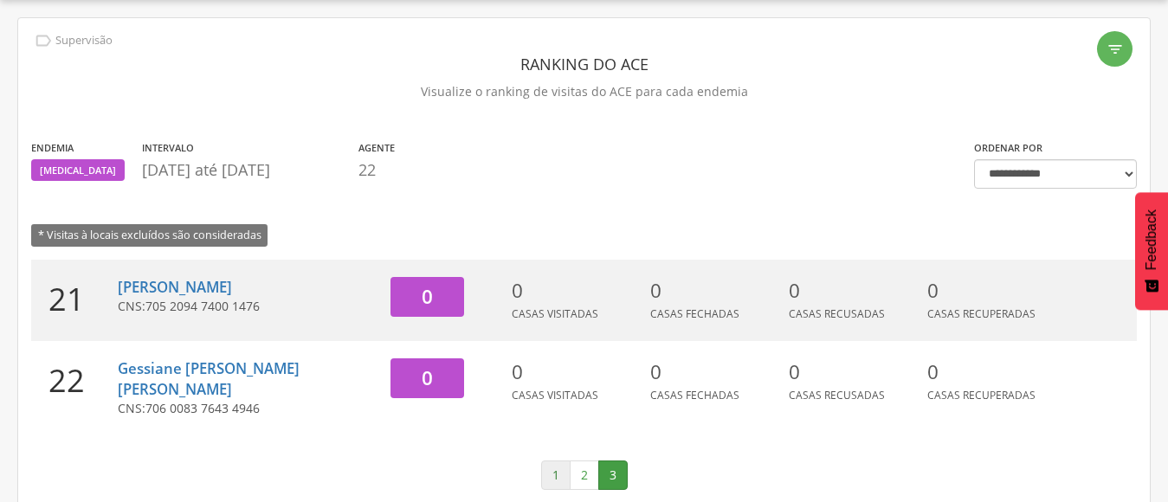
click at [555, 460] on link "1" at bounding box center [555, 474] width 29 height 29
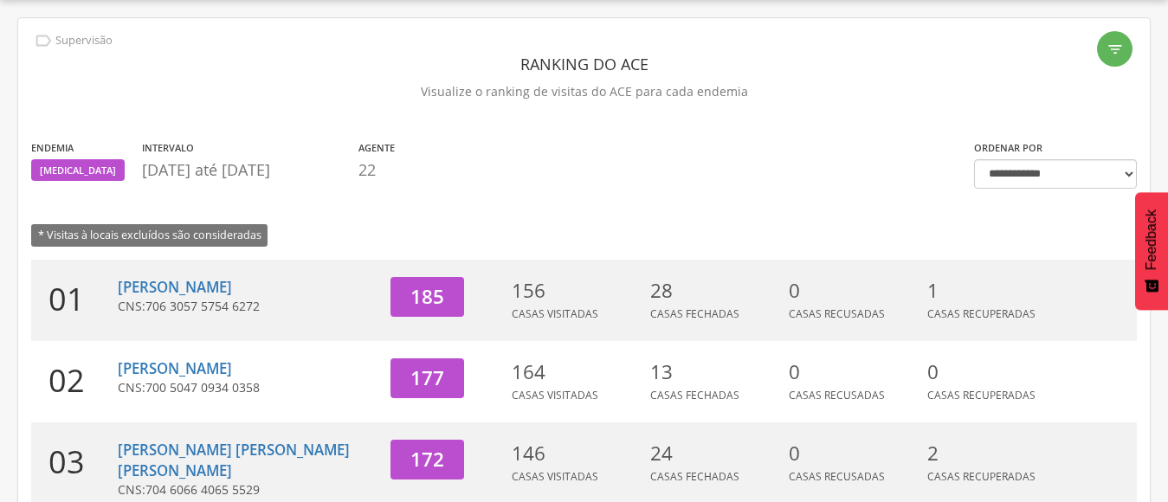
scroll to position [700, 0]
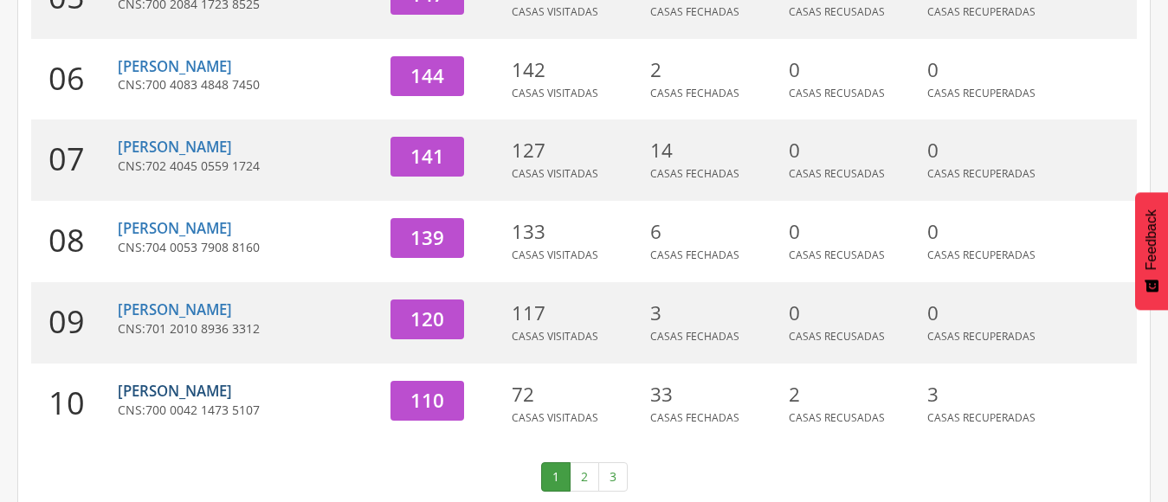
click at [194, 381] on link "[PERSON_NAME]" at bounding box center [175, 391] width 114 height 20
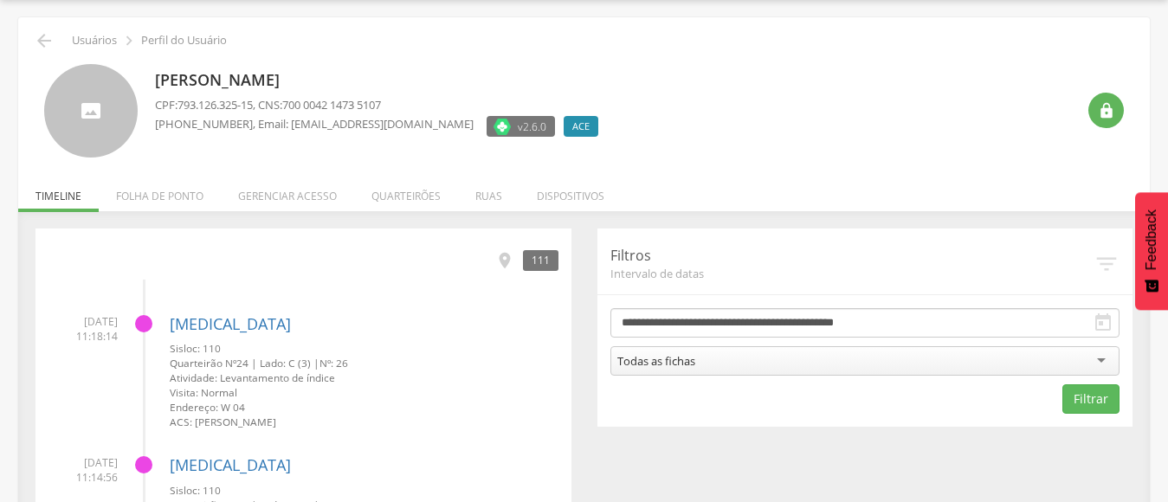
scroll to position [52, 0]
click at [397, 203] on li "Quarteirões" at bounding box center [406, 192] width 104 height 41
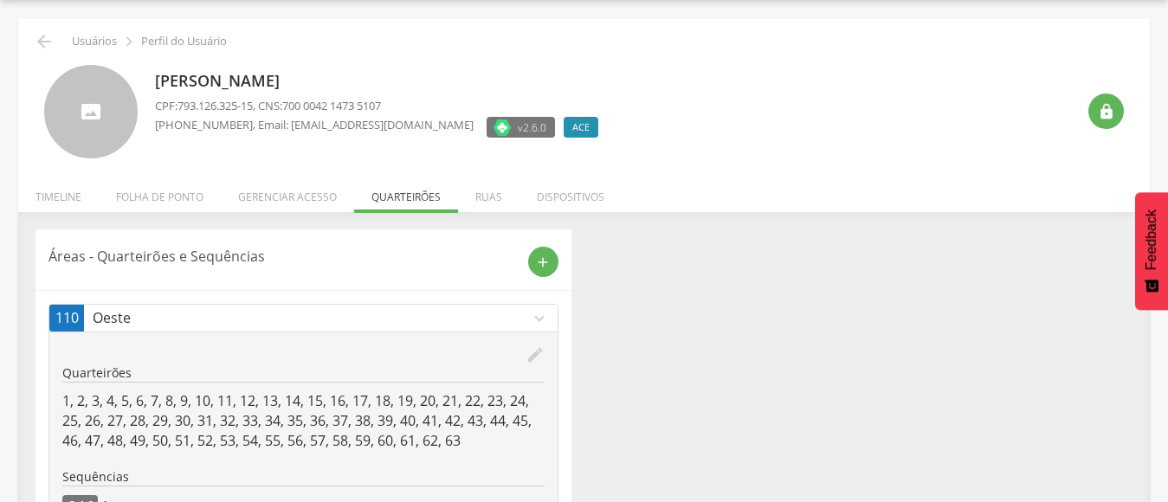
click at [678, 370] on div "Áreas - Quarteirões e Sequências add 110 Oeste expand_more edit Quarteirões 1, …" at bounding box center [584, 397] width 1123 height 337
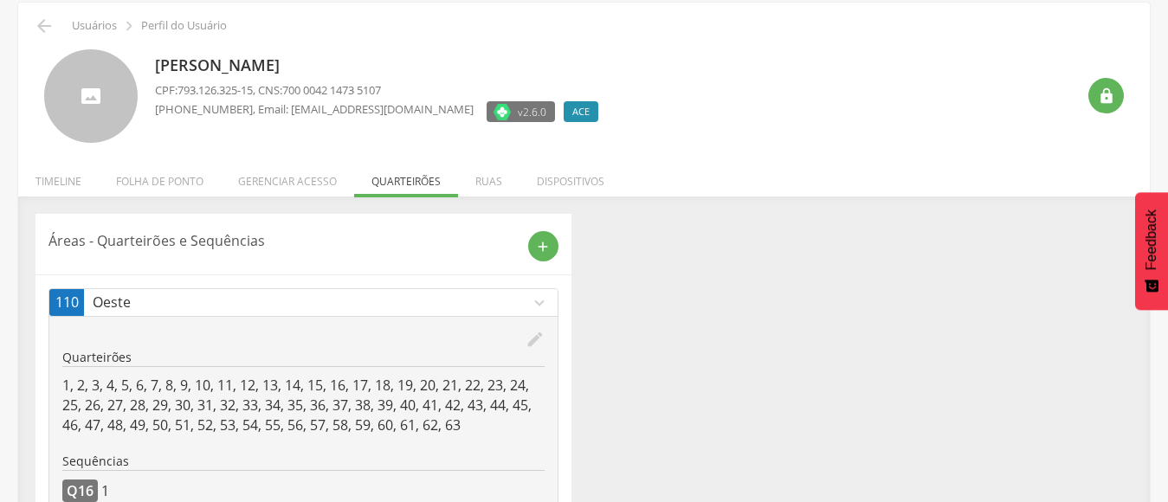
scroll to position [0, 0]
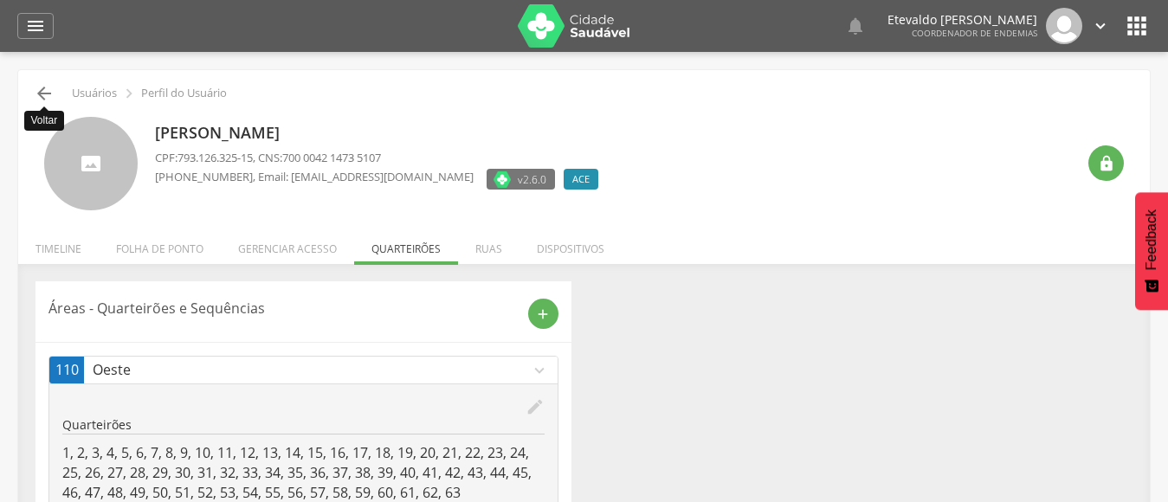
click at [45, 93] on icon "" at bounding box center [44, 93] width 21 height 21
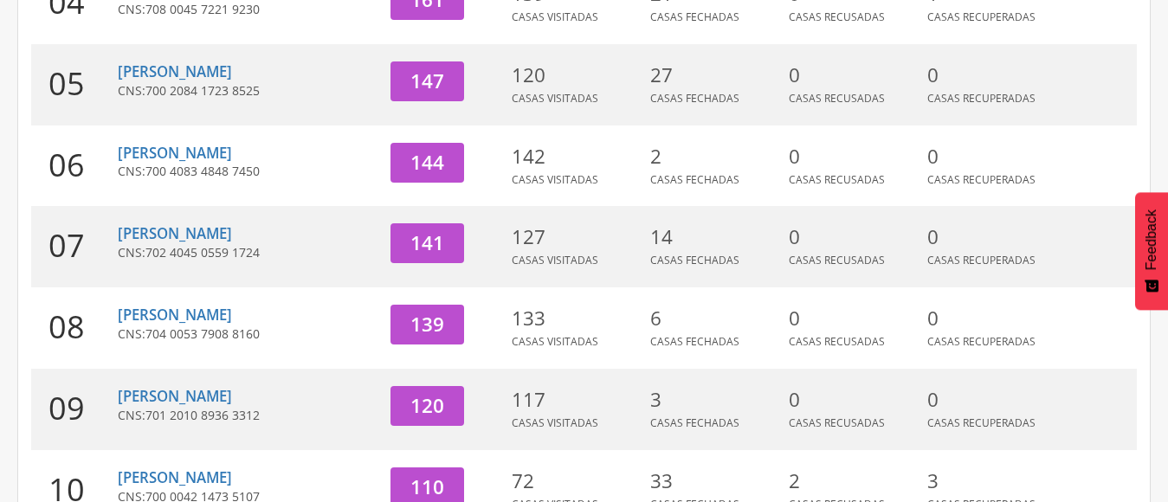
scroll to position [700, 0]
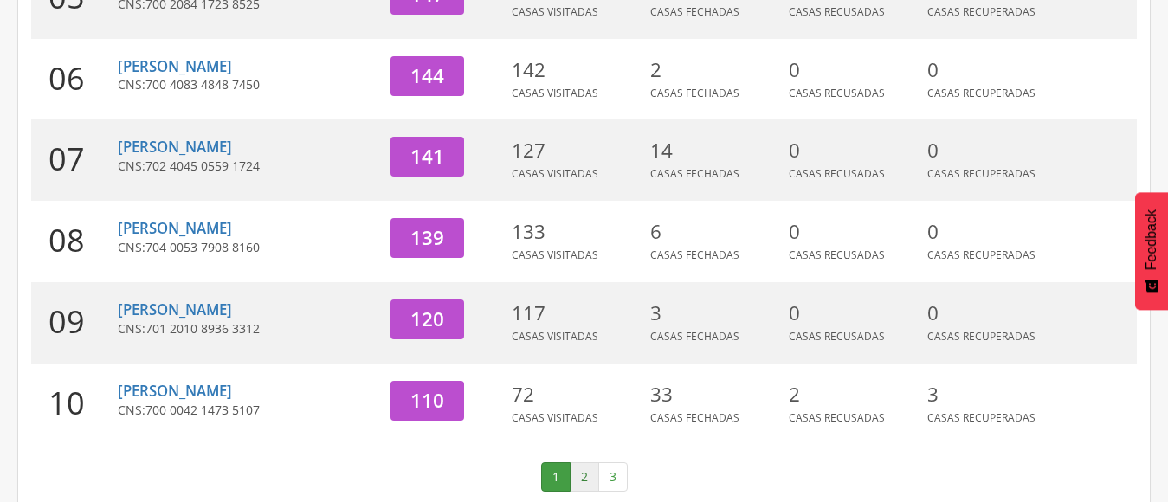
click at [586, 462] on link "2" at bounding box center [584, 476] width 29 height 29
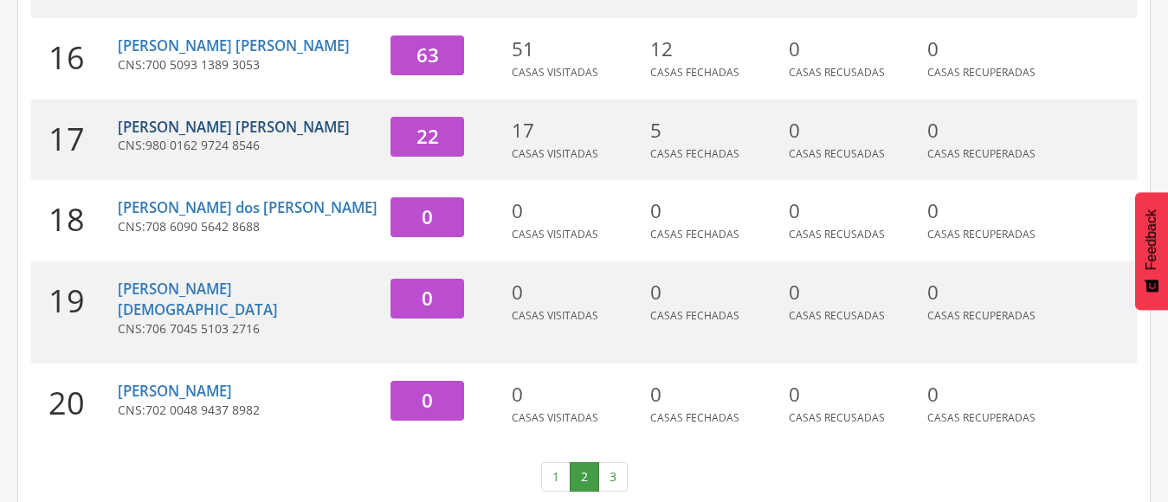
click at [196, 137] on link "[PERSON_NAME] [PERSON_NAME]" at bounding box center [234, 127] width 232 height 20
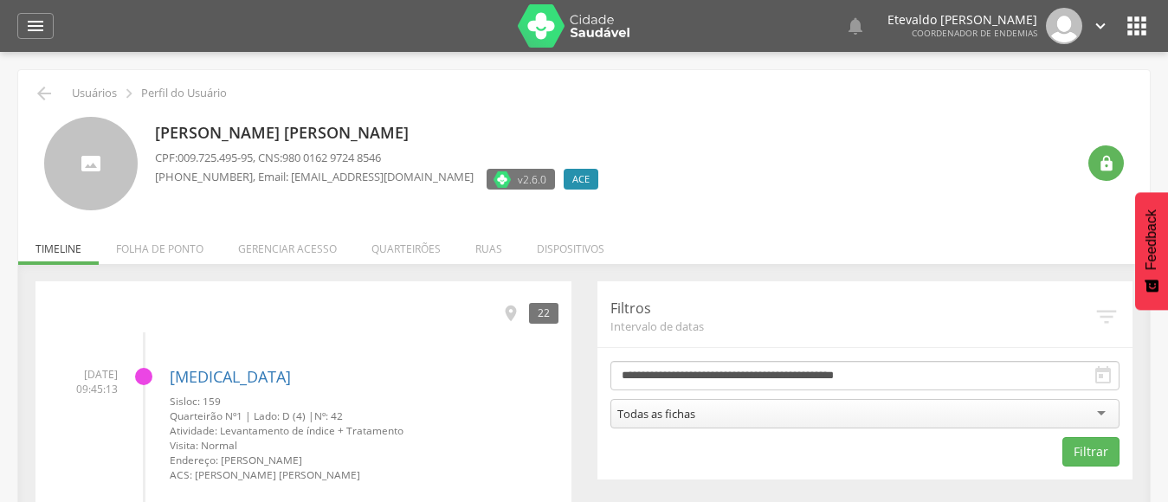
click at [154, 303] on div " 22" at bounding box center [303, 312] width 510 height 37
click at [154, 299] on div " 22" at bounding box center [303, 312] width 510 height 37
